Goal: Information Seeking & Learning: Find contact information

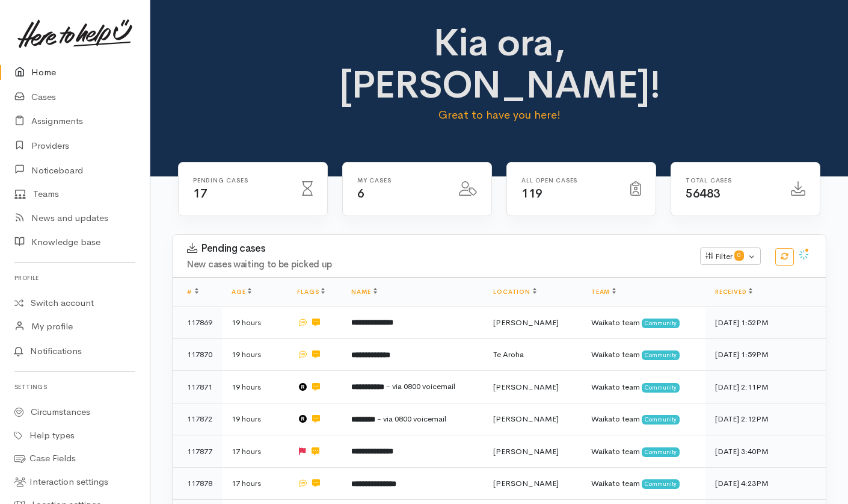
scroll to position [380, 0]
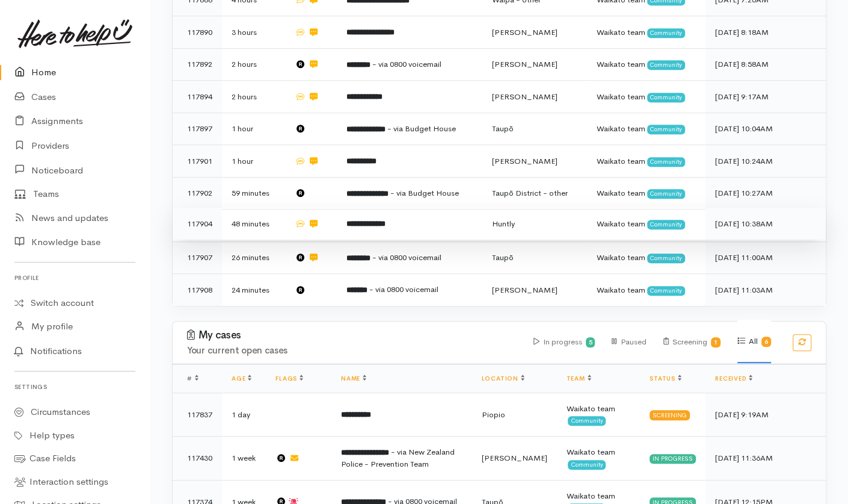
scroll to position [482, 0]
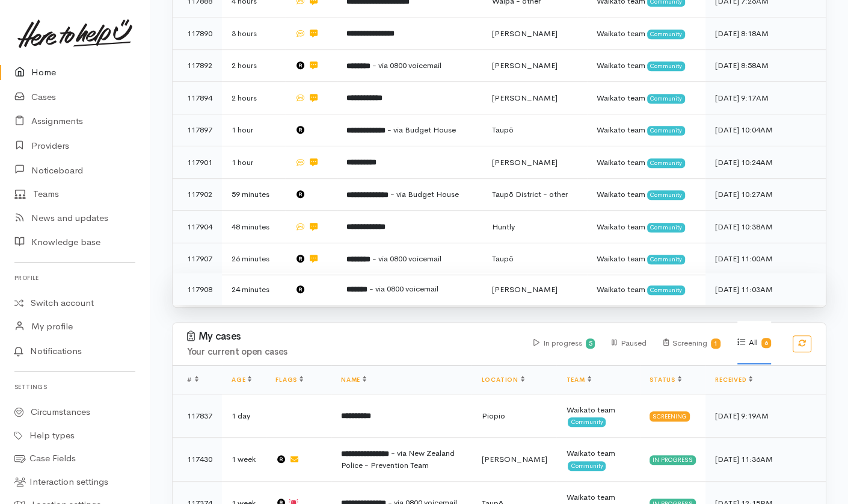
click at [320, 273] on td at bounding box center [311, 289] width 52 height 32
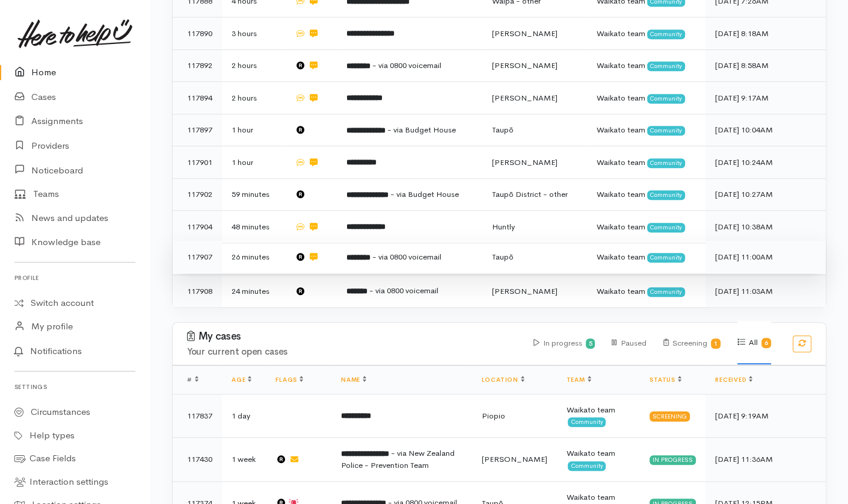
click at [329, 241] on td at bounding box center [311, 257] width 52 height 32
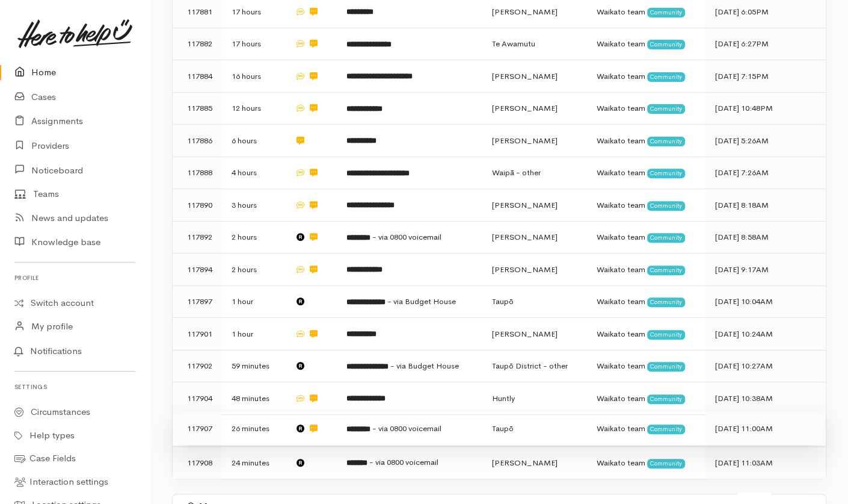
scroll to position [312, 0]
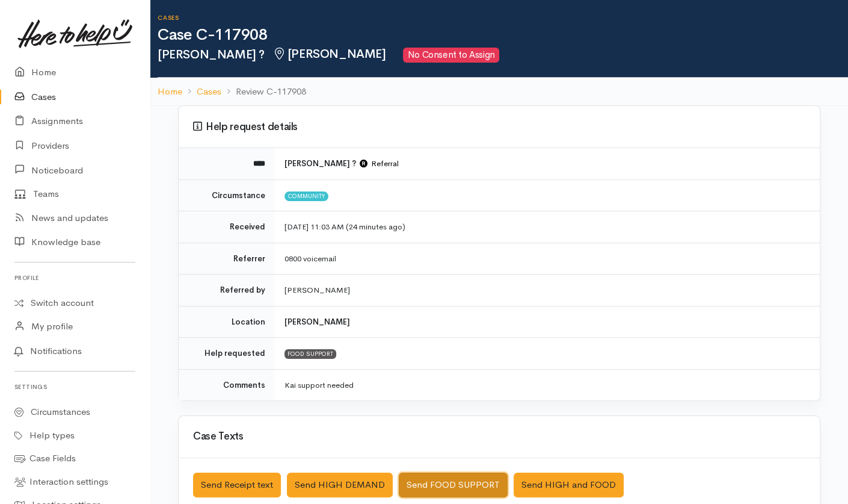
click at [457, 377] on button "Send FOOD SUPPORT" at bounding box center [453, 484] width 109 height 25
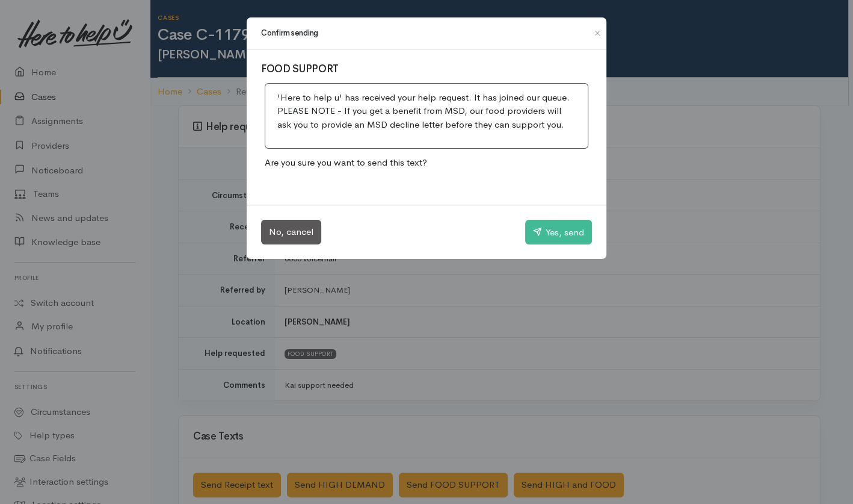
click at [551, 217] on div "No, cancel Yes, send" at bounding box center [427, 232] width 360 height 55
click at [553, 230] on button "Yes, send" at bounding box center [558, 232] width 67 height 25
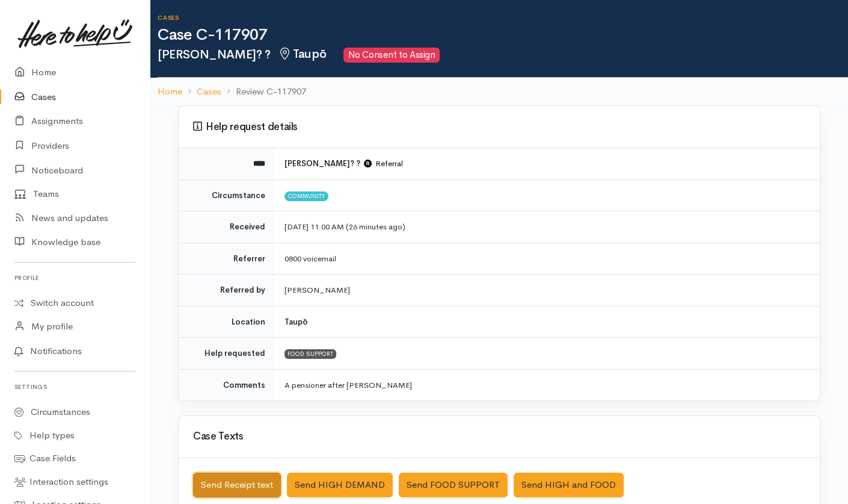
click at [239, 377] on button "Send Receipt text" at bounding box center [237, 484] width 88 height 25
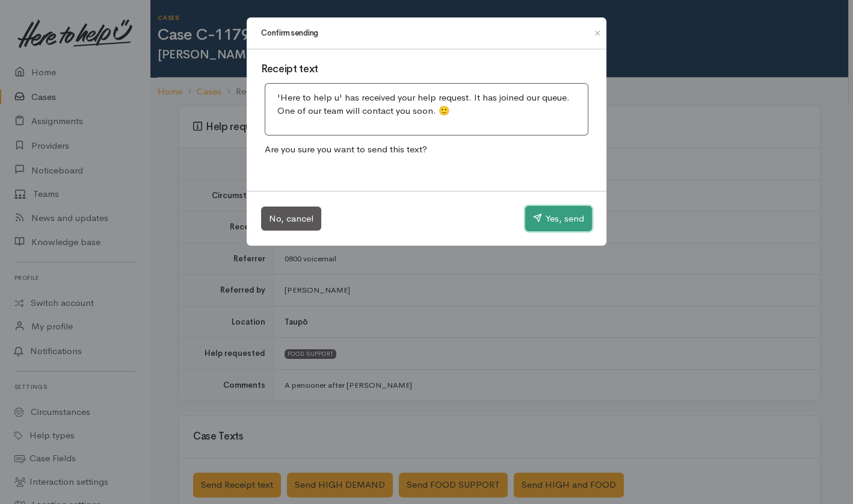
click at [560, 222] on button "Yes, send" at bounding box center [558, 218] width 67 height 25
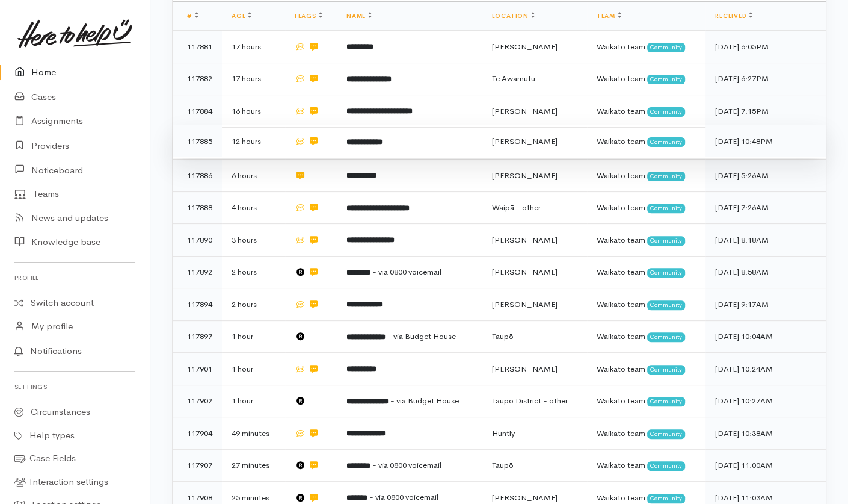
scroll to position [294, 0]
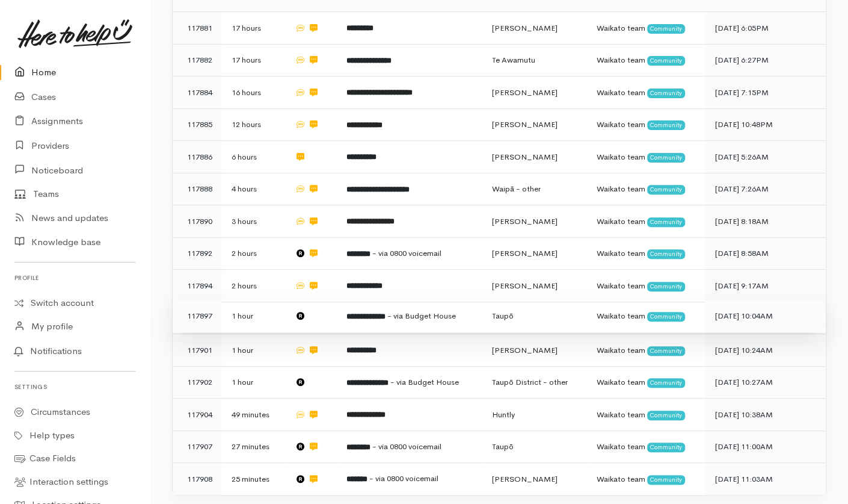
click at [324, 300] on td at bounding box center [311, 316] width 52 height 32
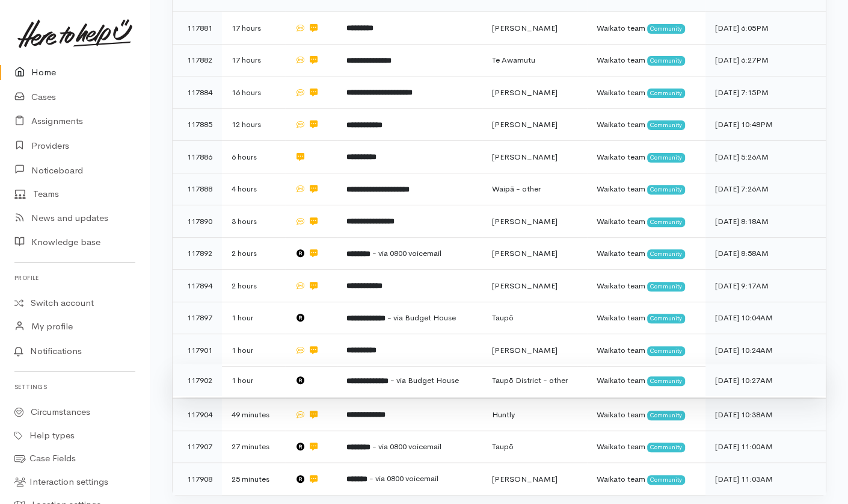
click at [326, 364] on td at bounding box center [311, 380] width 52 height 32
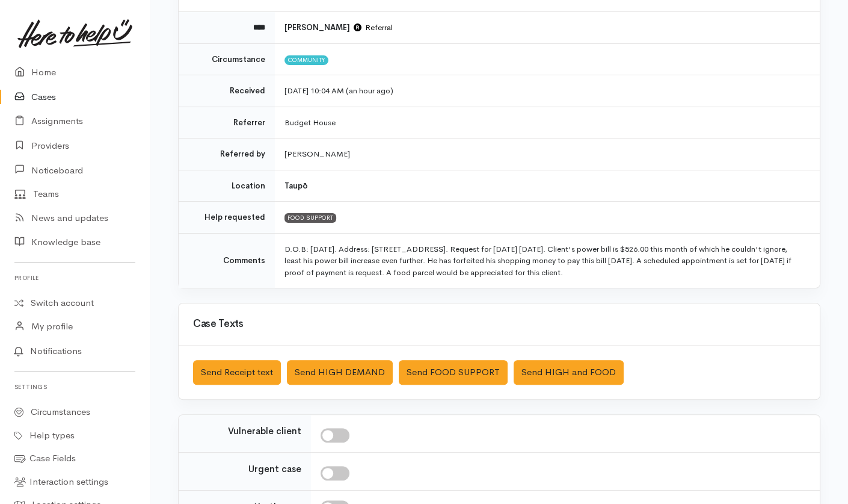
scroll to position [141, 0]
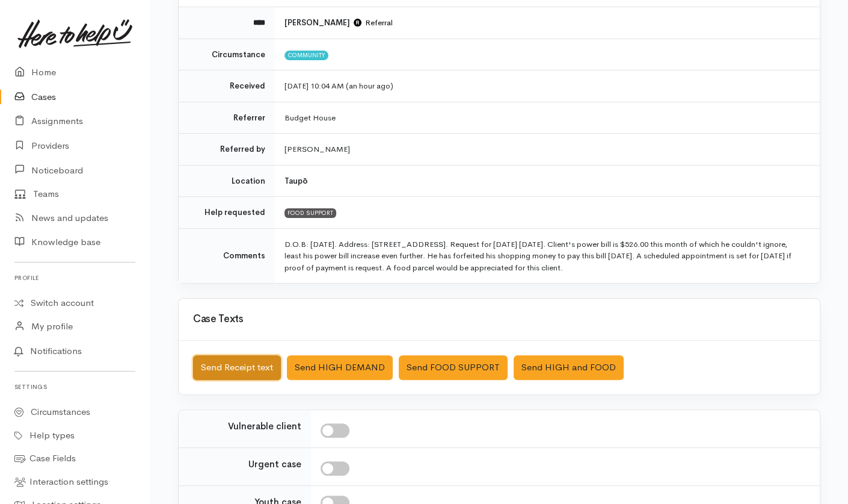
click at [214, 366] on button "Send Receipt text" at bounding box center [237, 367] width 88 height 25
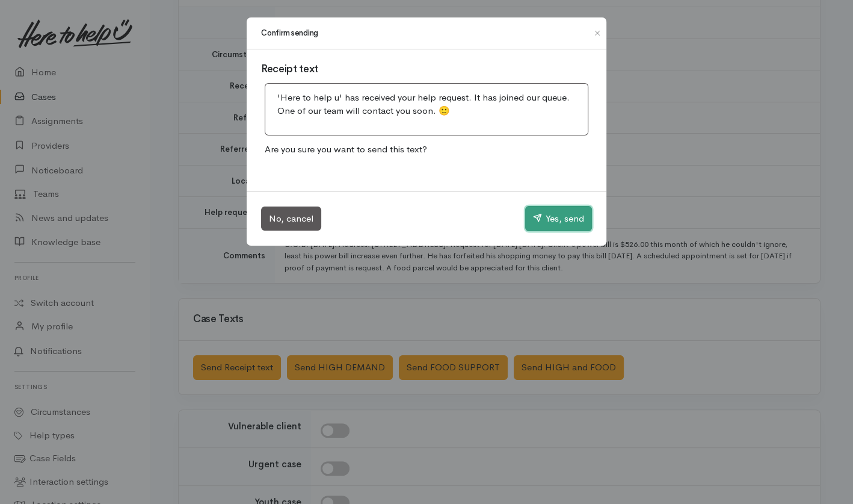
click at [563, 209] on button "Yes, send" at bounding box center [558, 218] width 67 height 25
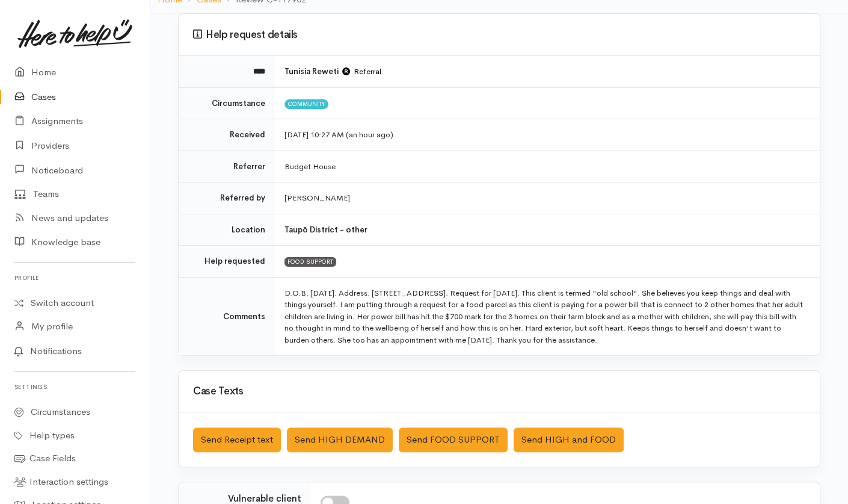
scroll to position [130, 0]
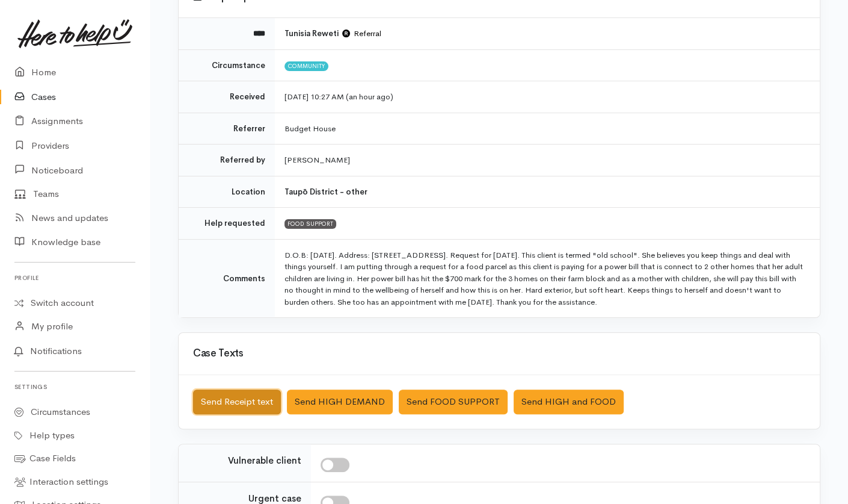
click at [266, 377] on button "Send Receipt text" at bounding box center [237, 401] width 88 height 25
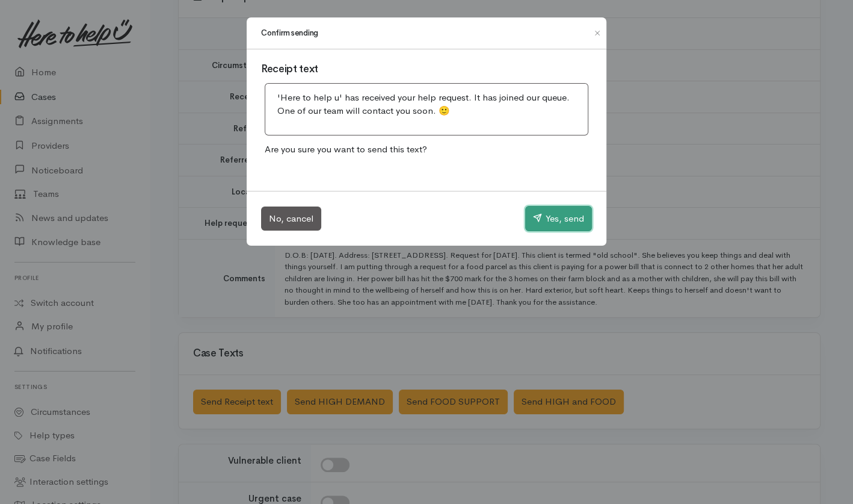
click at [548, 220] on button "Yes, send" at bounding box center [558, 218] width 67 height 25
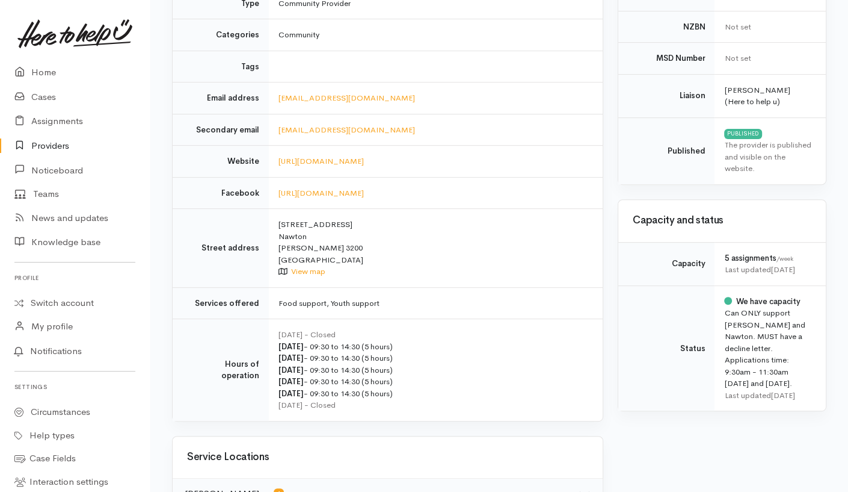
scroll to position [433, 0]
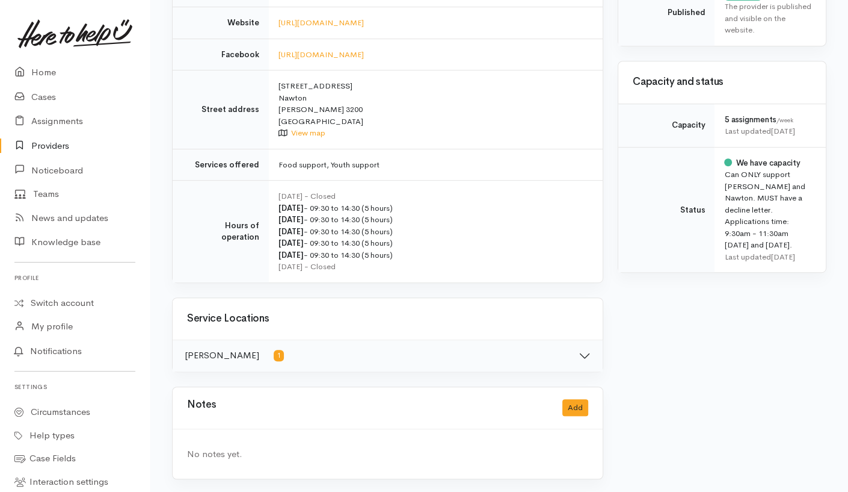
drag, startPoint x: 185, startPoint y: 126, endPoint x: 398, endPoint y: 357, distance: 314.3
click at [398, 357] on div "Organisation details Provider name Good News Community Centre Description Good …" at bounding box center [388, 85] width 446 height 818
copy div "Organisation details Provider name Good News Community Centre Description Good …"
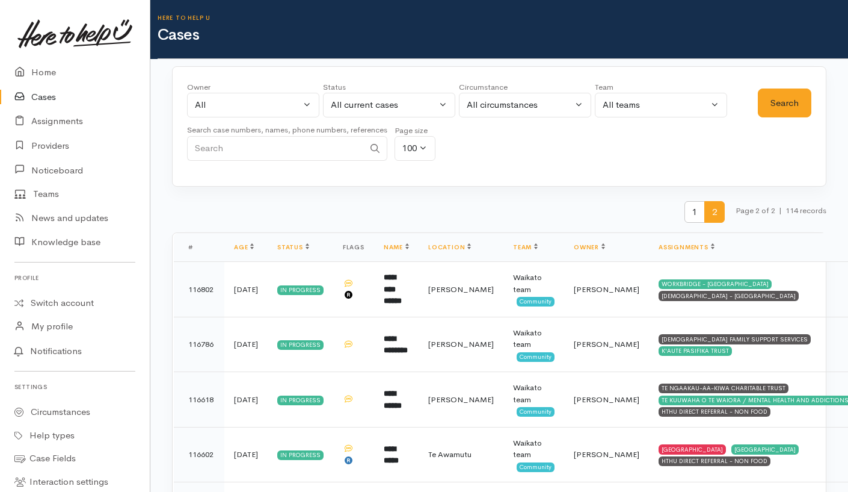
scroll to position [497, 0]
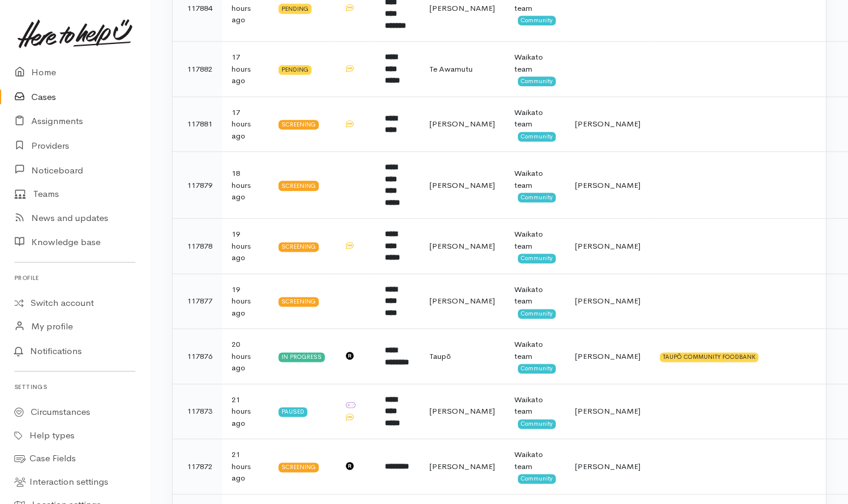
scroll to position [1196, 0]
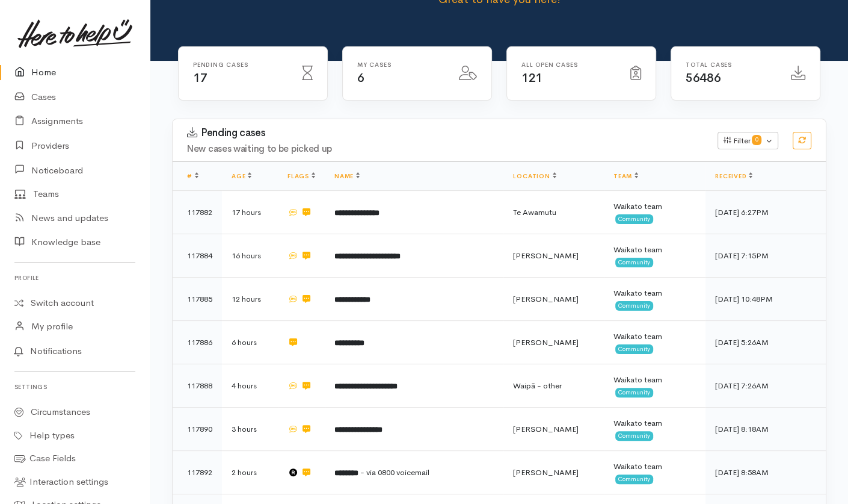
scroll to position [113, 0]
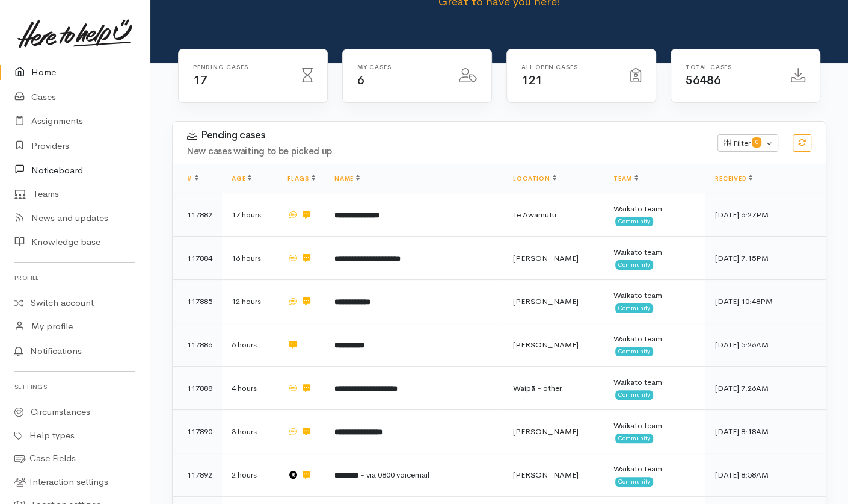
click at [3, 172] on link "Noticeboard" at bounding box center [75, 170] width 150 height 25
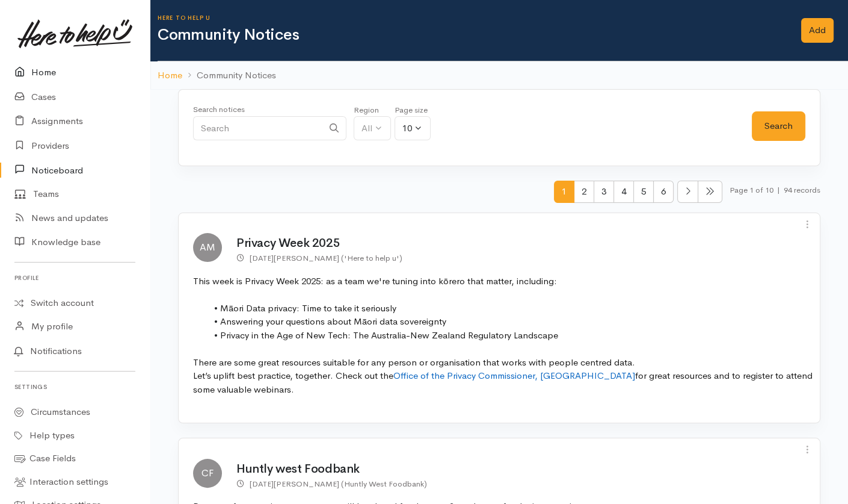
click at [48, 67] on link "Home" at bounding box center [75, 72] width 150 height 25
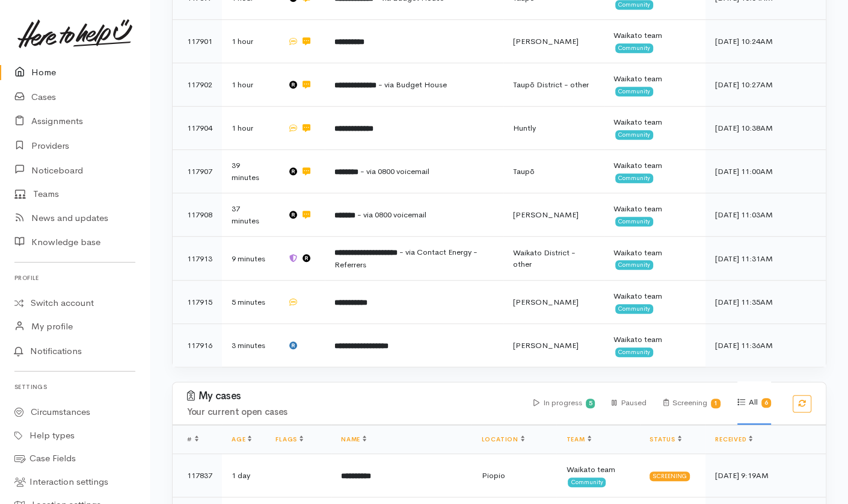
scroll to position [683, 0]
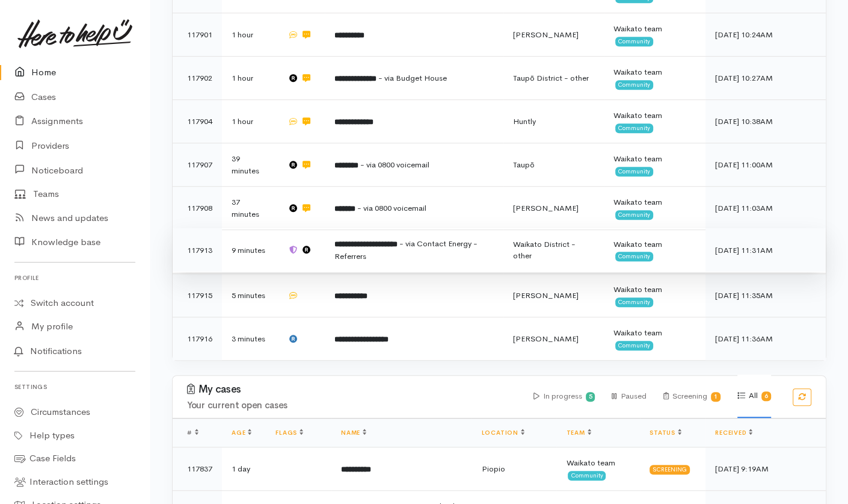
click at [270, 228] on td "9 minutes" at bounding box center [250, 250] width 56 height 44
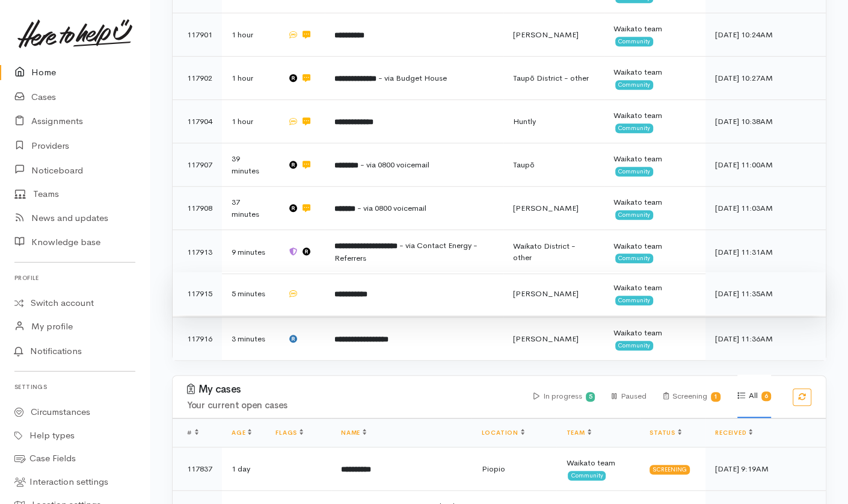
click at [265, 272] on td "5 minutes" at bounding box center [250, 293] width 56 height 43
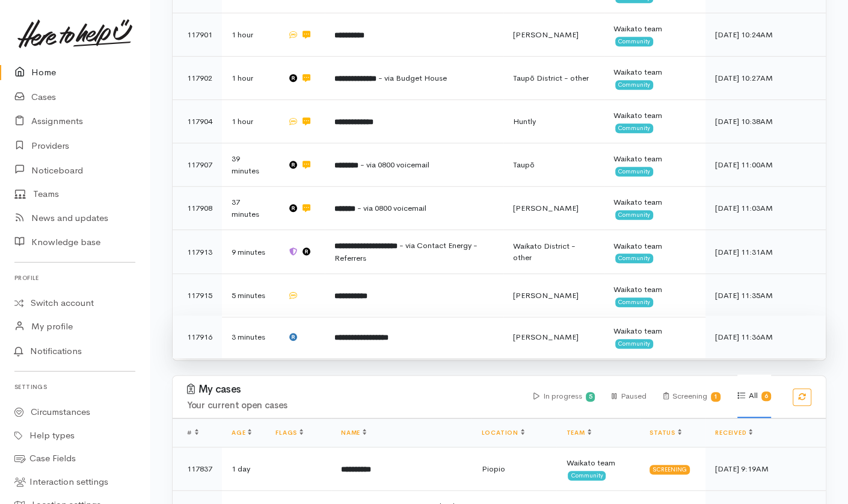
click at [260, 315] on td "3 minutes" at bounding box center [250, 336] width 56 height 43
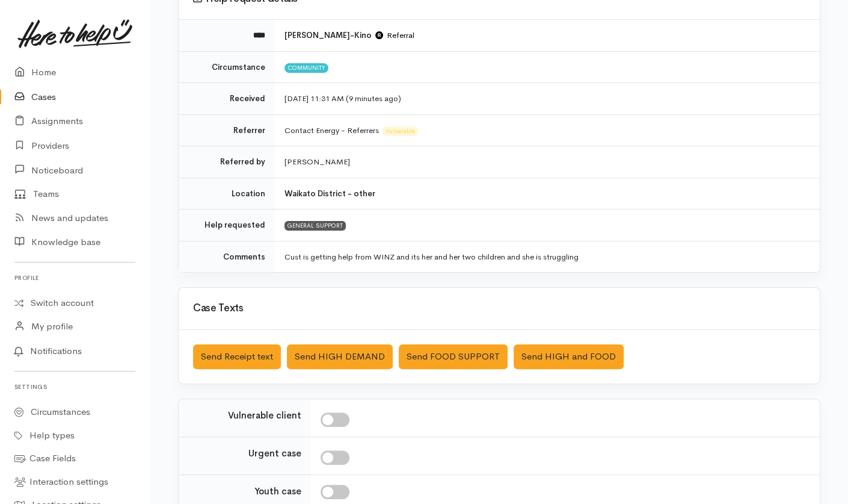
scroll to position [129, 0]
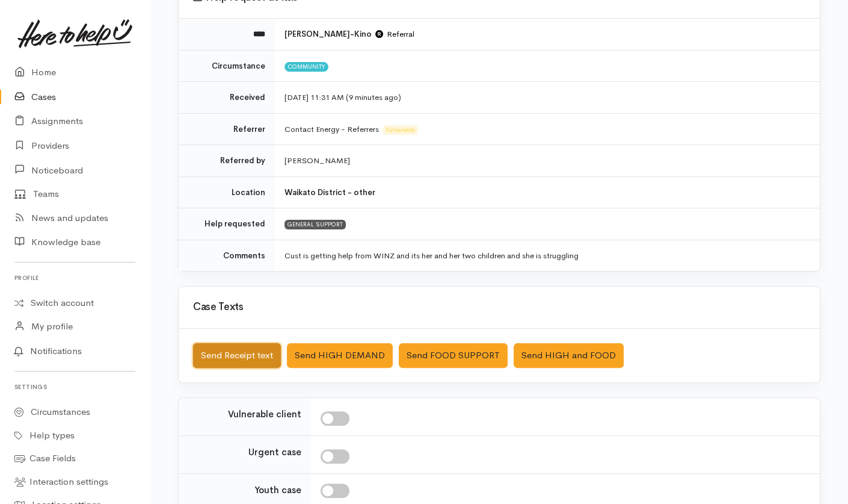
click at [238, 353] on button "Send Receipt text" at bounding box center [237, 355] width 88 height 25
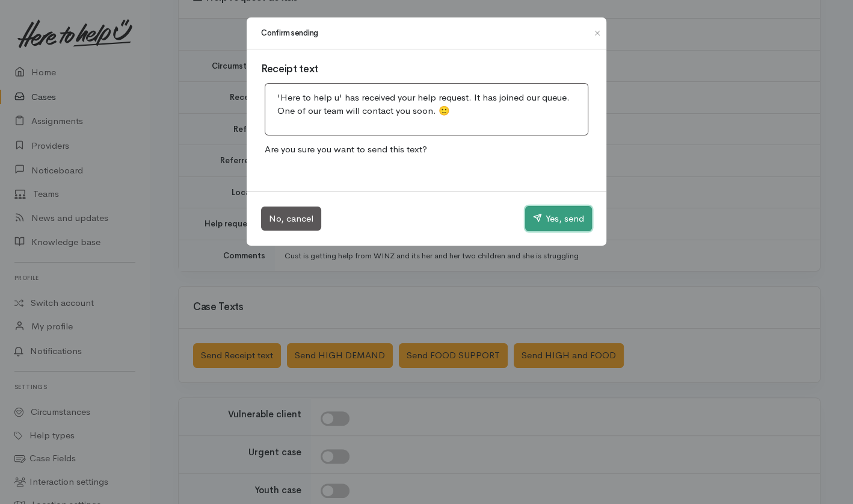
click at [561, 211] on button "Yes, send" at bounding box center [558, 218] width 67 height 25
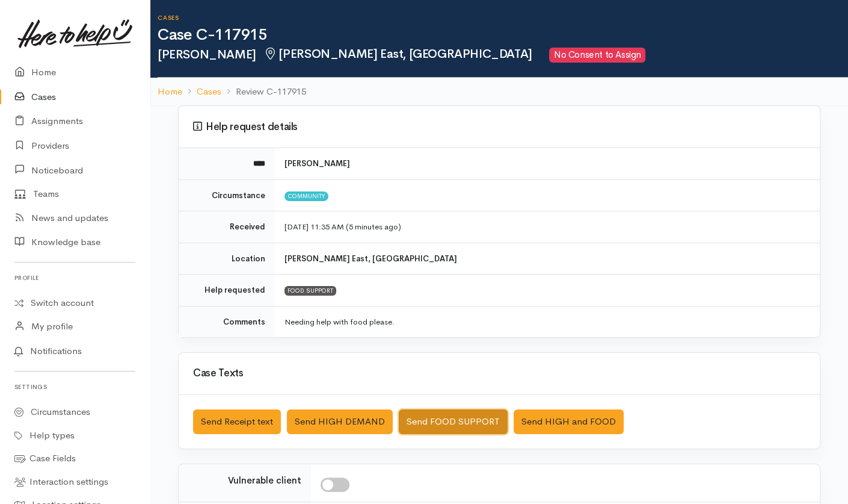
click at [439, 377] on button "Send FOOD SUPPORT" at bounding box center [453, 421] width 109 height 25
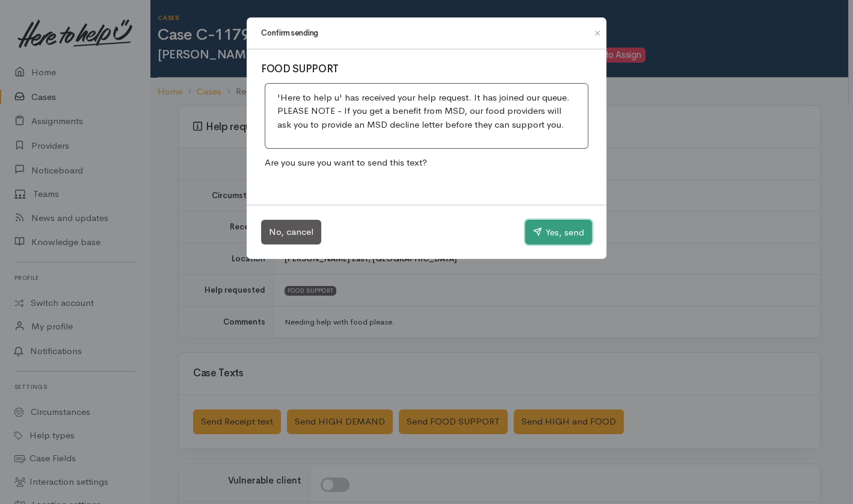
click at [546, 232] on button "Yes, send" at bounding box center [558, 232] width 67 height 25
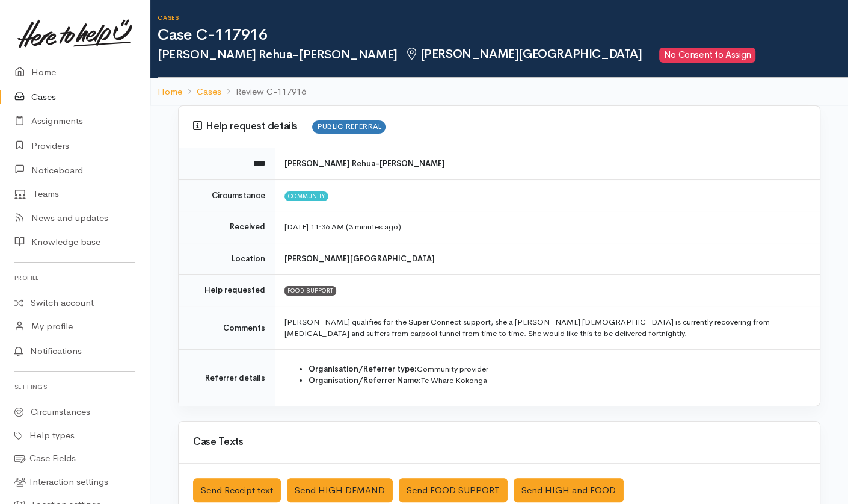
scroll to position [123, 0]
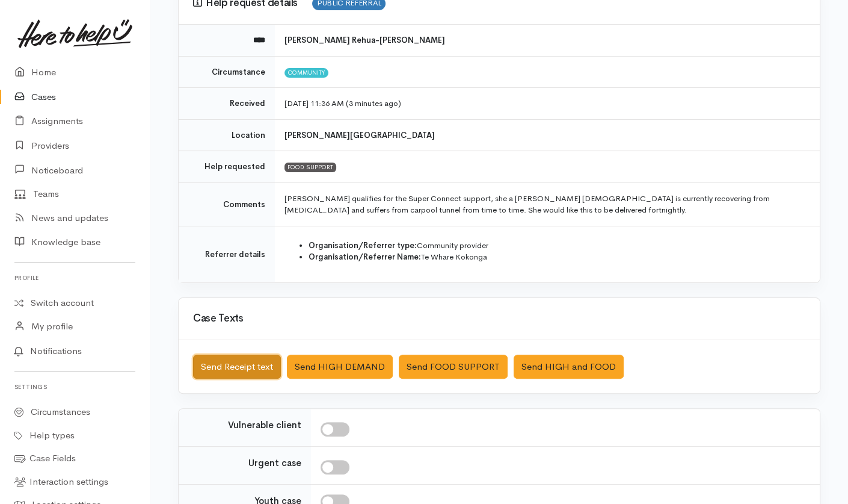
click at [253, 360] on button "Send Receipt text" at bounding box center [237, 366] width 88 height 25
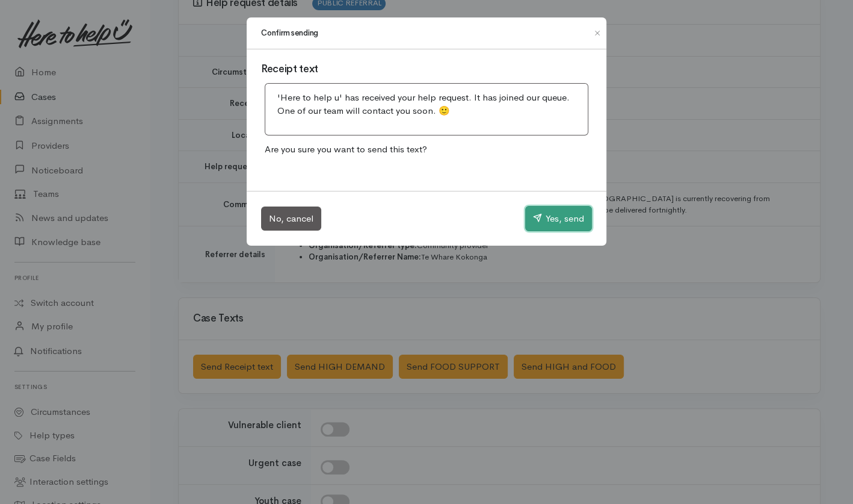
click at [548, 217] on button "Yes, send" at bounding box center [558, 218] width 67 height 25
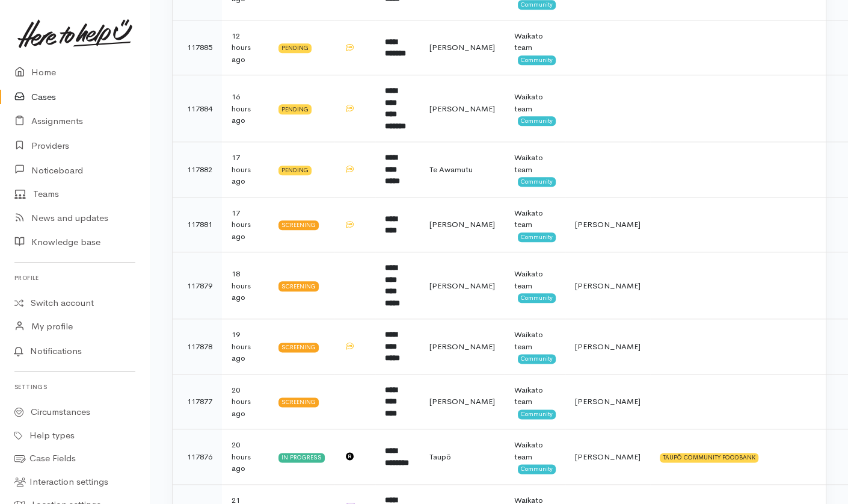
scroll to position [1089, 0]
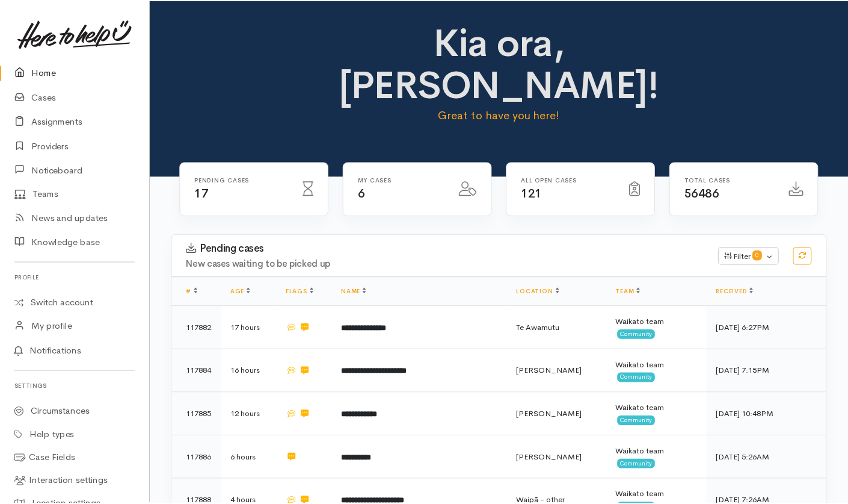
scroll to position [683, 0]
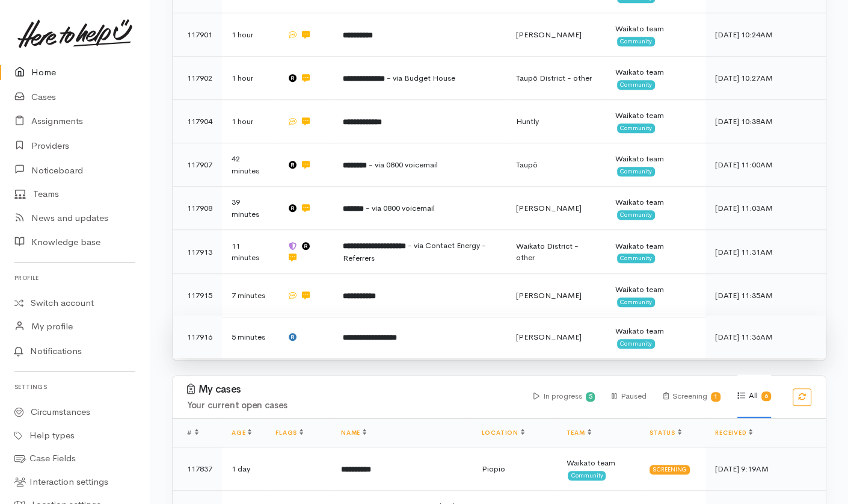
click at [478, 315] on td "**********" at bounding box center [419, 336] width 173 height 43
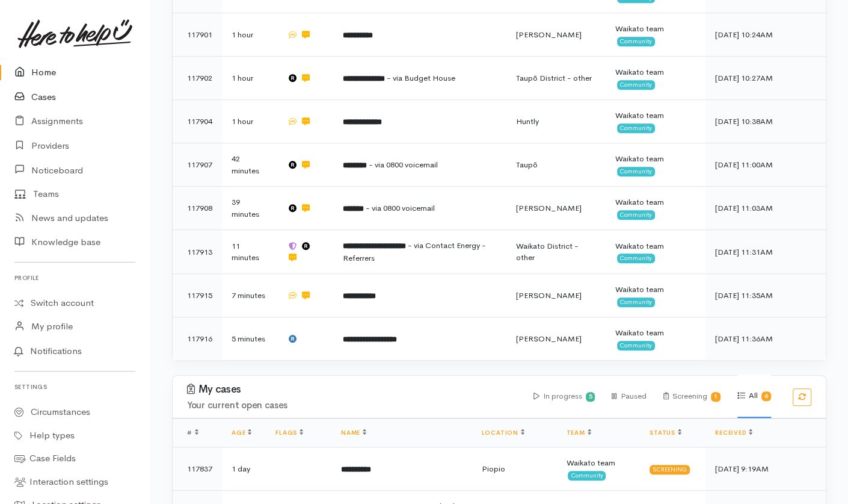
click at [48, 102] on link "Cases" at bounding box center [75, 97] width 150 height 25
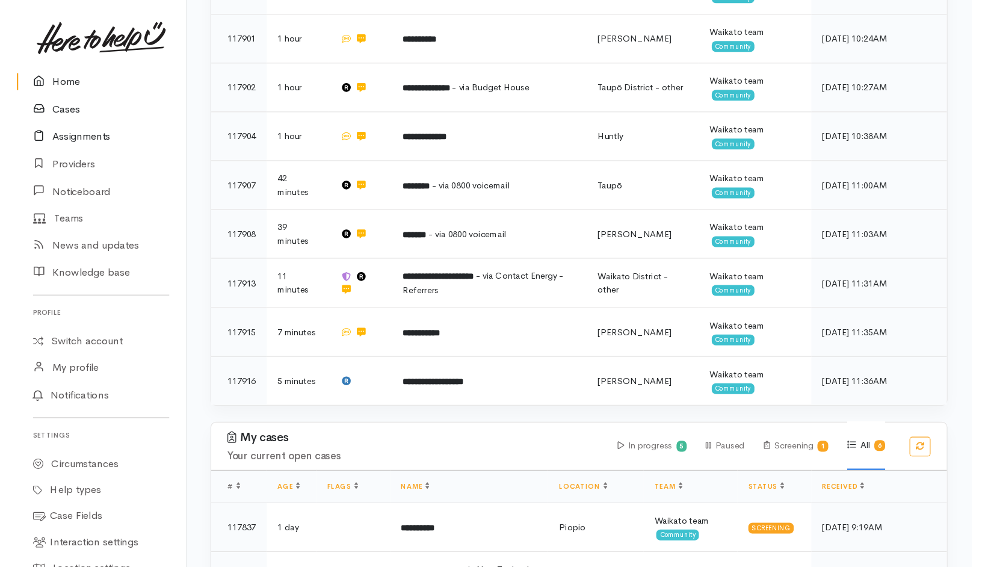
scroll to position [556, 0]
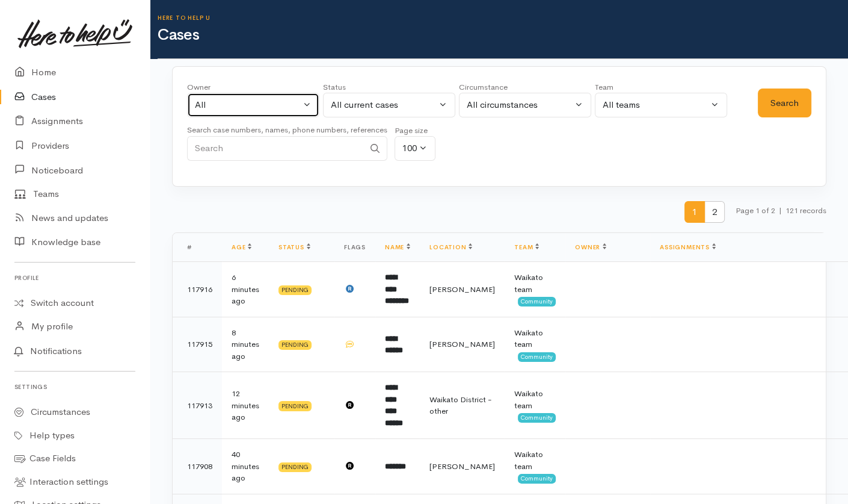
click at [273, 100] on div "All" at bounding box center [248, 105] width 106 height 14
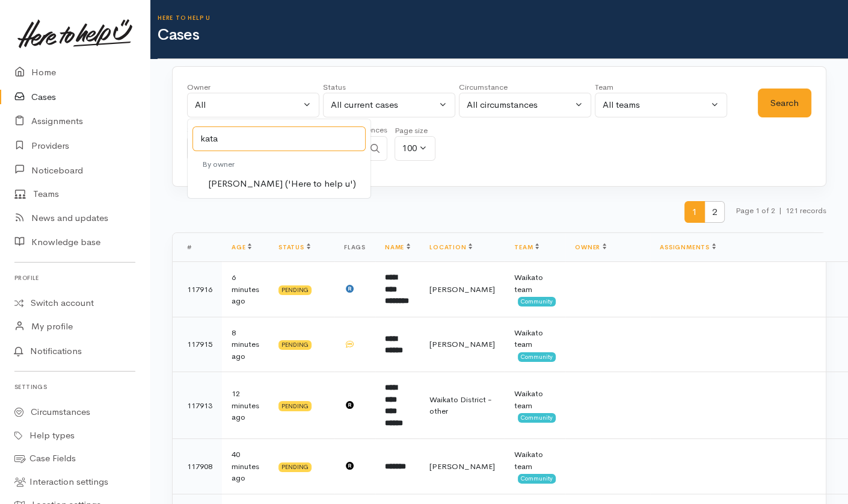
type input "kata"
click at [277, 180] on span "[PERSON_NAME] ('Here to help u')" at bounding box center [282, 184] width 148 height 14
select select "1252"
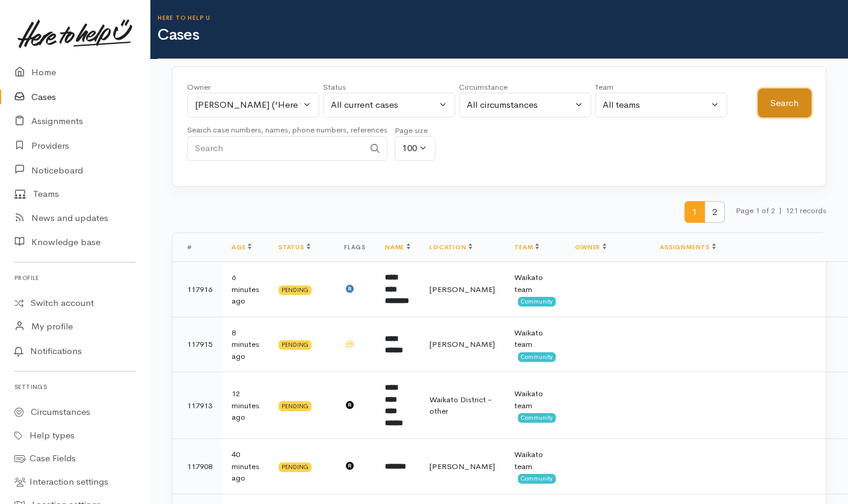
click at [798, 97] on button "Search" at bounding box center [785, 102] width 54 height 29
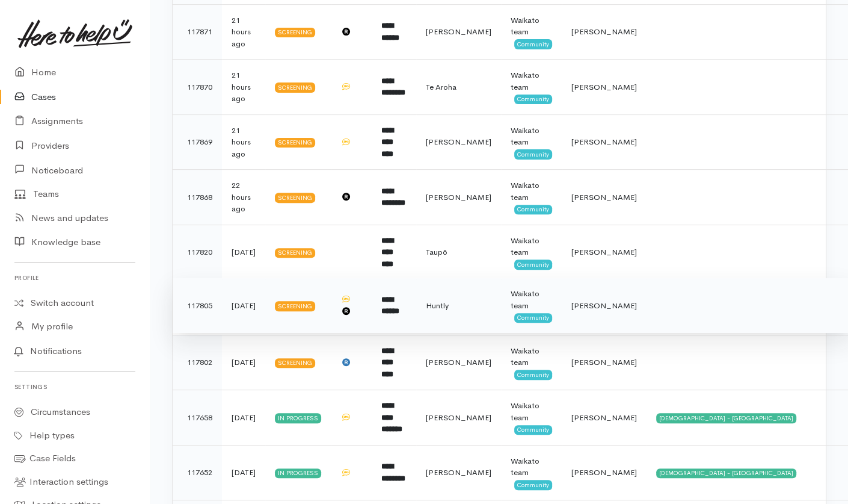
scroll to position [300, 0]
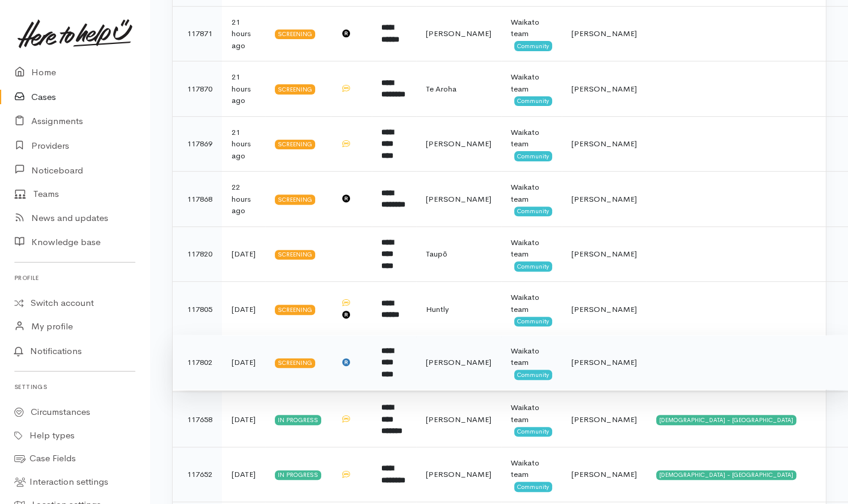
click at [664, 372] on td at bounding box center [750, 362] width 206 height 55
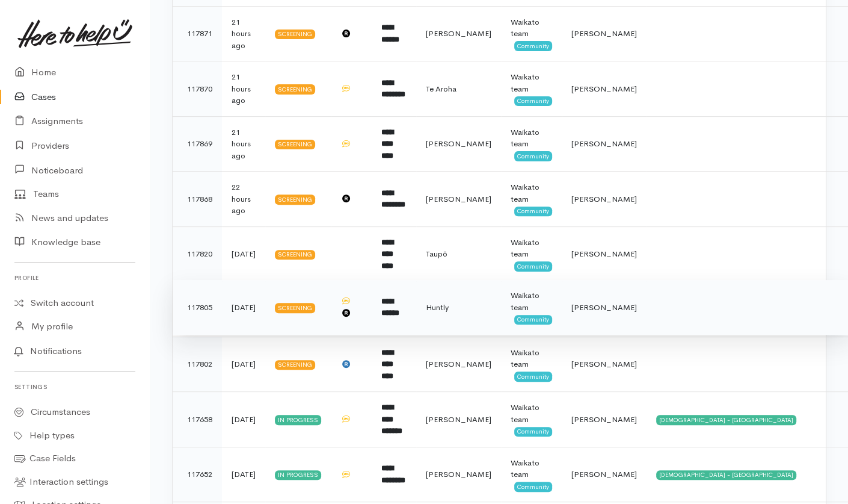
click at [647, 315] on td at bounding box center [750, 307] width 206 height 55
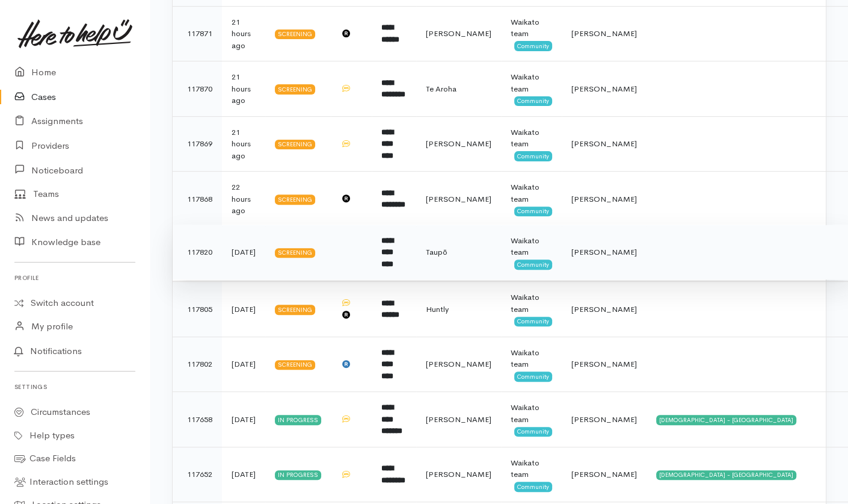
click at [648, 256] on td at bounding box center [750, 251] width 206 height 55
click at [647, 201] on td at bounding box center [750, 199] width 206 height 55
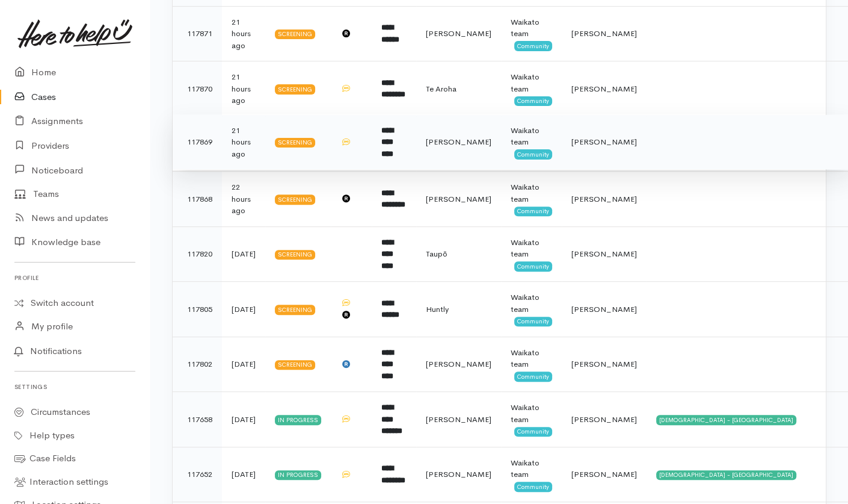
click at [647, 150] on td at bounding box center [750, 141] width 206 height 55
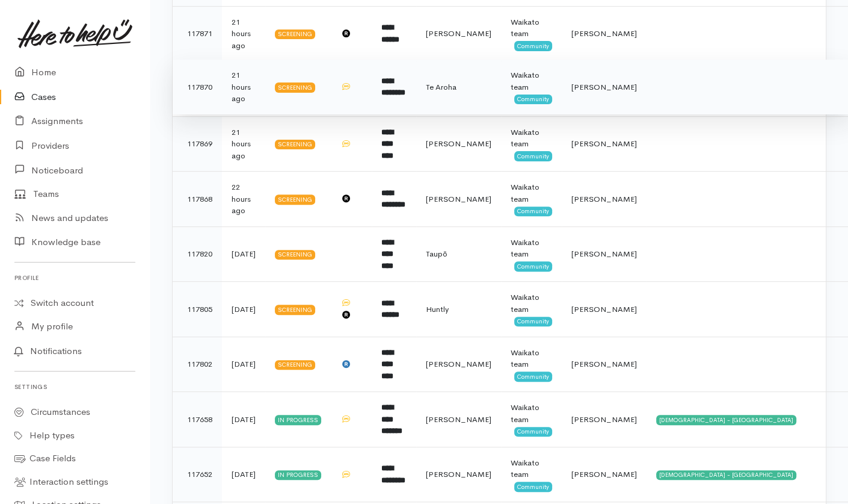
click at [648, 94] on td at bounding box center [750, 87] width 206 height 55
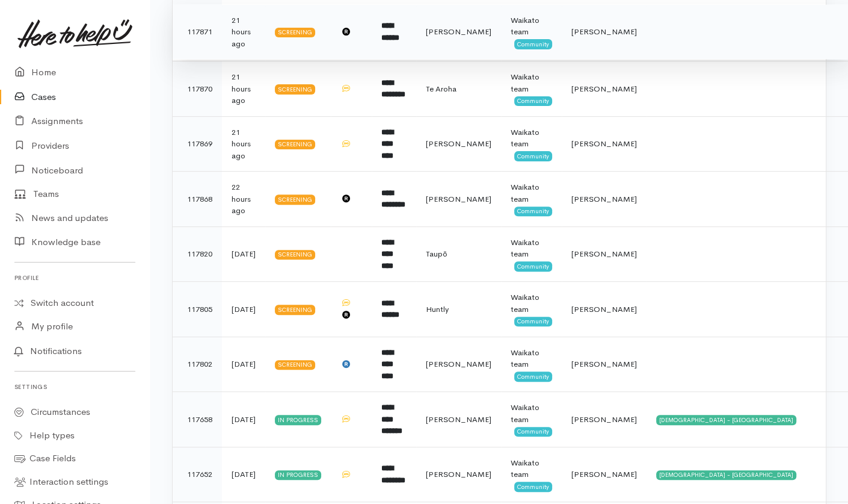
click at [655, 43] on td at bounding box center [750, 31] width 206 height 55
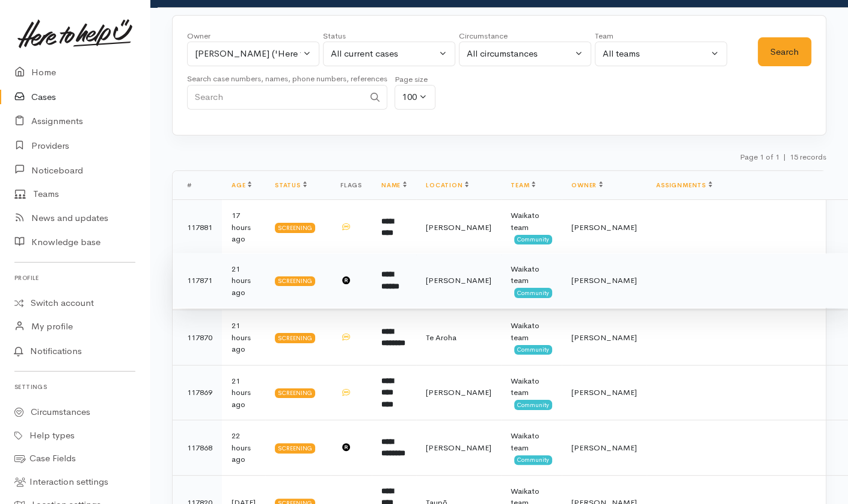
scroll to position [49, 0]
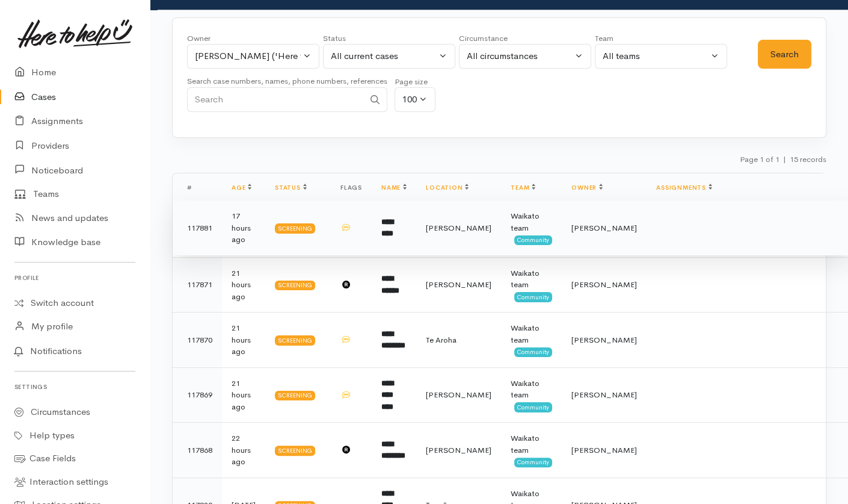
click at [652, 220] on td at bounding box center [750, 227] width 206 height 55
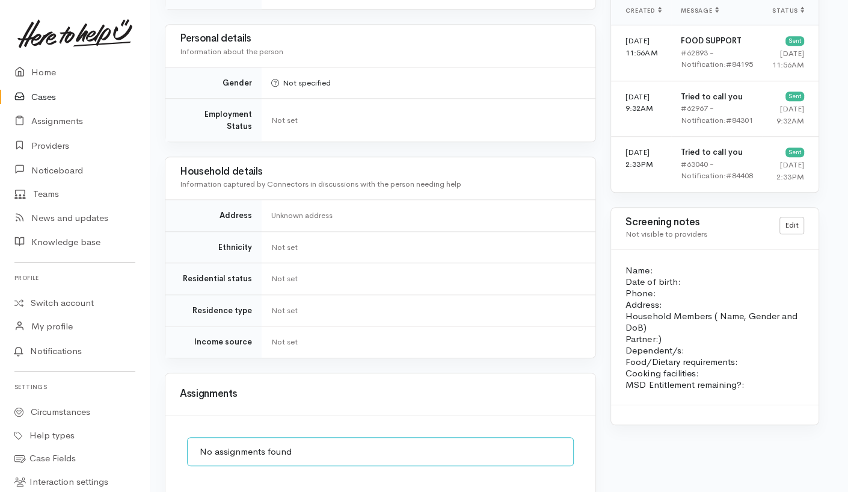
scroll to position [1107, 7]
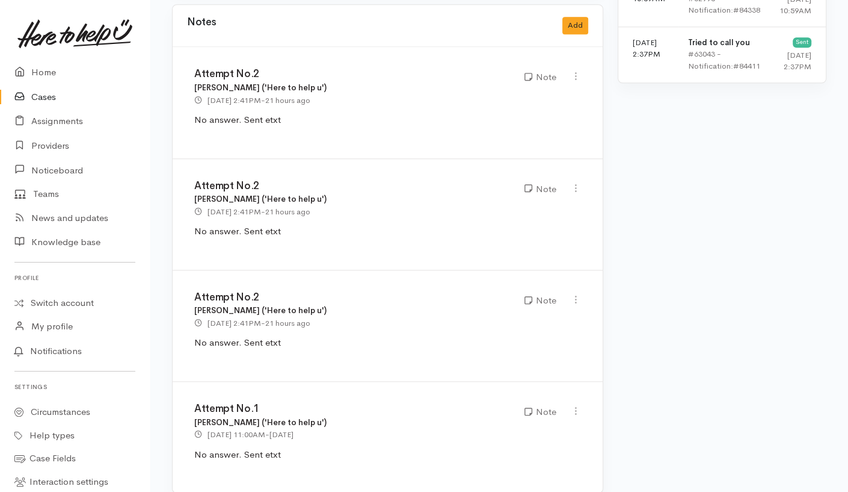
scroll to position [1045, 0]
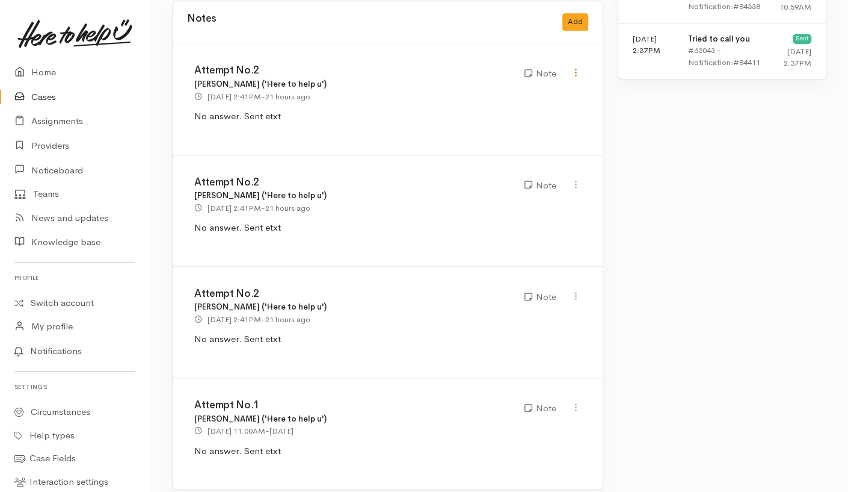
click at [575, 67] on icon at bounding box center [576, 72] width 10 height 10
click at [518, 105] on link "Delete" at bounding box center [533, 114] width 95 height 19
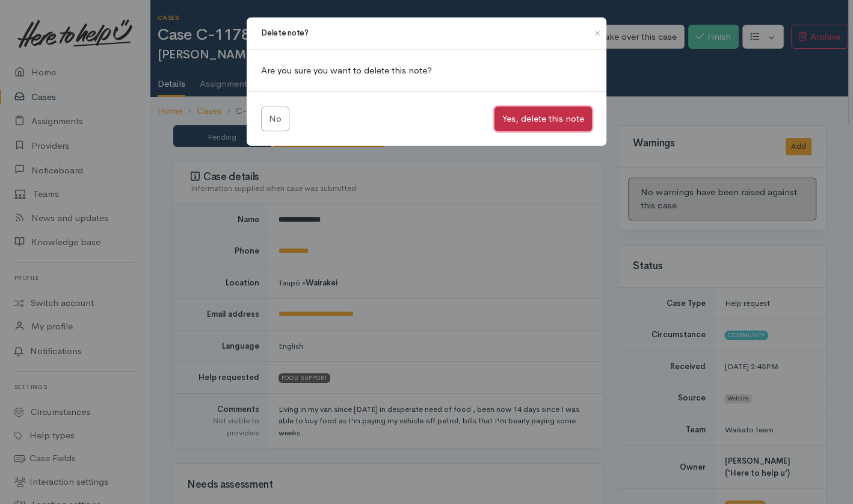
click at [555, 121] on button "Yes, delete this note" at bounding box center [543, 119] width 97 height 25
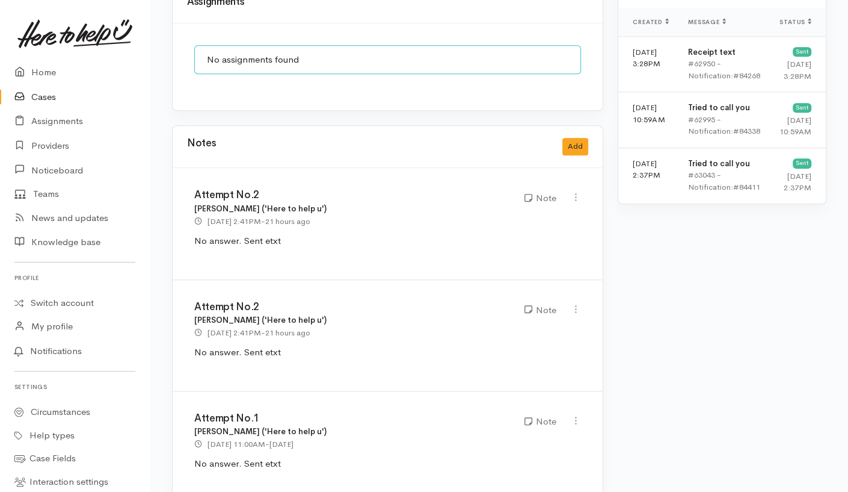
scroll to position [933, 0]
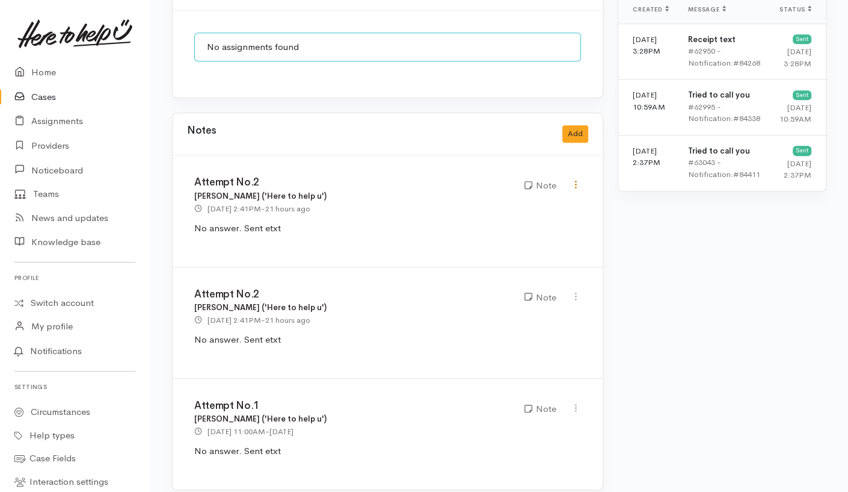
click at [572, 179] on icon at bounding box center [576, 184] width 10 height 10
click at [499, 217] on link "Delete" at bounding box center [533, 226] width 95 height 19
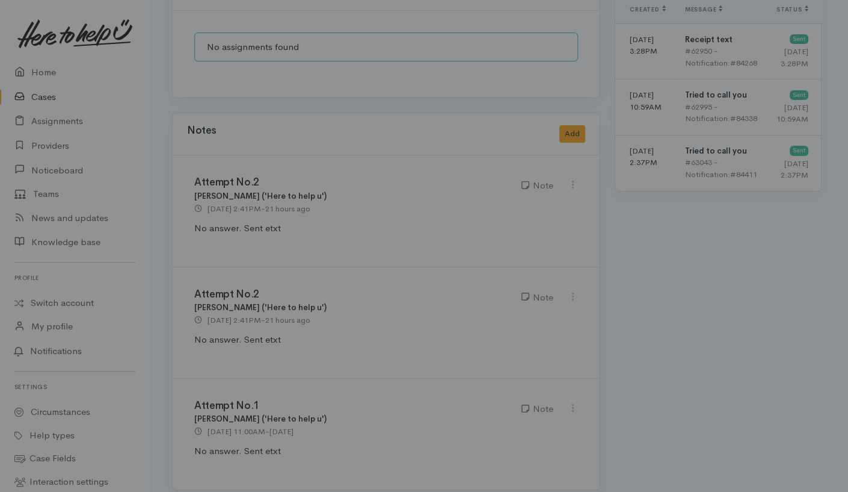
scroll to position [0, 0]
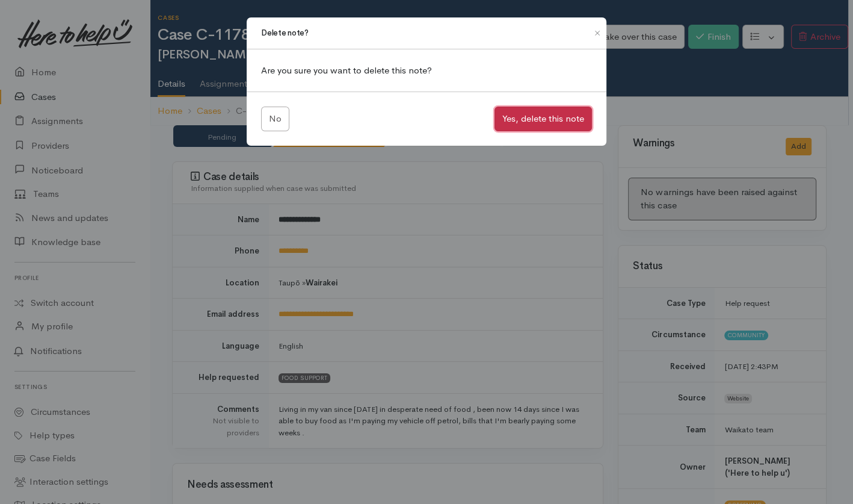
click at [555, 111] on button "Yes, delete this note" at bounding box center [543, 119] width 97 height 25
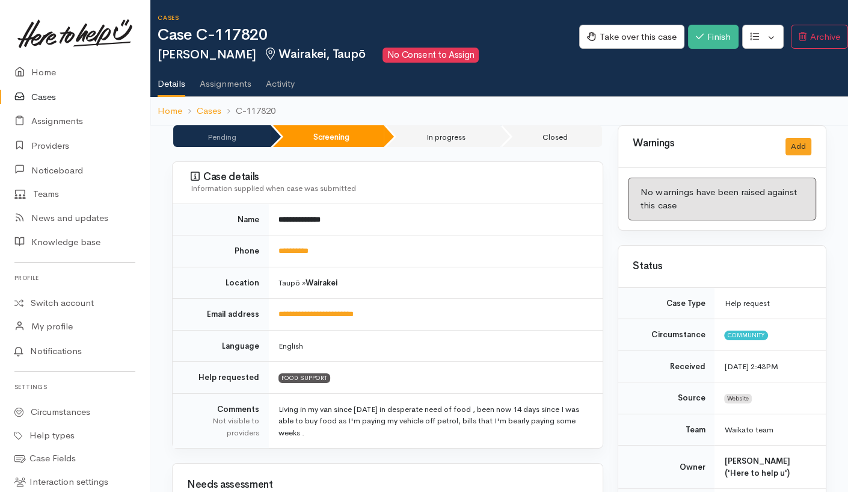
scroll to position [821, 0]
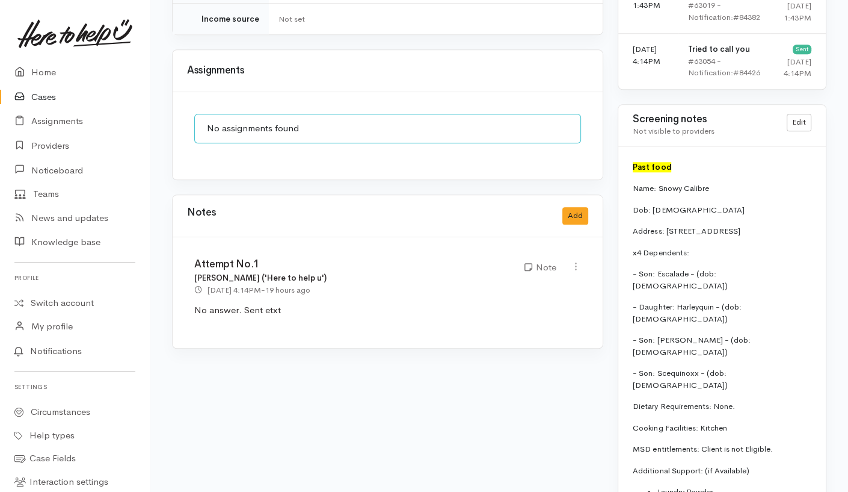
scroll to position [1030, 0]
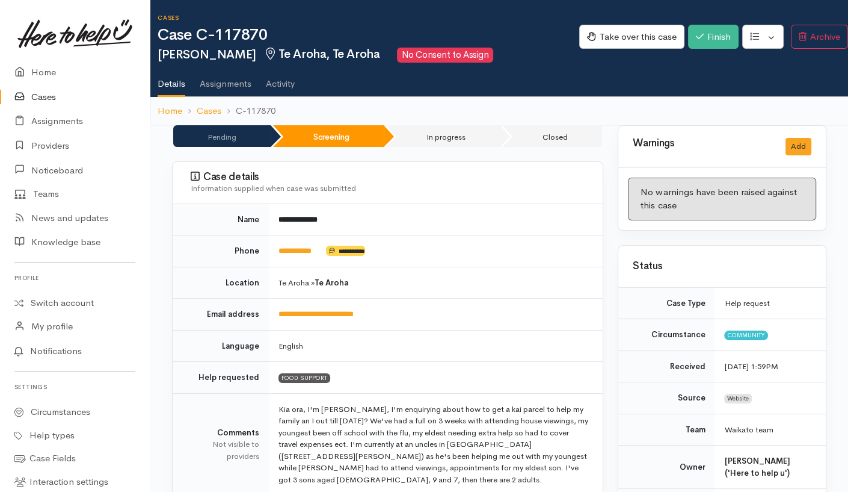
scroll to position [817, 0]
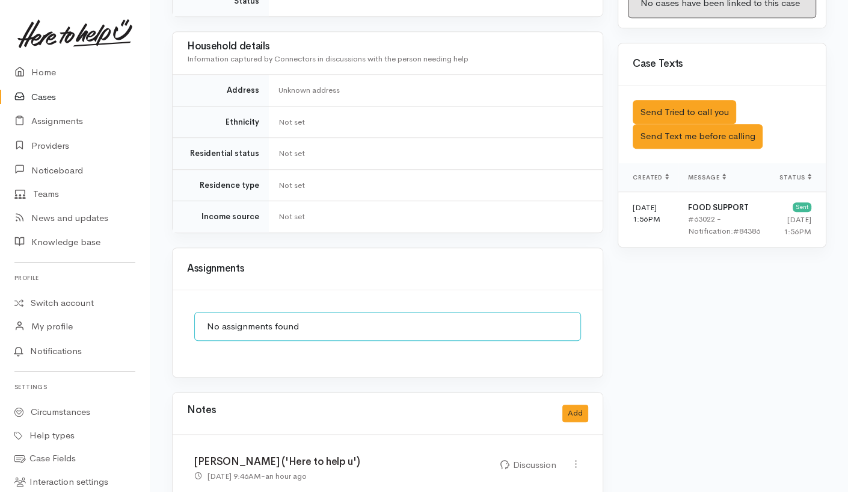
scroll to position [729, 0]
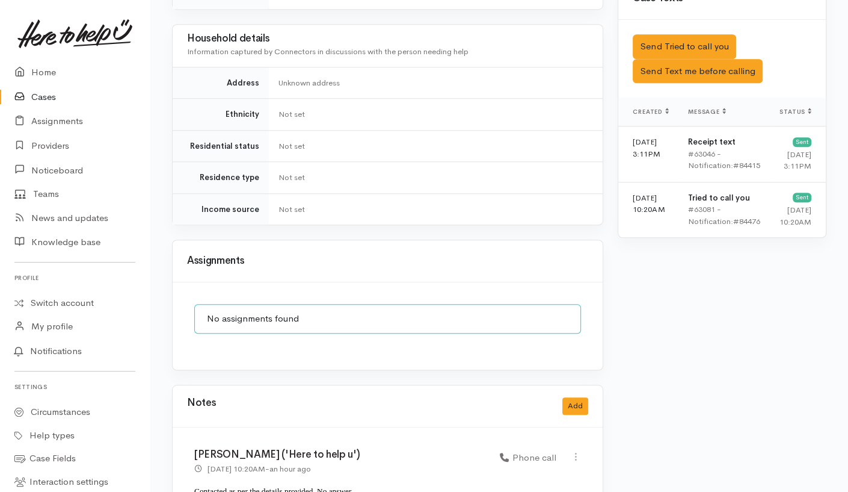
scroll to position [891, 0]
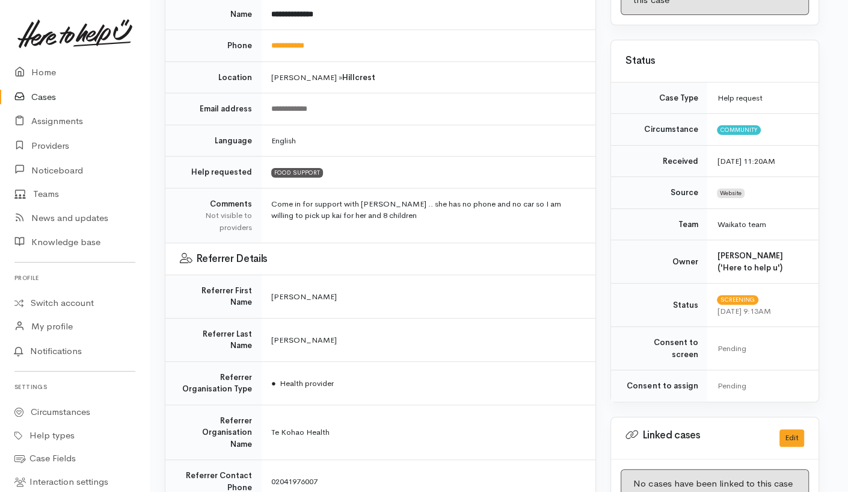
scroll to position [0, 7]
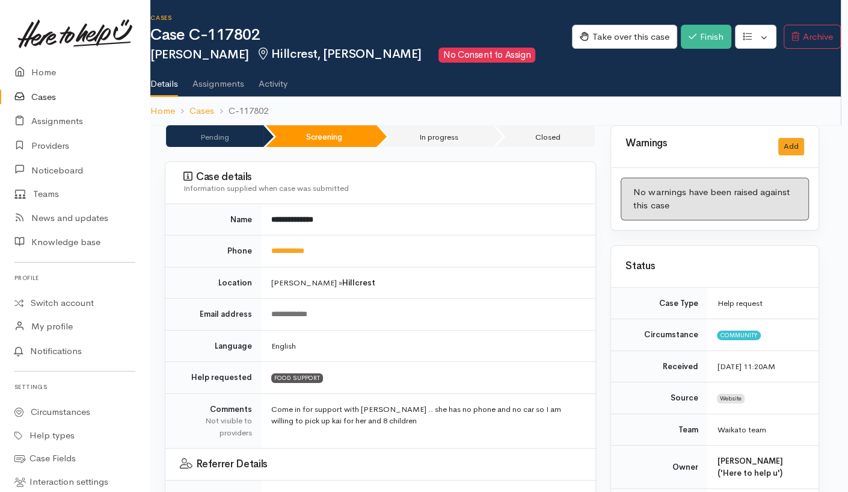
click at [279, 82] on link "Activity" at bounding box center [273, 80] width 29 height 34
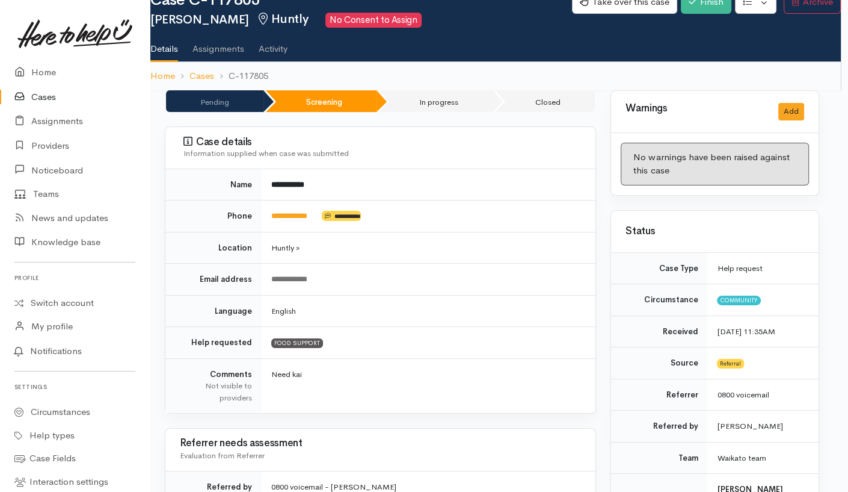
scroll to position [0, 7]
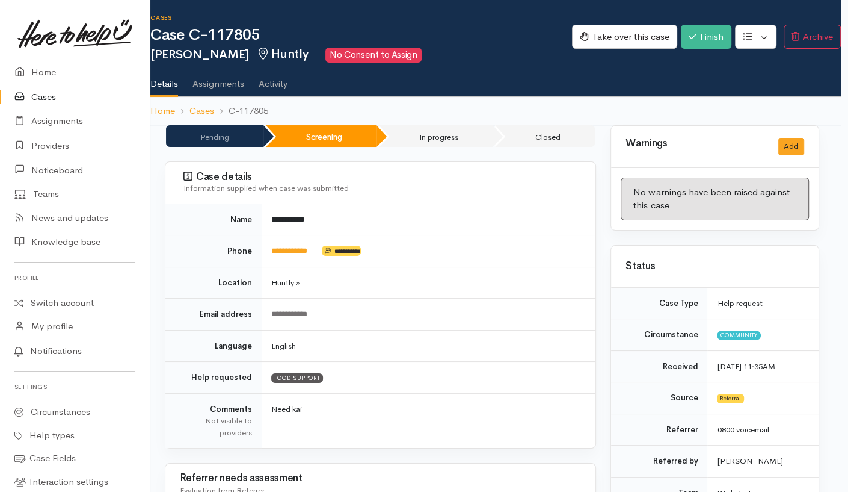
click at [276, 79] on link "Activity" at bounding box center [273, 80] width 29 height 34
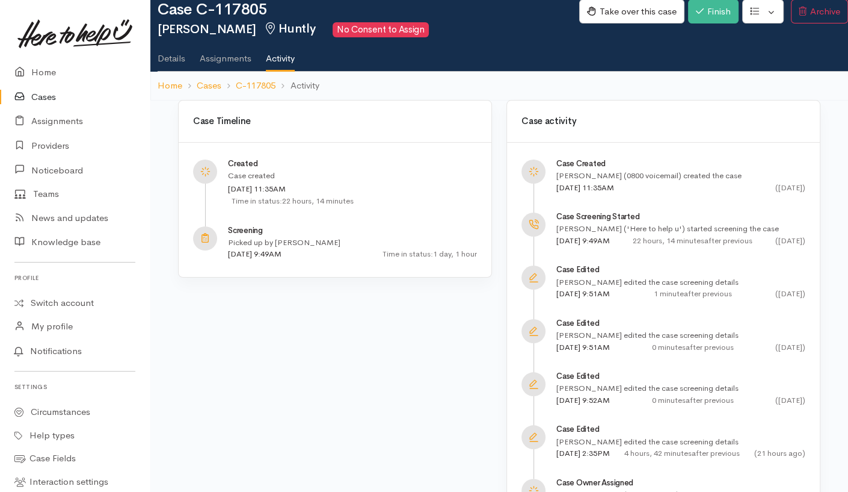
scroll to position [88, 0]
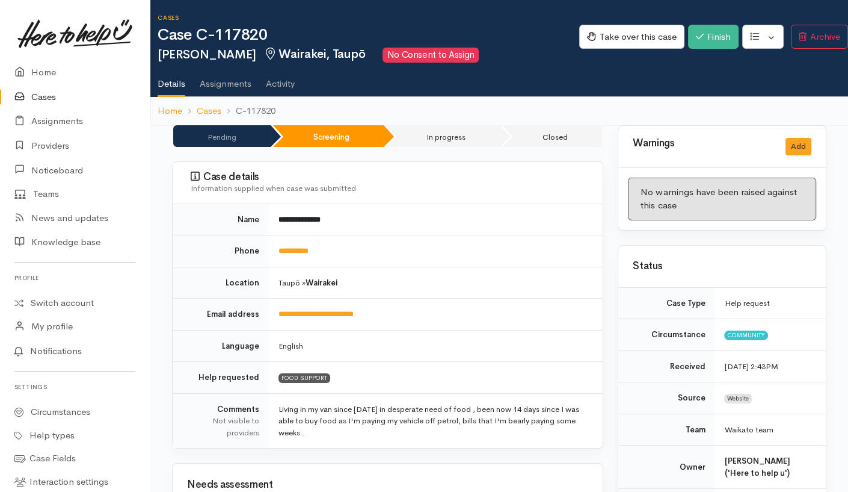
click at [289, 80] on link "Activity" at bounding box center [280, 80] width 29 height 34
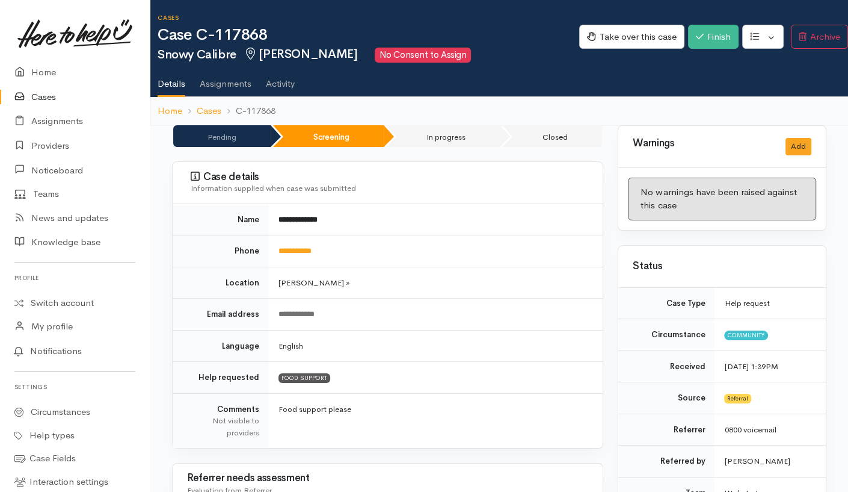
click at [276, 81] on link "Activity" at bounding box center [280, 80] width 29 height 34
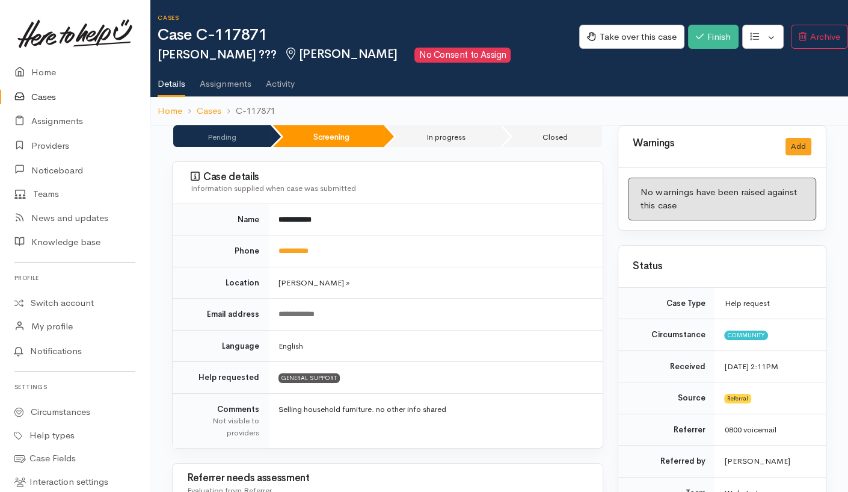
click at [286, 78] on link "Activity" at bounding box center [280, 80] width 29 height 34
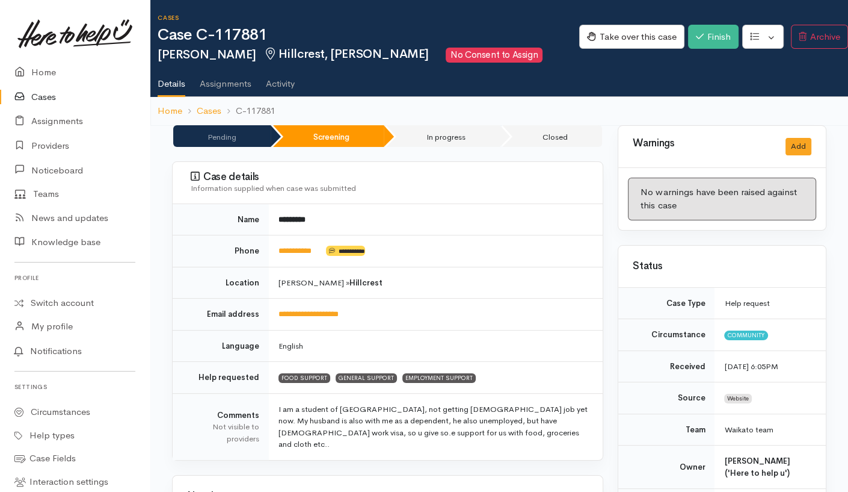
click at [282, 75] on link "Activity" at bounding box center [280, 80] width 29 height 34
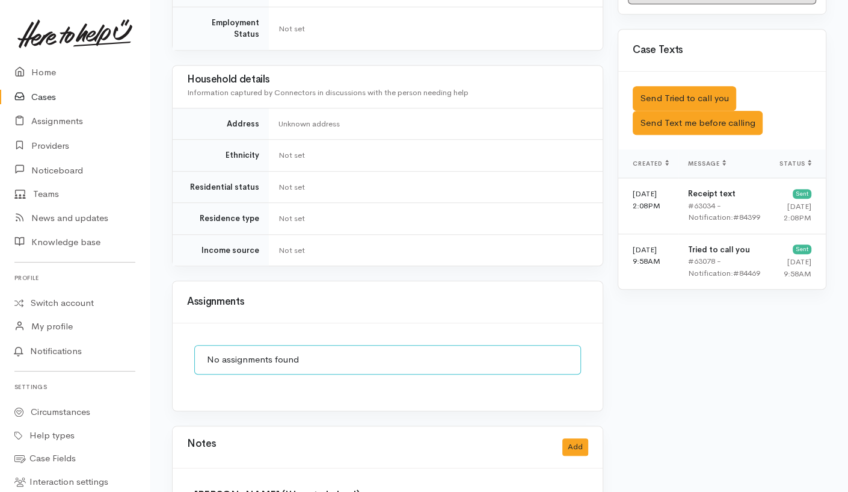
scroll to position [817, 0]
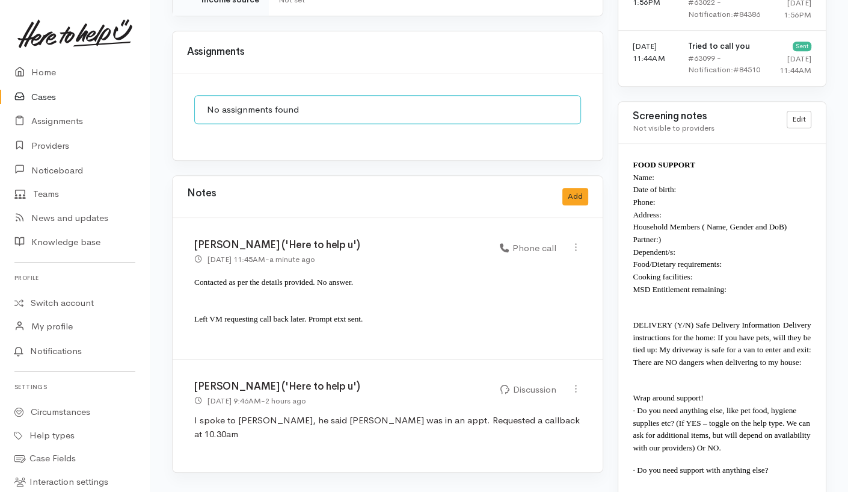
scroll to position [946, 0]
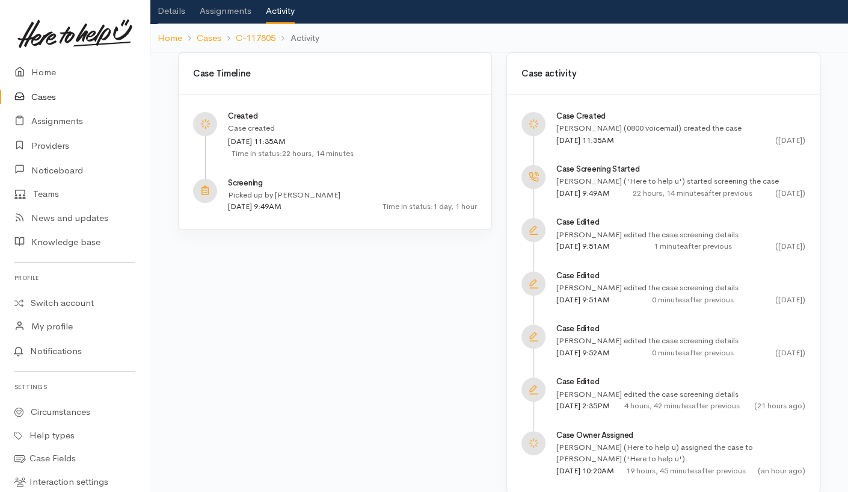
scroll to position [88, 0]
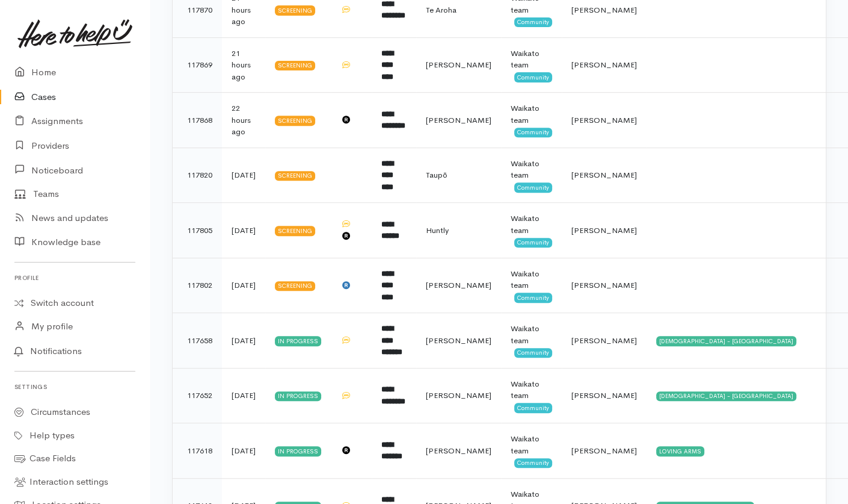
scroll to position [396, 0]
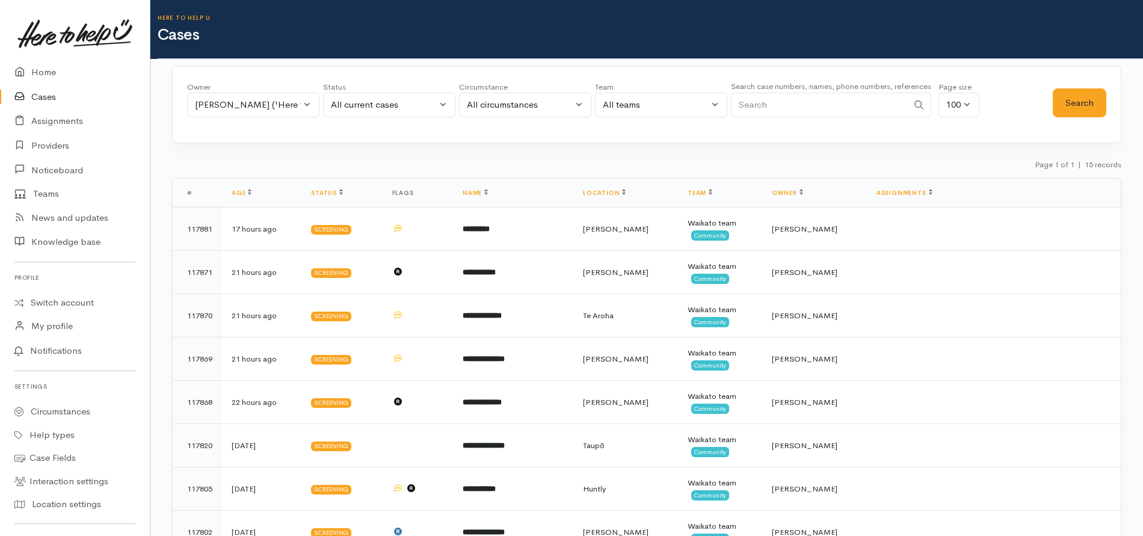
drag, startPoint x: 957, startPoint y: 1, endPoint x: 566, endPoint y: 173, distance: 427.9
click at [566, 173] on div "Page 1 of 1 | 15 records" at bounding box center [647, 168] width 950 height 21
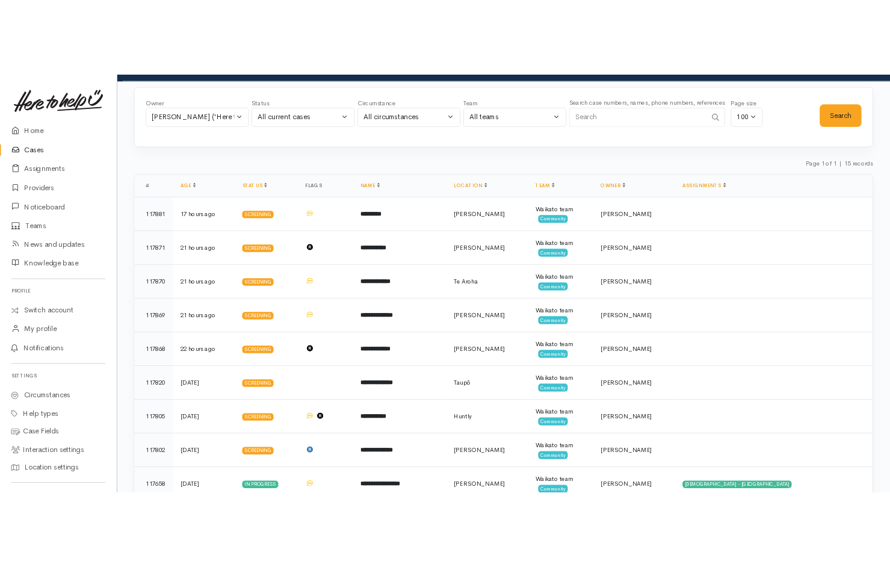
scroll to position [49, 0]
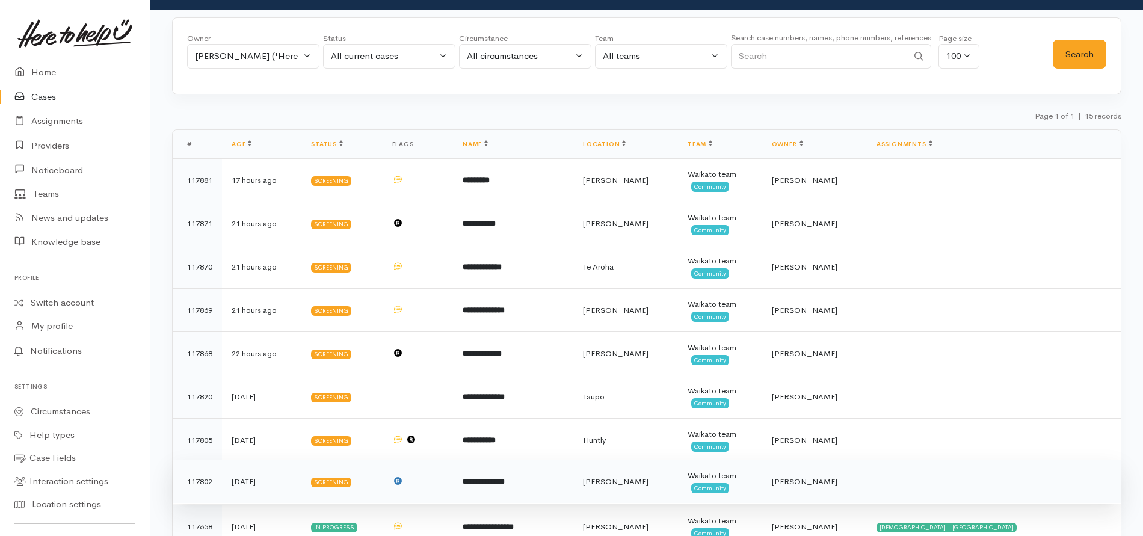
click at [505, 486] on b "**********" at bounding box center [484, 482] width 42 height 8
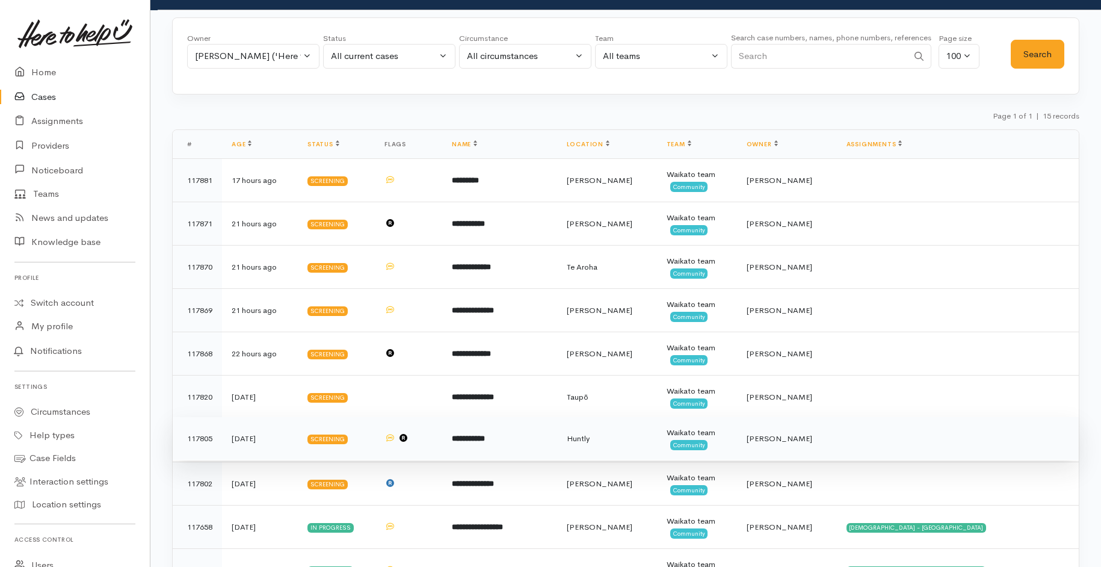
click at [485, 437] on b "**********" at bounding box center [468, 438] width 33 height 8
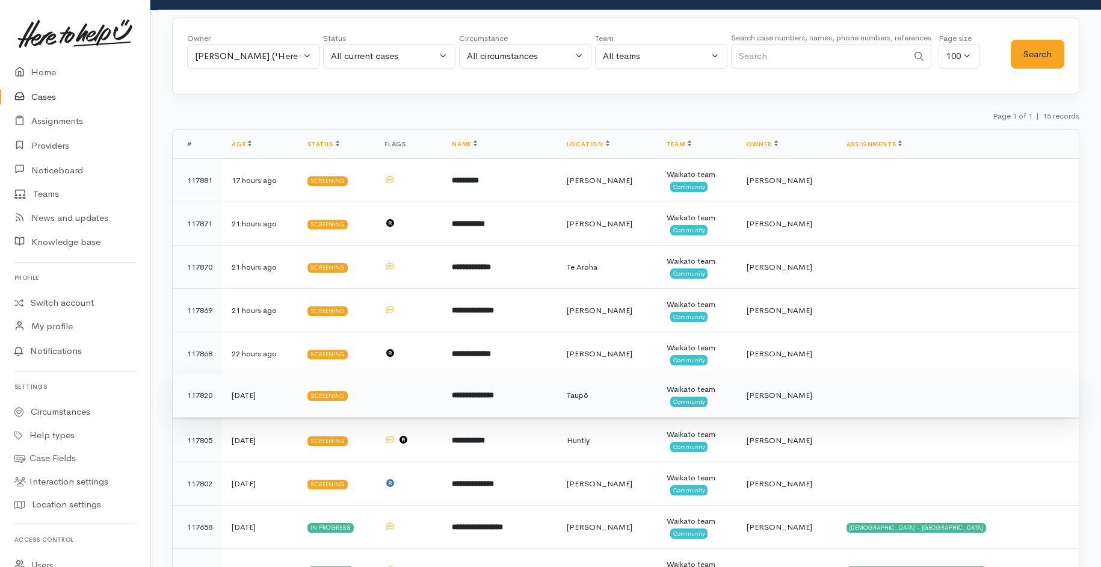
click at [504, 407] on td "**********" at bounding box center [499, 395] width 115 height 43
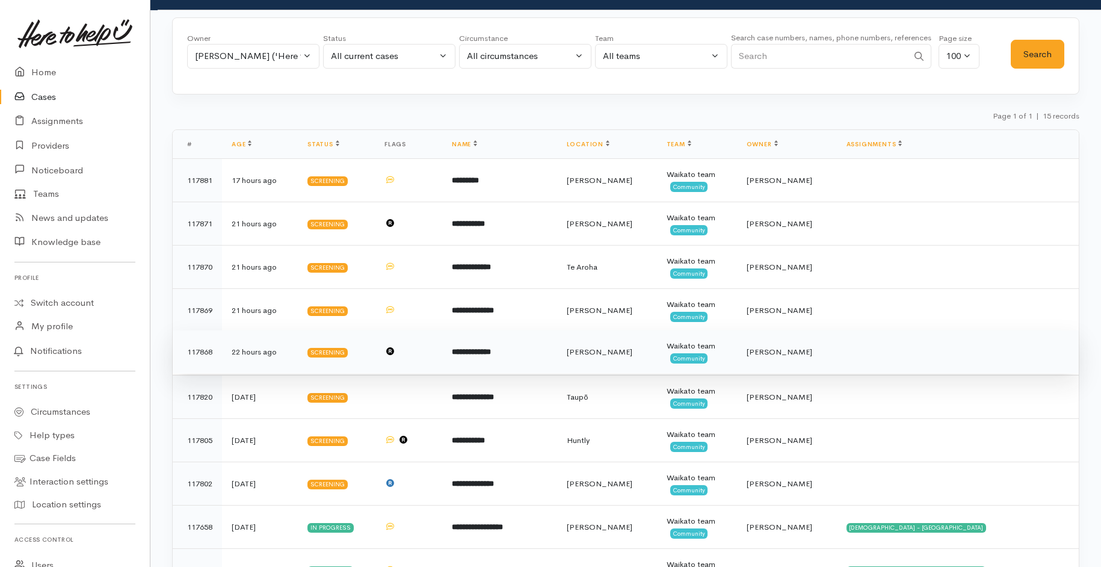
click at [491, 350] on b "**********" at bounding box center [471, 352] width 39 height 8
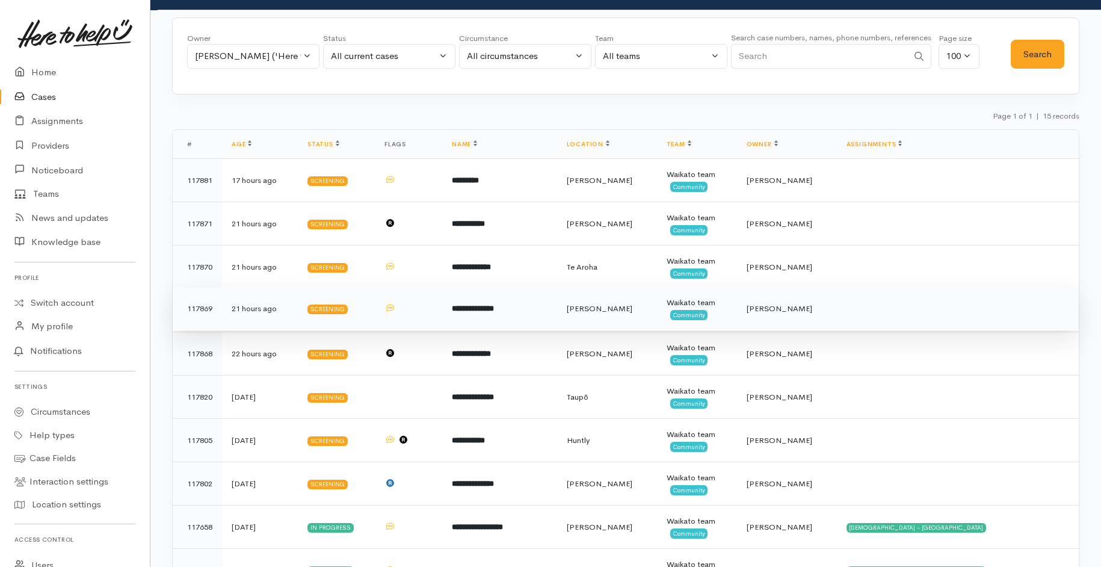
click at [494, 310] on b "**********" at bounding box center [473, 308] width 42 height 8
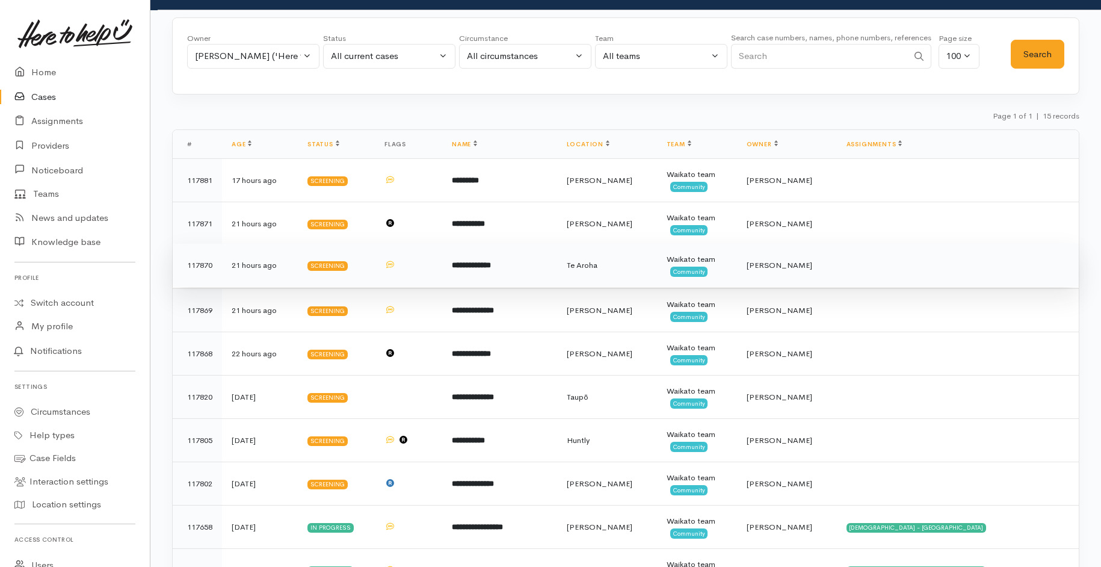
click at [534, 265] on td "**********" at bounding box center [499, 265] width 115 height 43
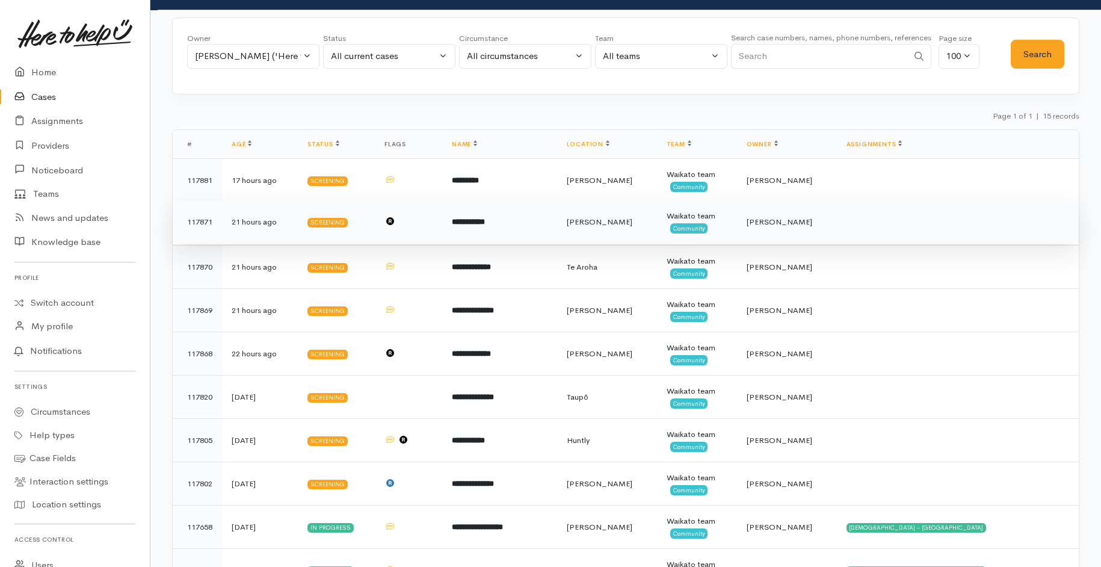
click at [527, 224] on td "**********" at bounding box center [499, 221] width 115 height 43
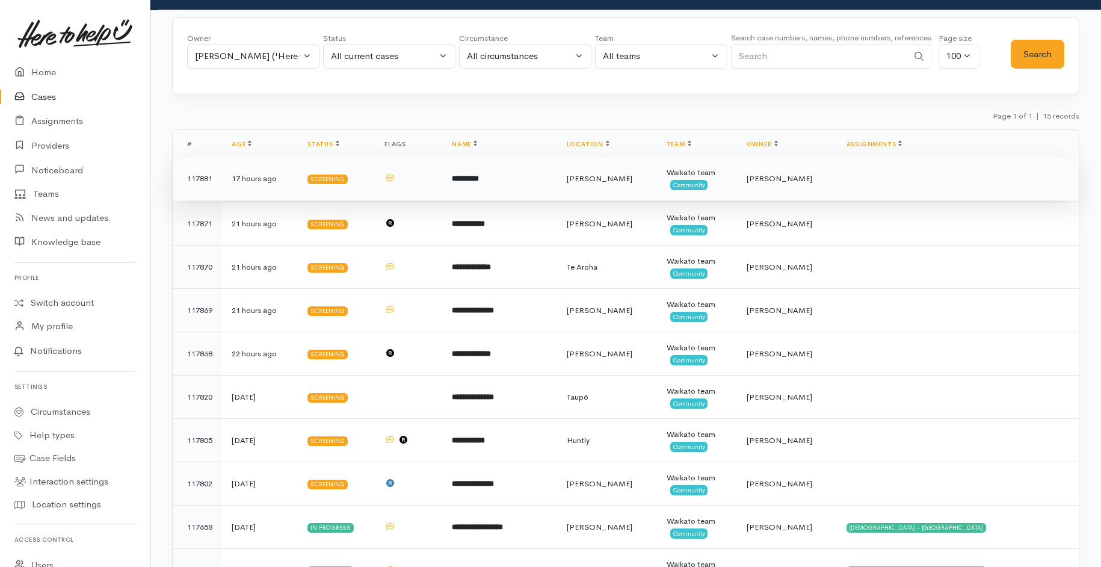
click at [541, 170] on td "*********" at bounding box center [499, 178] width 115 height 43
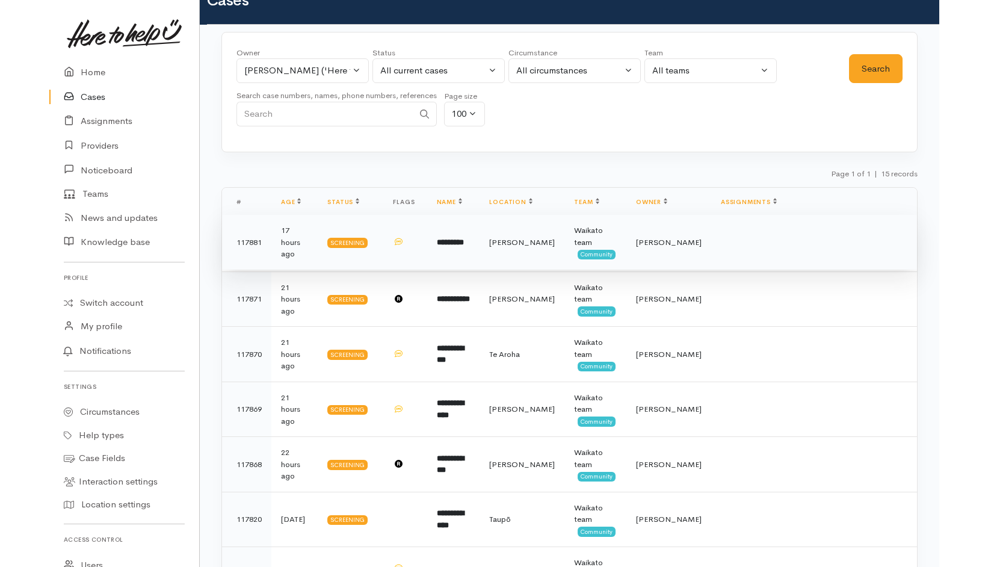
scroll to position [0, 0]
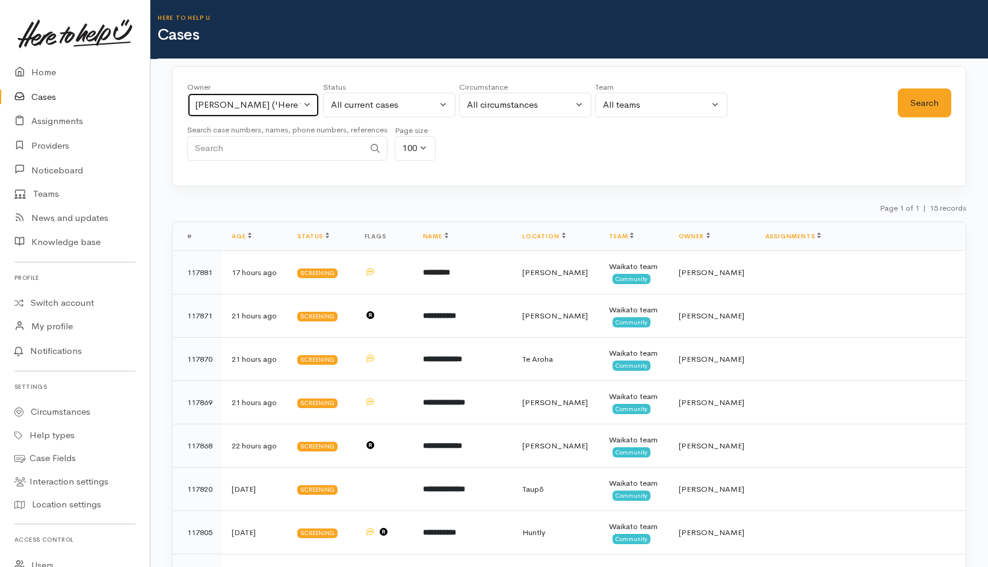
click at [238, 102] on div "Katarina Daly ('Here to help u')" at bounding box center [248, 105] width 106 height 14
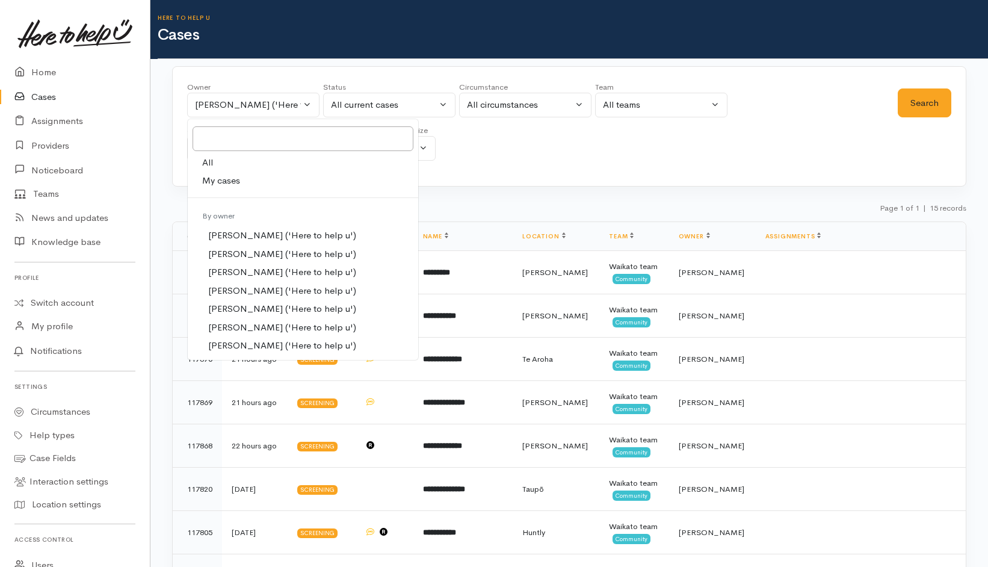
click at [224, 162] on link "All" at bounding box center [303, 162] width 230 height 19
select select "-1"
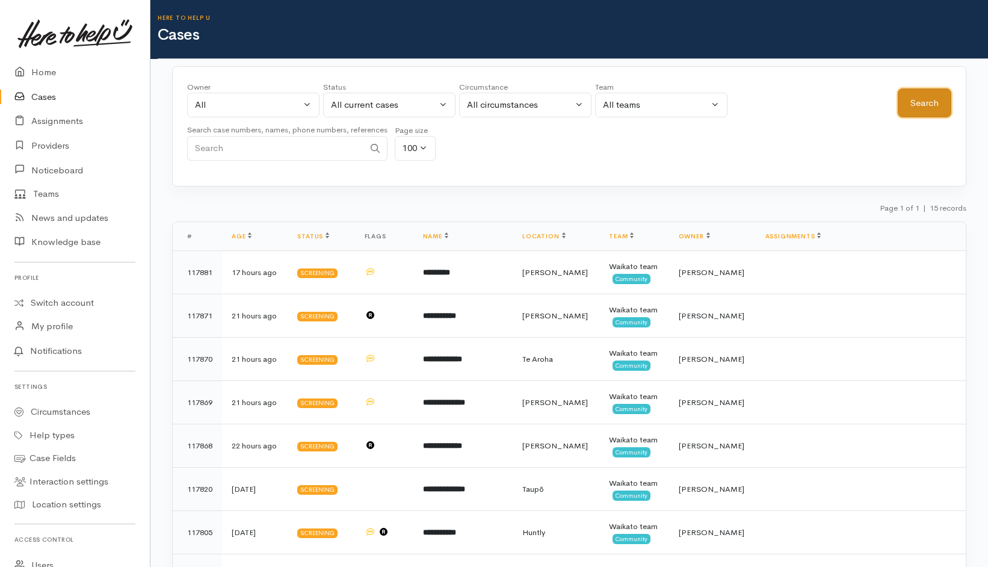
click at [853, 102] on button "Search" at bounding box center [925, 102] width 54 height 29
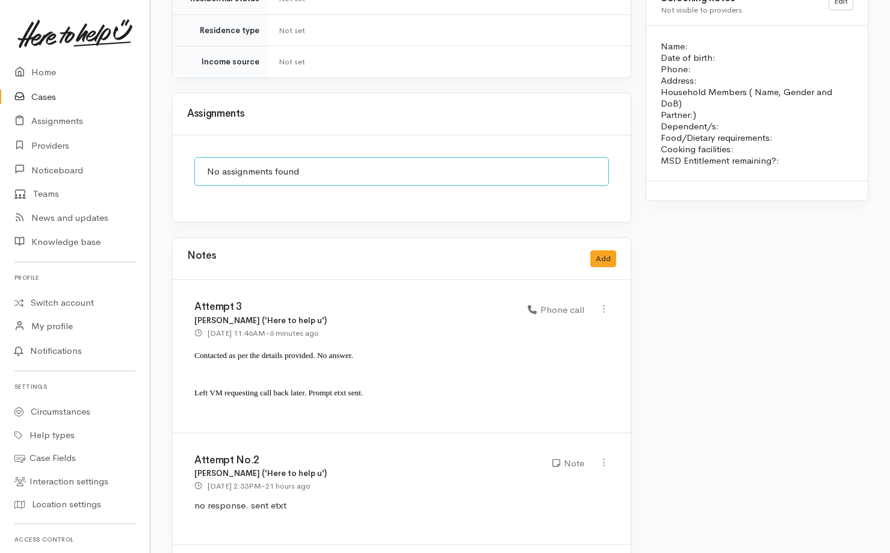
scroll to position [1202, 0]
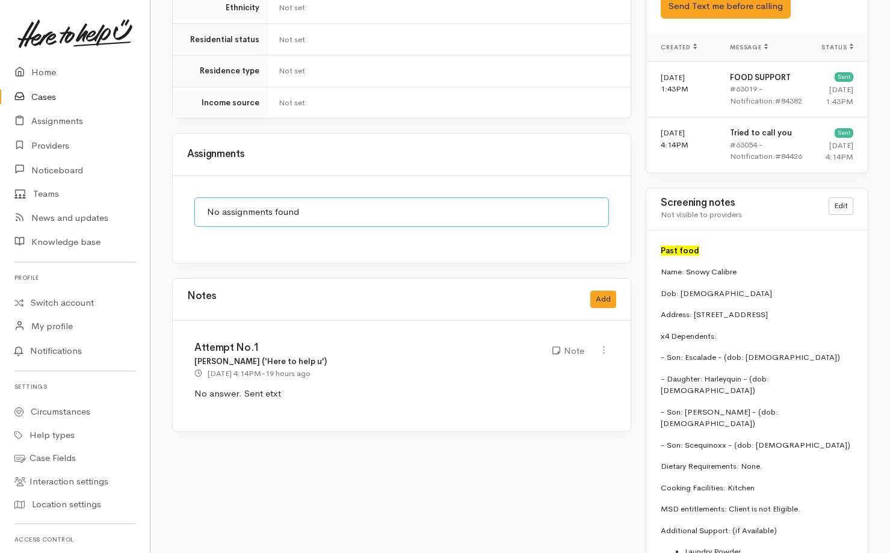
scroll to position [921, 0]
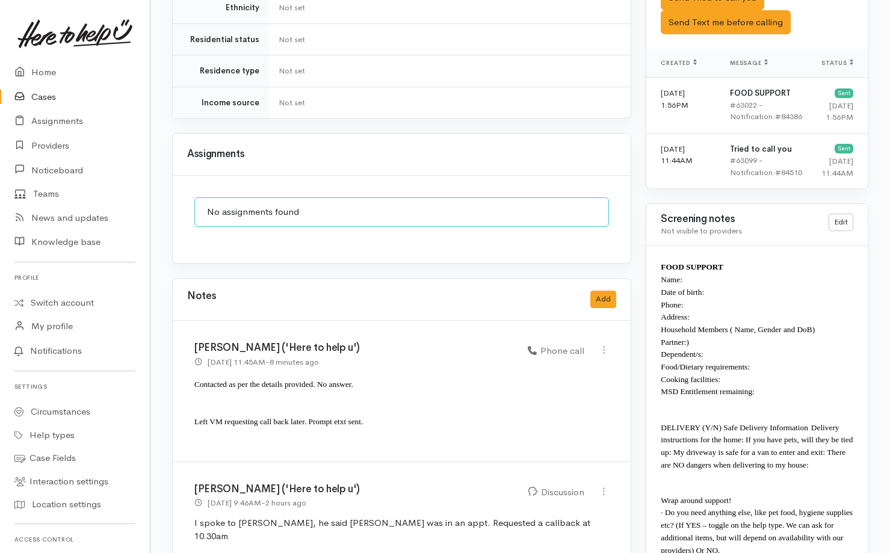
scroll to position [876, 0]
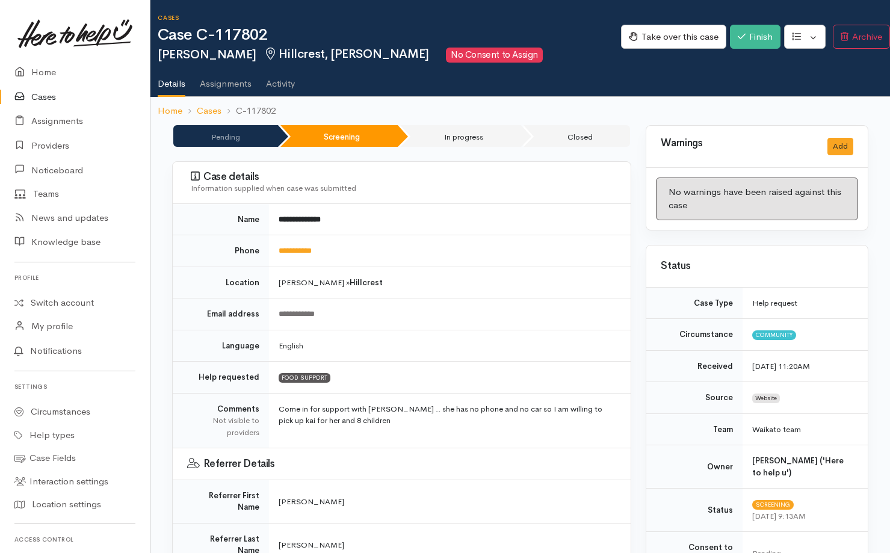
click at [274, 92] on link "Activity" at bounding box center [280, 80] width 29 height 34
click at [287, 94] on link "Activity" at bounding box center [280, 80] width 29 height 34
click at [276, 83] on link "Activity" at bounding box center [280, 80] width 29 height 34
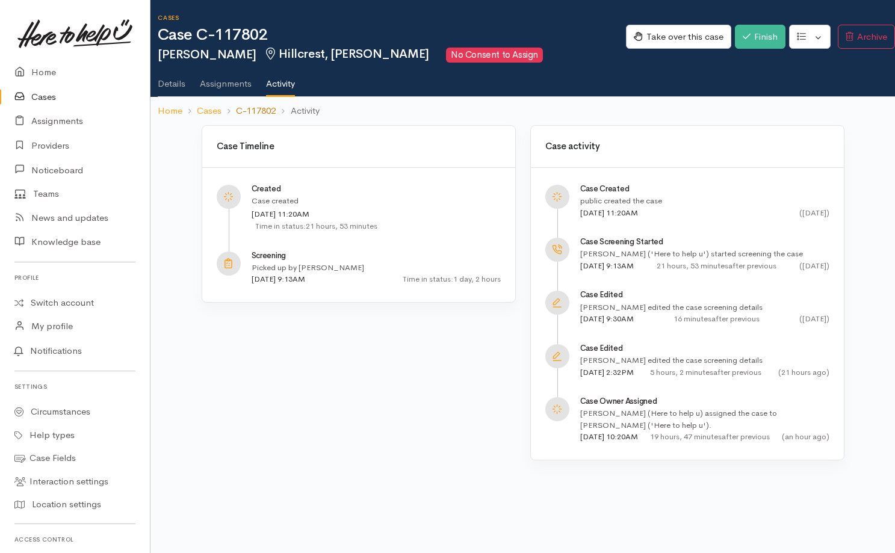
click at [259, 105] on link "C-117802" at bounding box center [256, 111] width 40 height 14
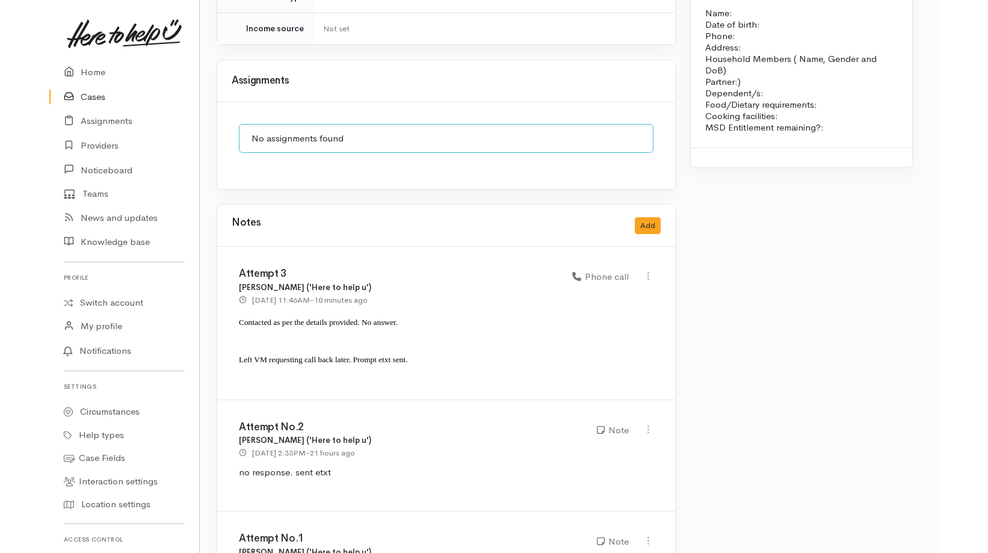
scroll to position [1202, 5]
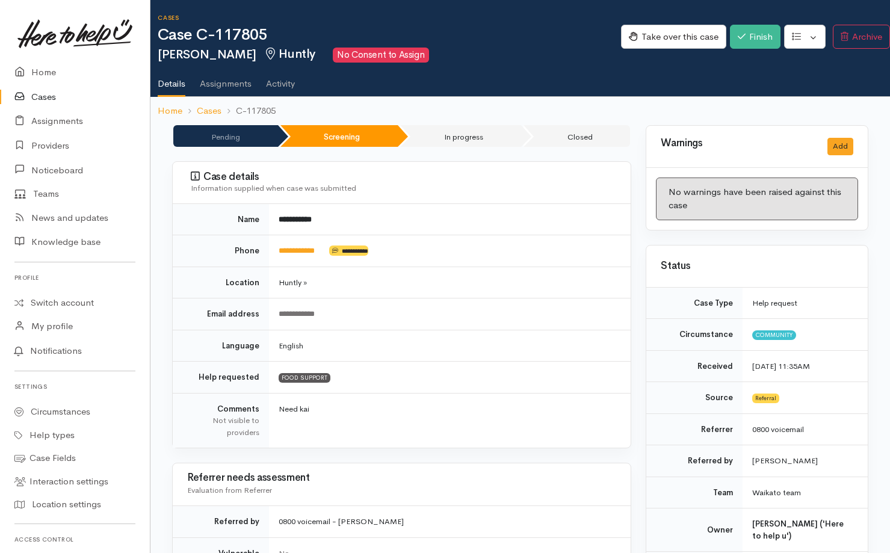
click at [287, 81] on link "Activity" at bounding box center [280, 80] width 29 height 34
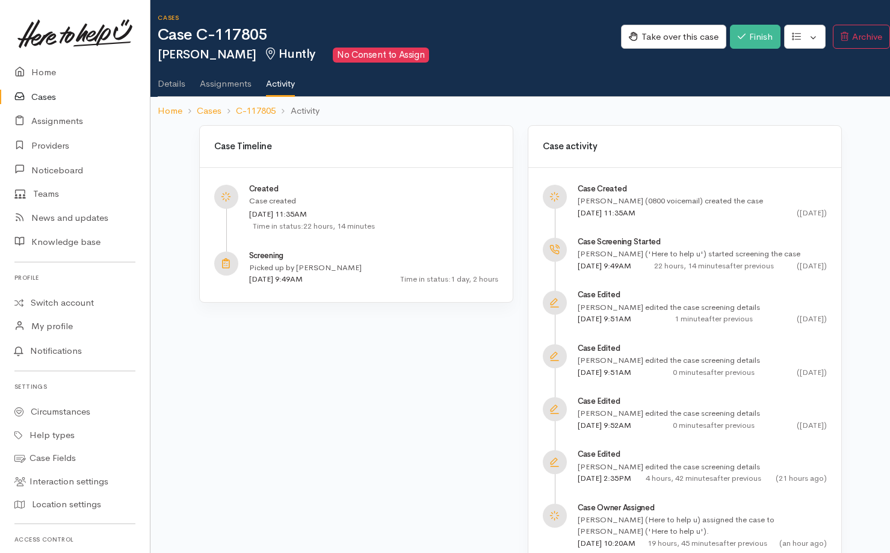
scroll to position [28, 0]
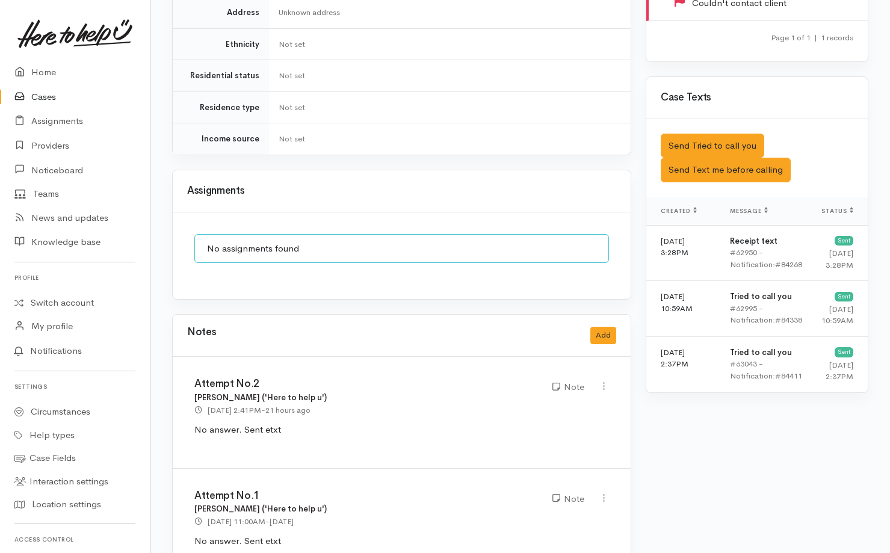
scroll to position [761, 0]
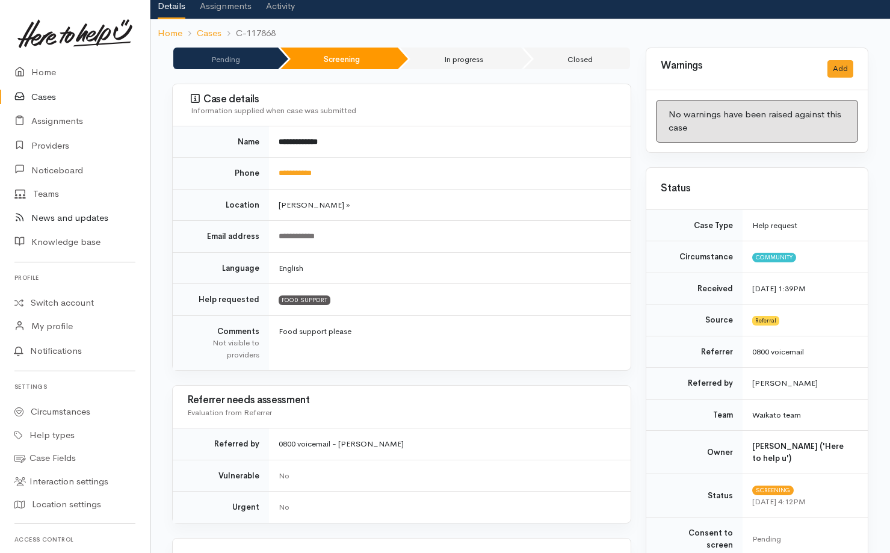
scroll to position [76, 0]
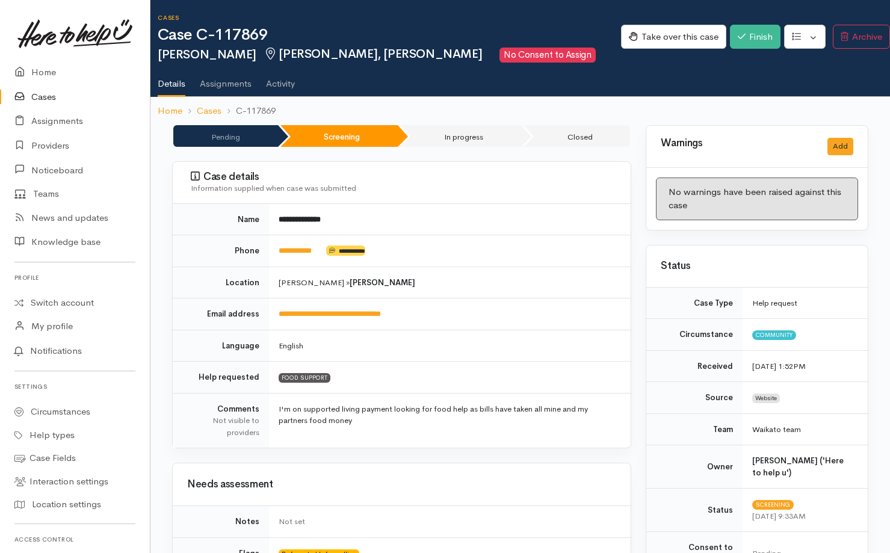
scroll to position [865, 0]
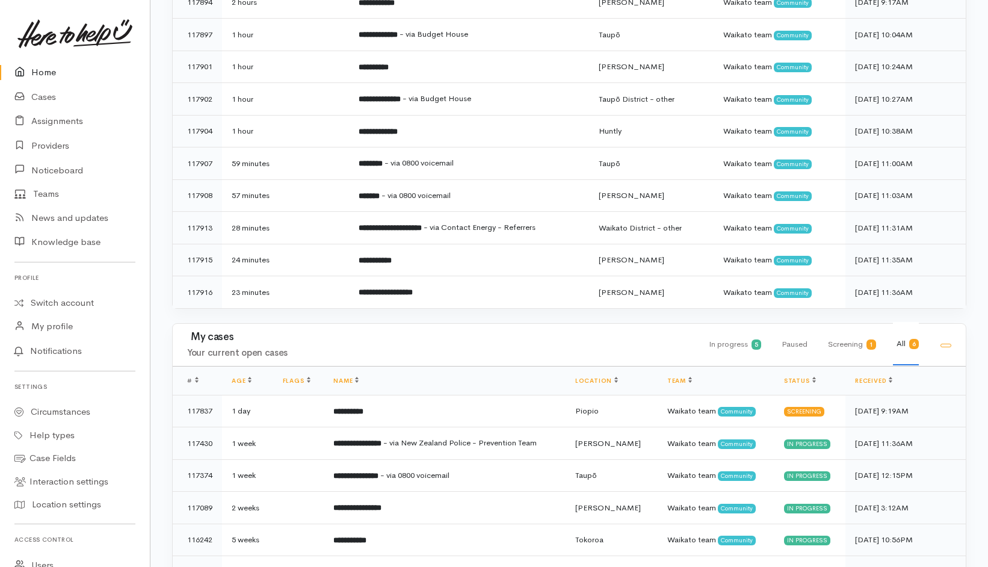
scroll to position [545, 0]
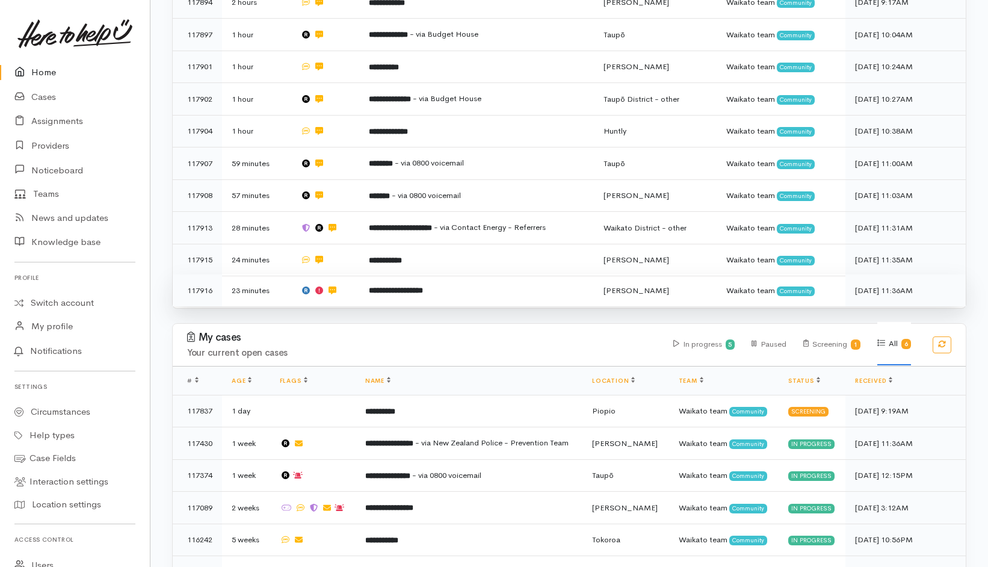
click at [513, 274] on td "**********" at bounding box center [476, 290] width 235 height 32
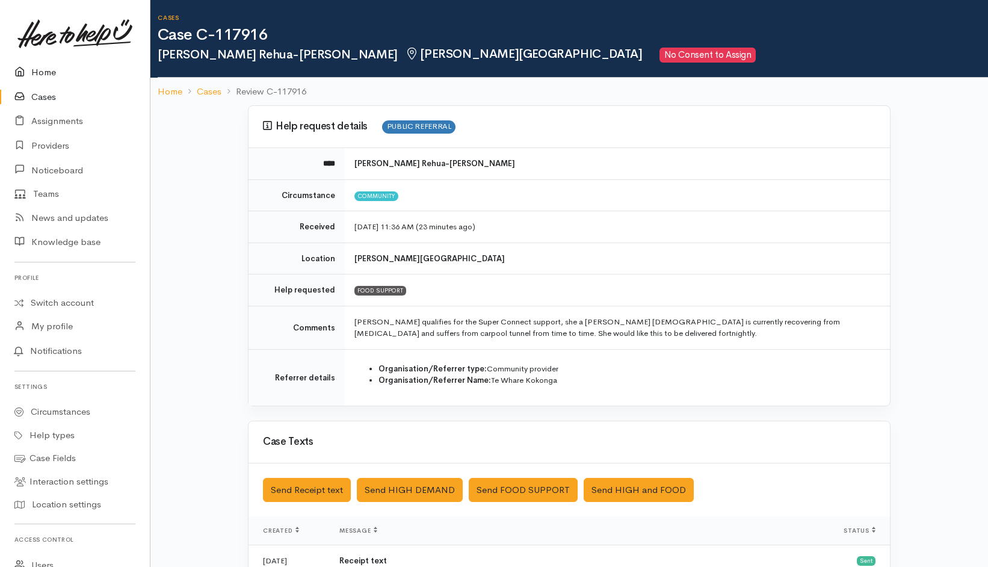
click at [49, 74] on link "Home" at bounding box center [75, 72] width 150 height 25
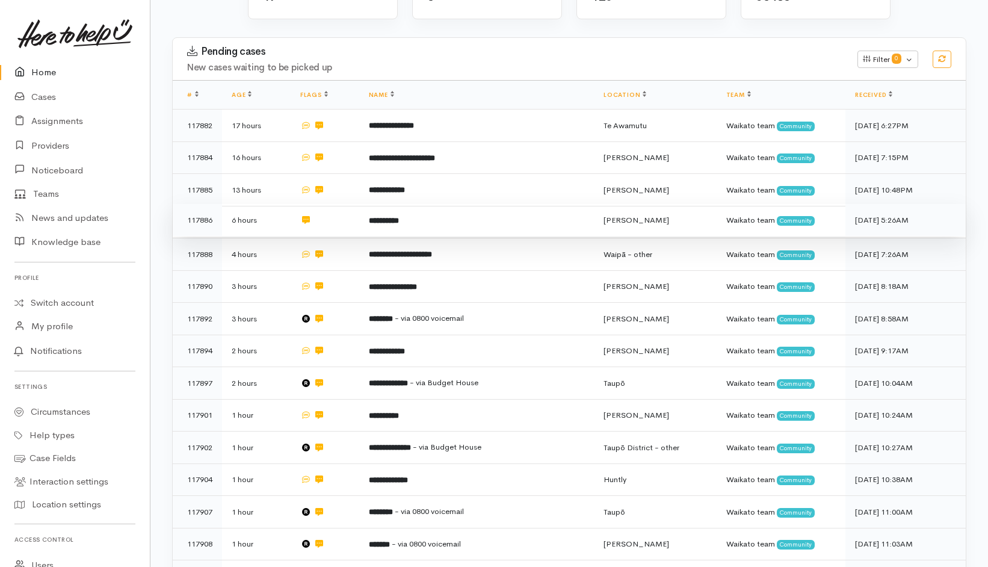
scroll to position [208, 0]
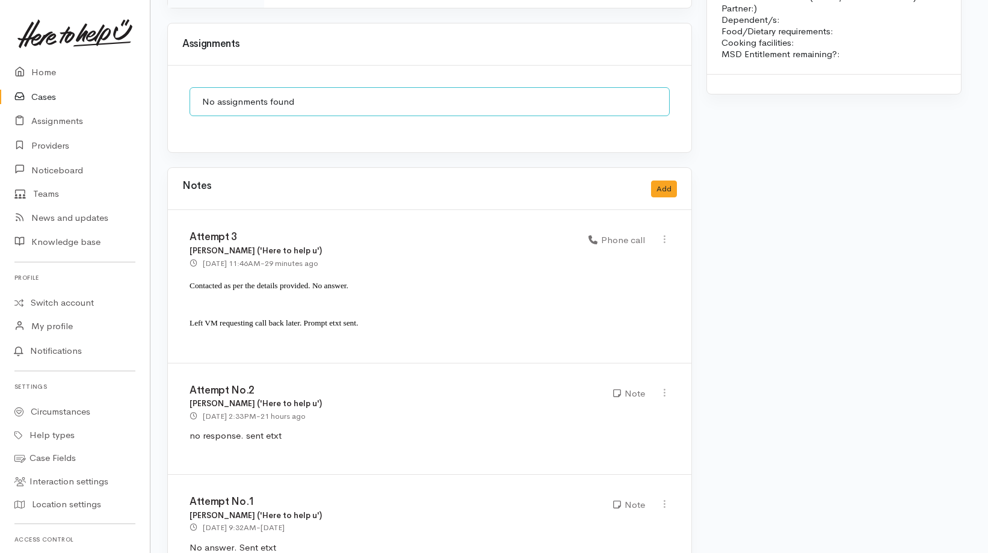
scroll to position [1202, 5]
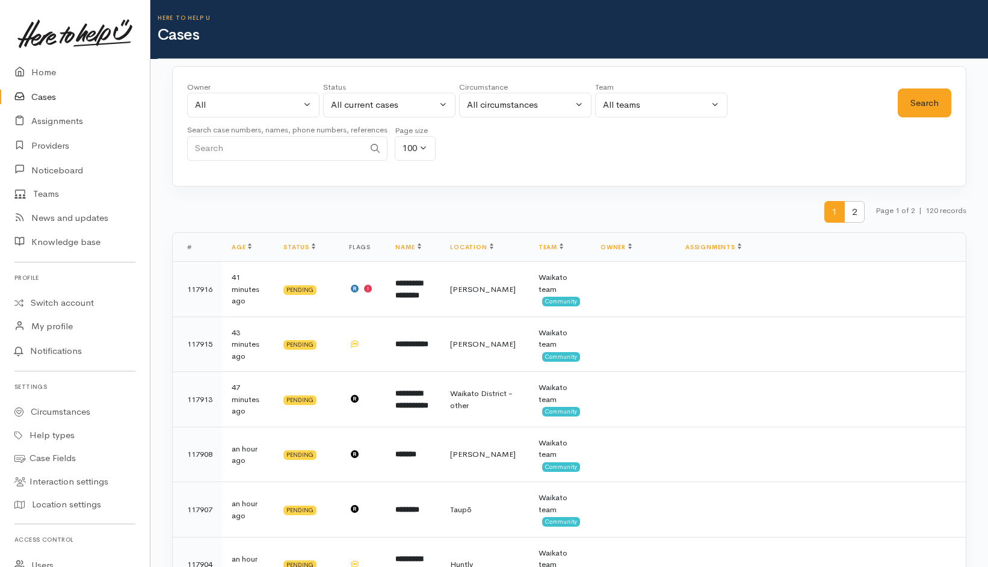
click at [274, 209] on div "1 2 Page 1 of 2 | 120 records" at bounding box center [569, 217] width 794 height 32
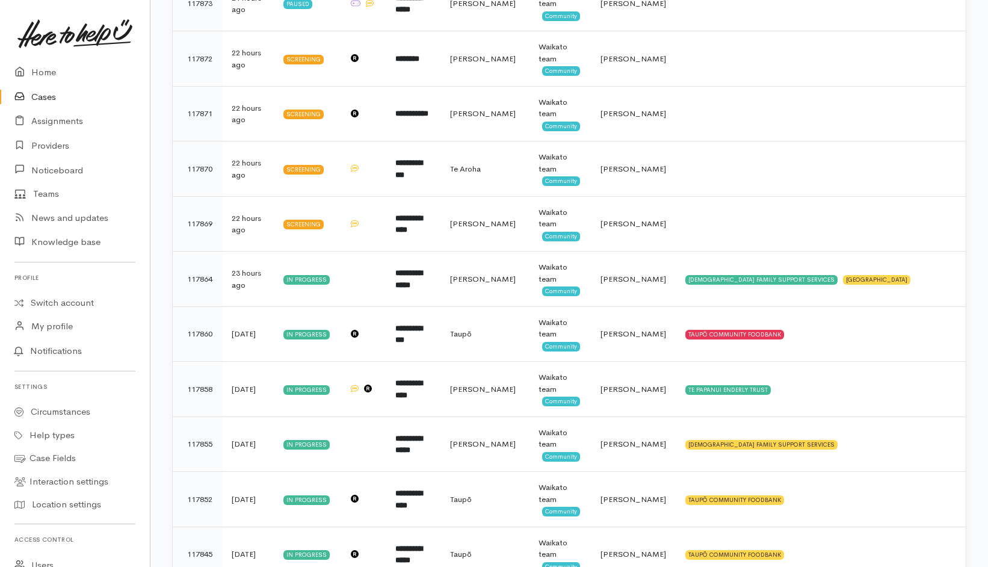
scroll to position [1553, 0]
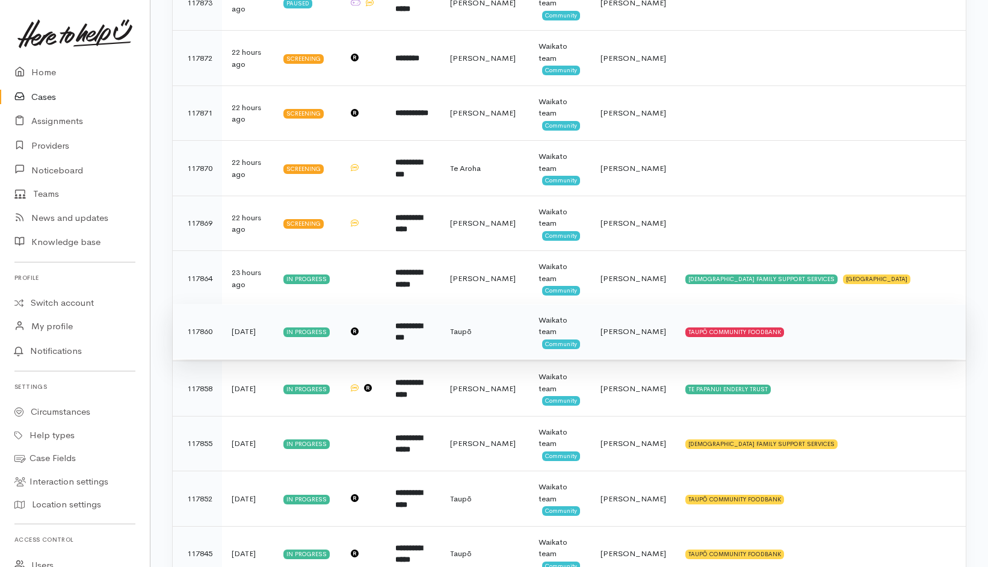
click at [857, 343] on td "TAUPŌ COMMUNITY FOODBANK" at bounding box center [821, 331] width 290 height 55
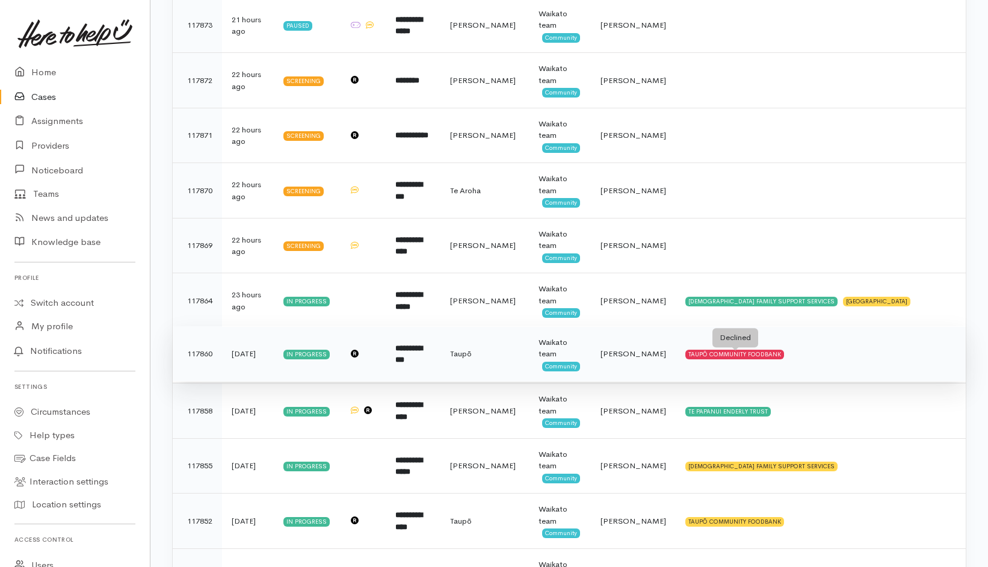
scroll to position [1530, 0]
click at [845, 368] on td "TAUPŌ COMMUNITY FOODBANK" at bounding box center [821, 353] width 290 height 55
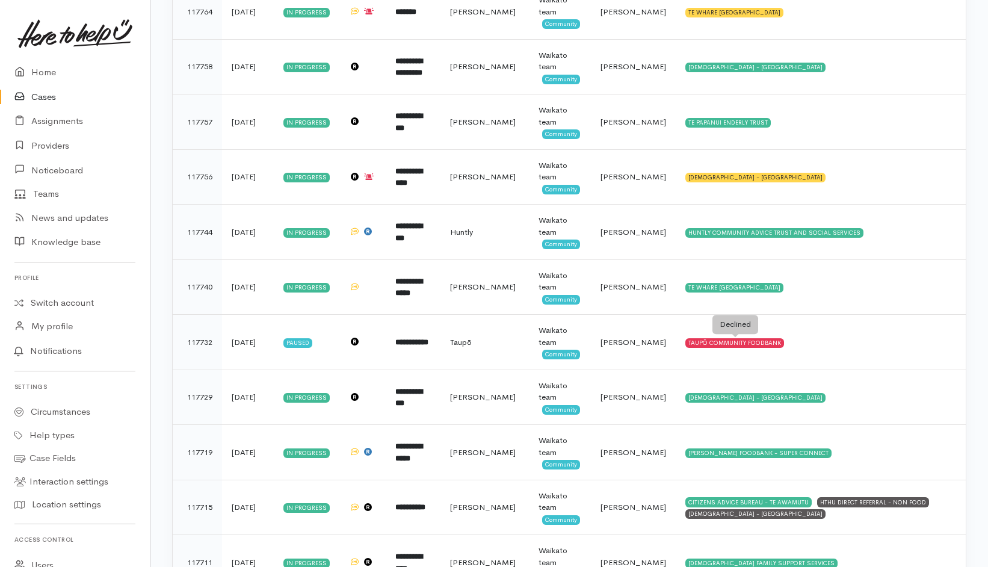
scroll to position [2922, 0]
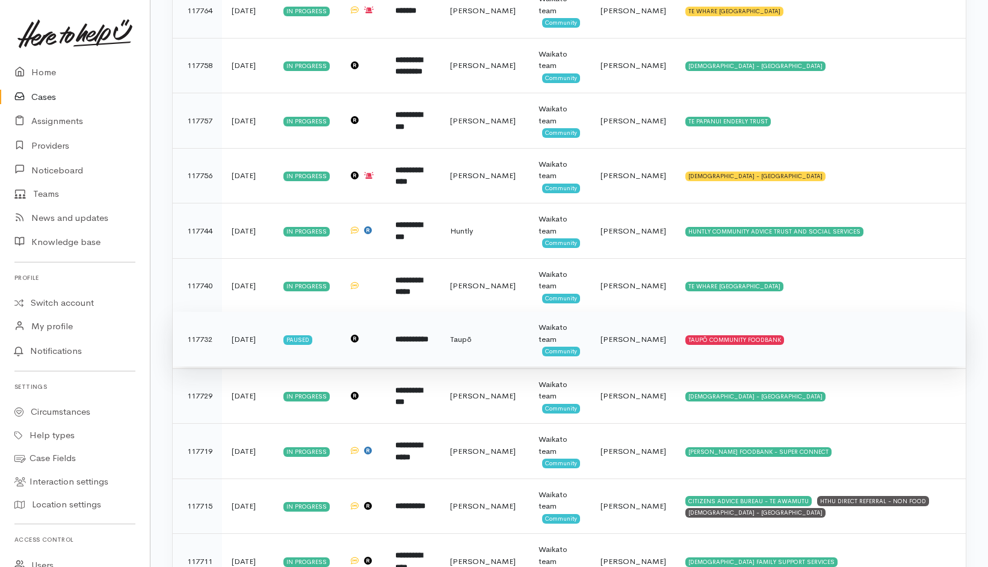
click at [848, 342] on td "TAUPŌ COMMUNITY FOODBANK" at bounding box center [821, 339] width 290 height 55
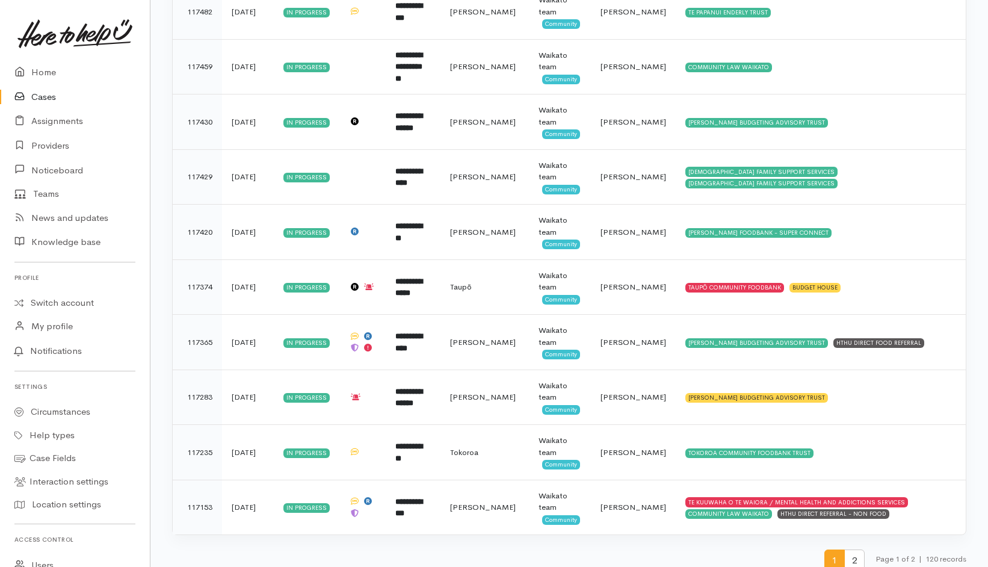
scroll to position [5247, 0]
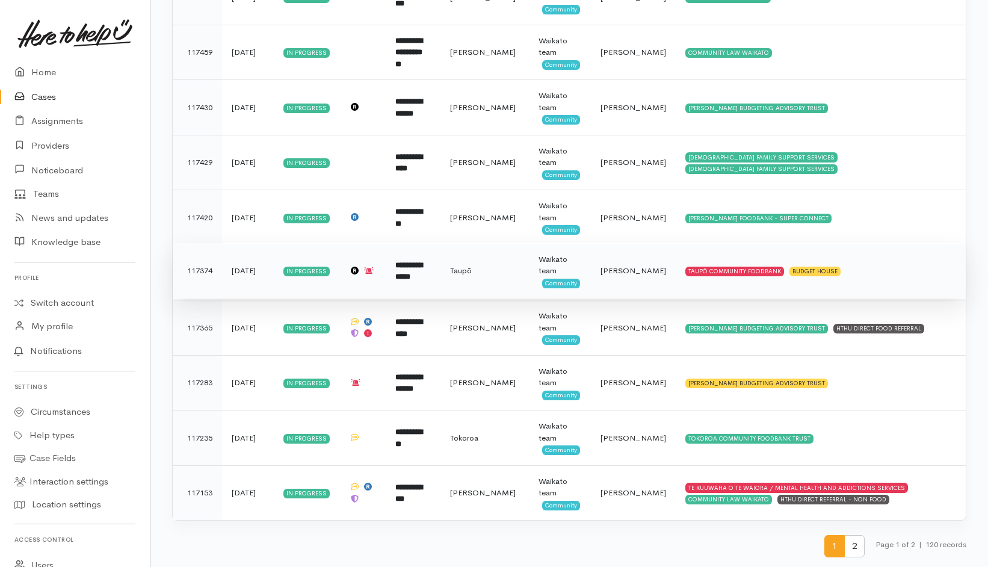
click at [882, 271] on td "TAUPŌ COMMUNITY FOODBANK BUDGET HOUSE" at bounding box center [821, 270] width 290 height 55
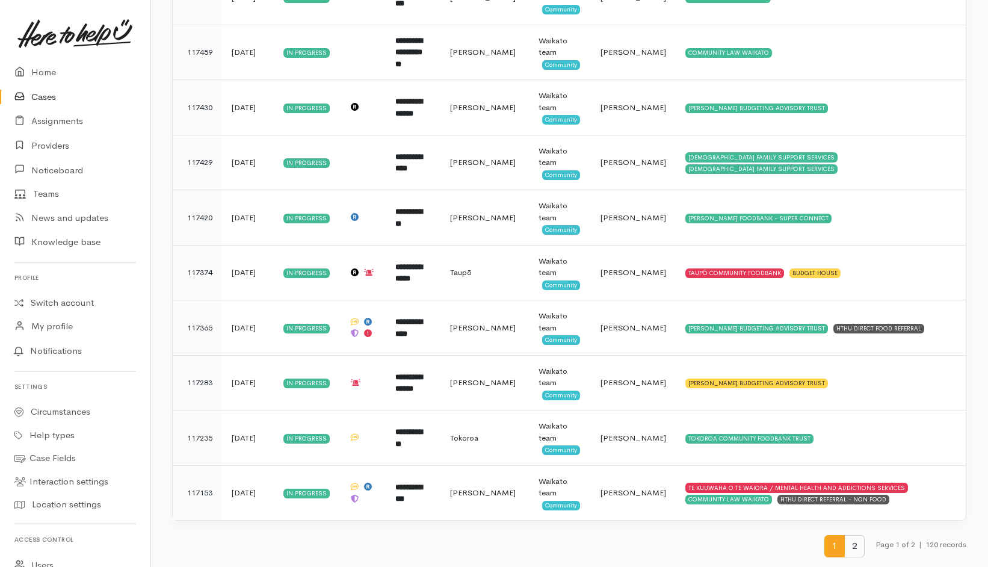
click at [854, 544] on span "2" at bounding box center [854, 546] width 20 height 22
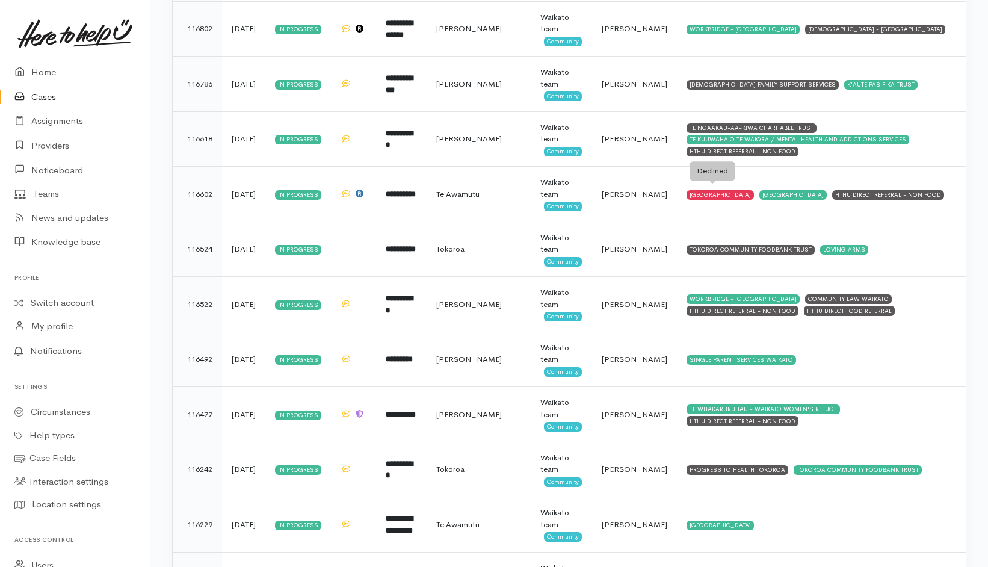
scroll to position [788, 0]
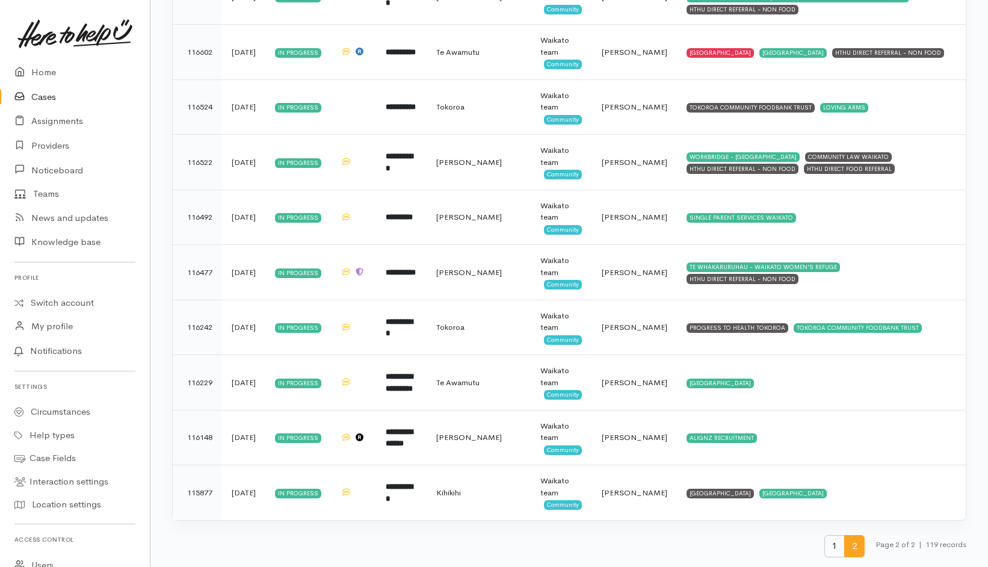
click at [830, 543] on span "1" at bounding box center [834, 546] width 20 height 22
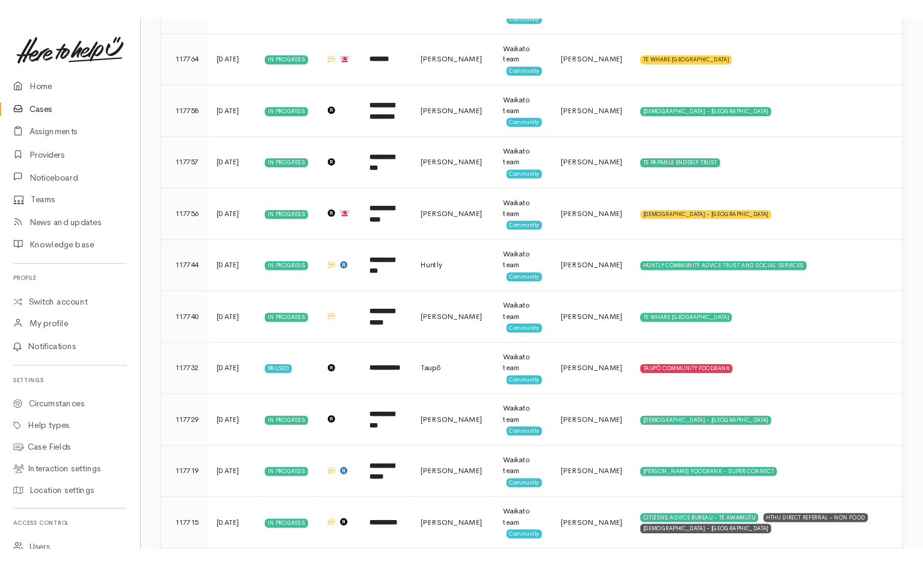
scroll to position [2852, 0]
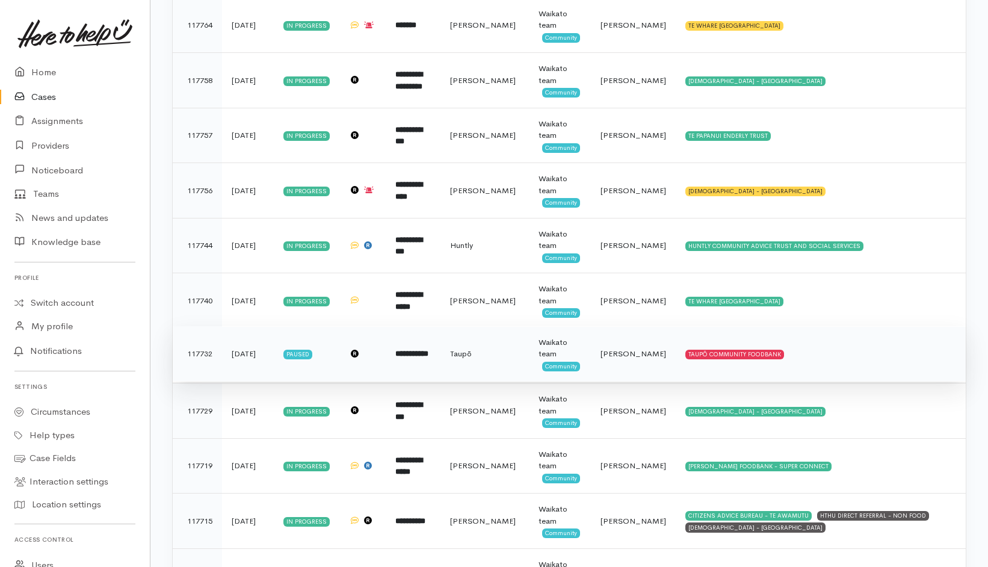
click at [876, 361] on td "TAUPŌ COMMUNITY FOODBANK" at bounding box center [821, 353] width 290 height 55
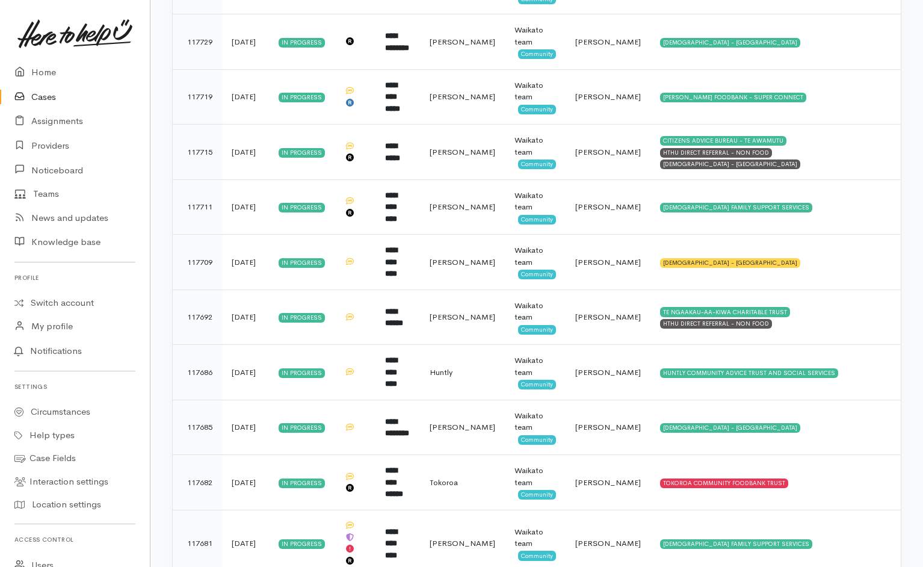
scroll to position [3296, 0]
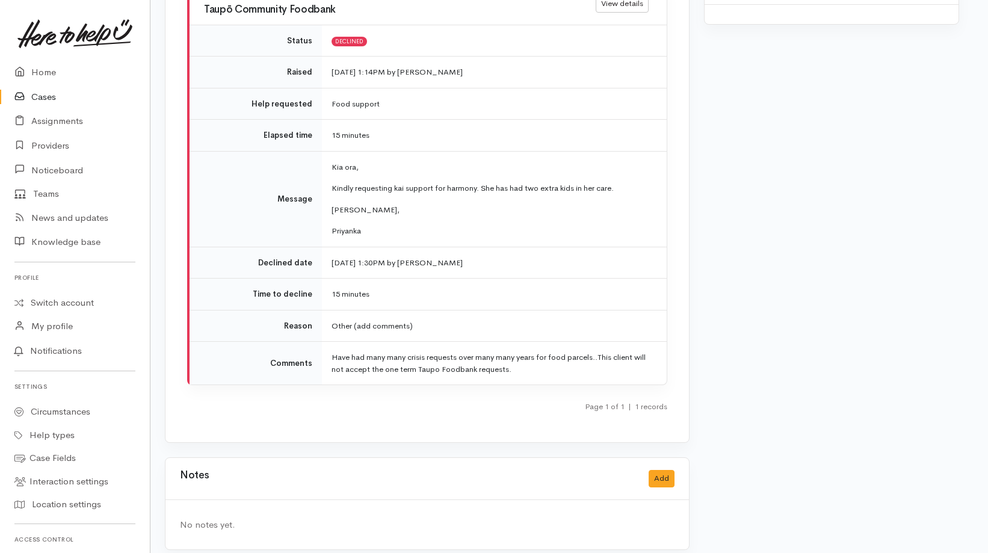
scroll to position [1240, 7]
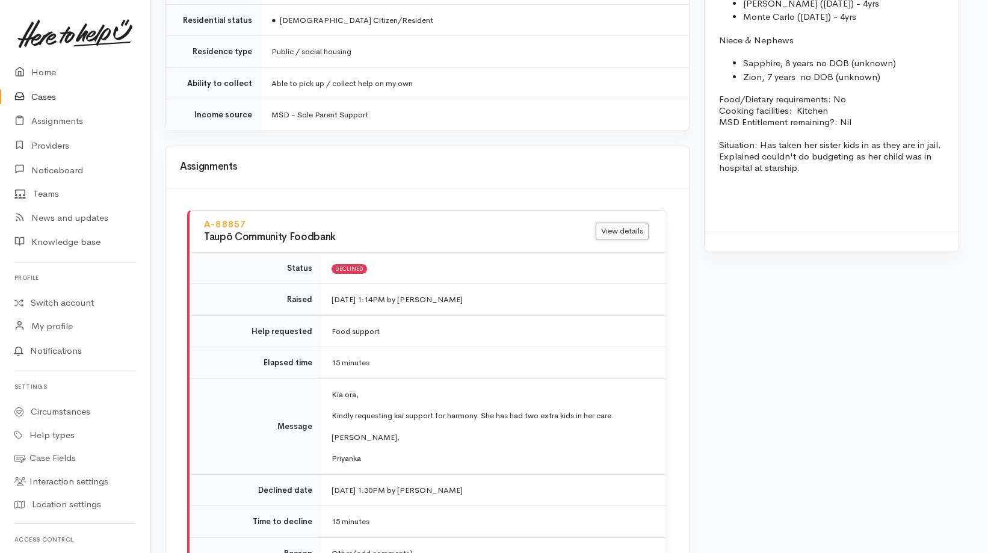
click at [623, 223] on link "View details" at bounding box center [622, 231] width 53 height 17
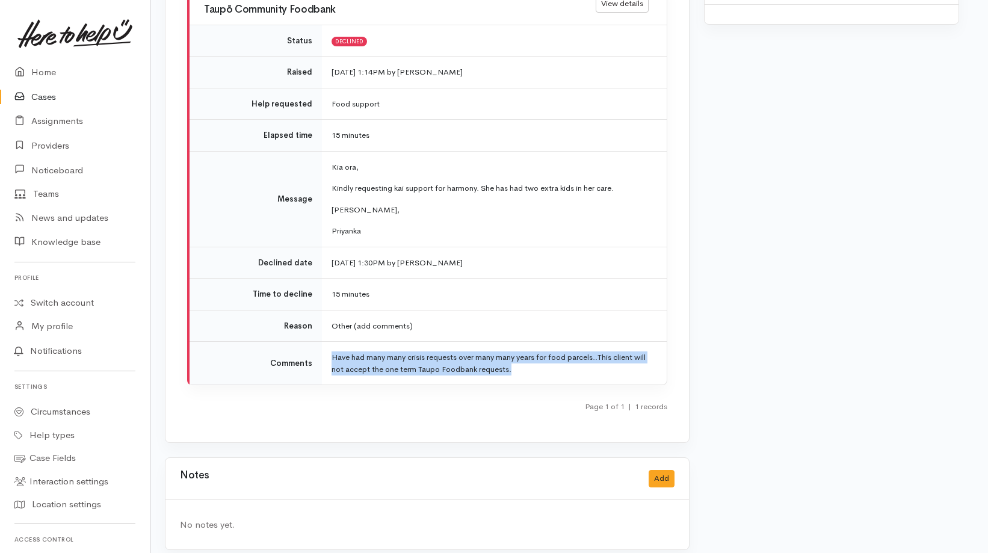
drag, startPoint x: 328, startPoint y: 341, endPoint x: 520, endPoint y: 362, distance: 193.2
click at [520, 362] on td "Have had many many crisis requests over many many years for food parcels..This …" at bounding box center [494, 363] width 345 height 43
copy td "Have had many many crisis requests over many many years for food parcels..This …"
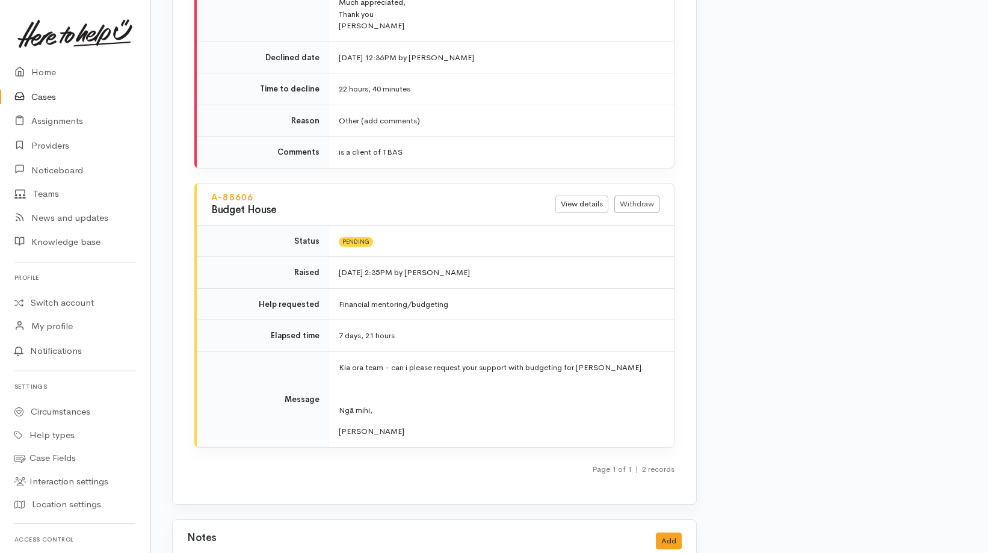
scroll to position [1453, 0]
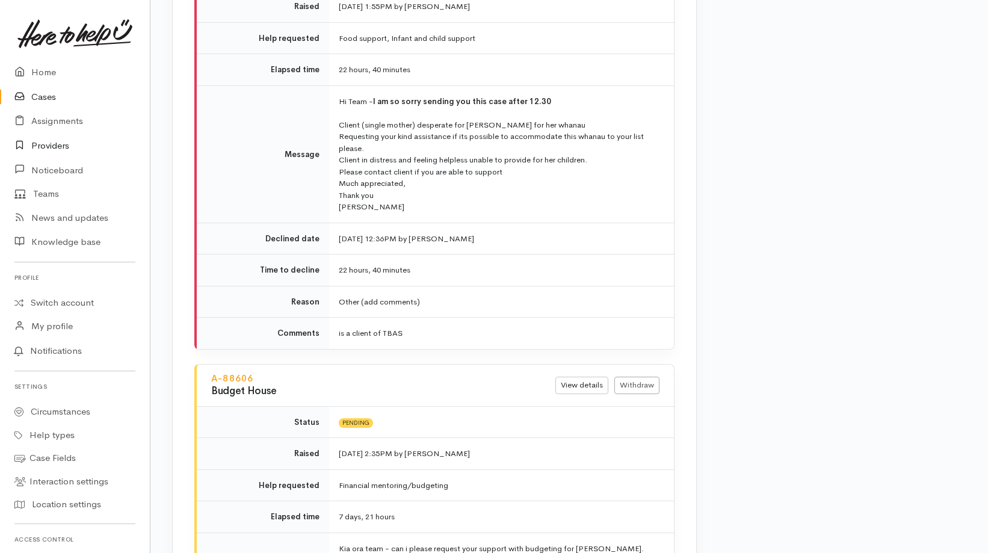
click at [66, 143] on link "Providers" at bounding box center [75, 146] width 150 height 25
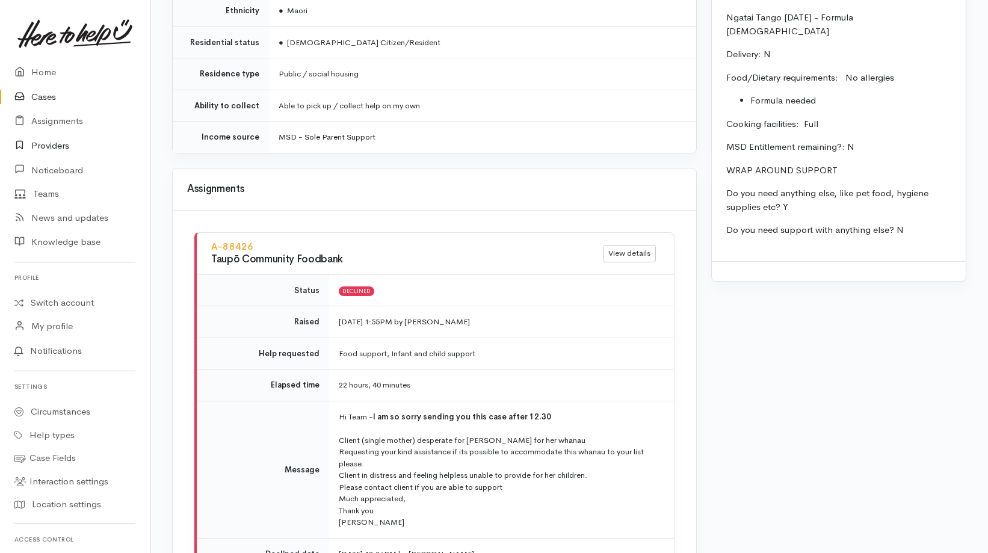
scroll to position [1140, 0]
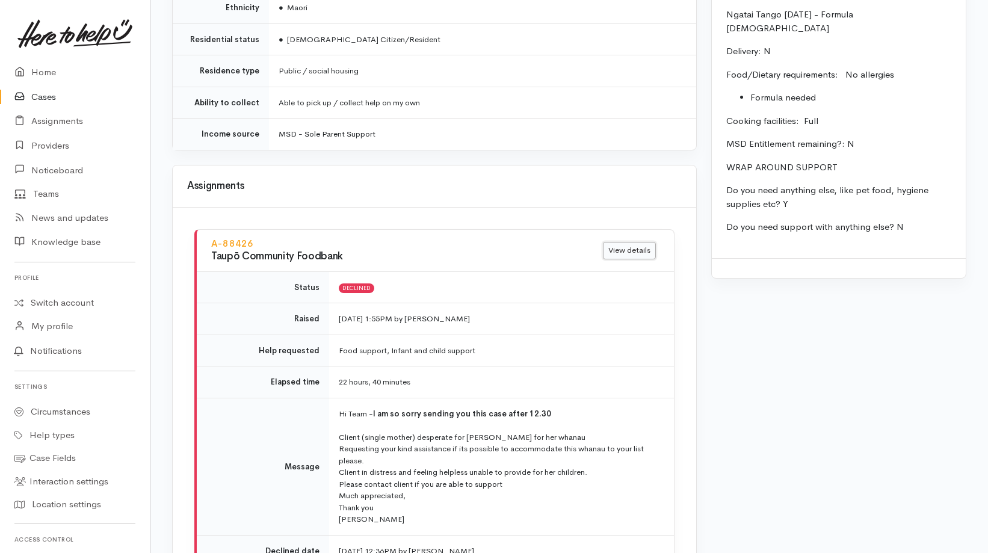
click at [645, 242] on link "View details" at bounding box center [629, 250] width 53 height 17
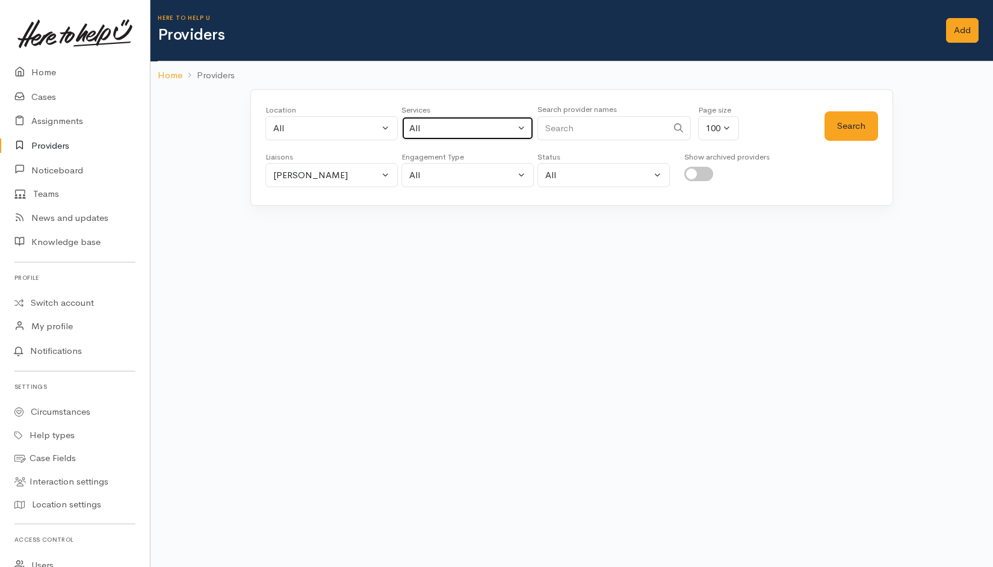
click at [445, 126] on div "All" at bounding box center [462, 129] width 106 height 14
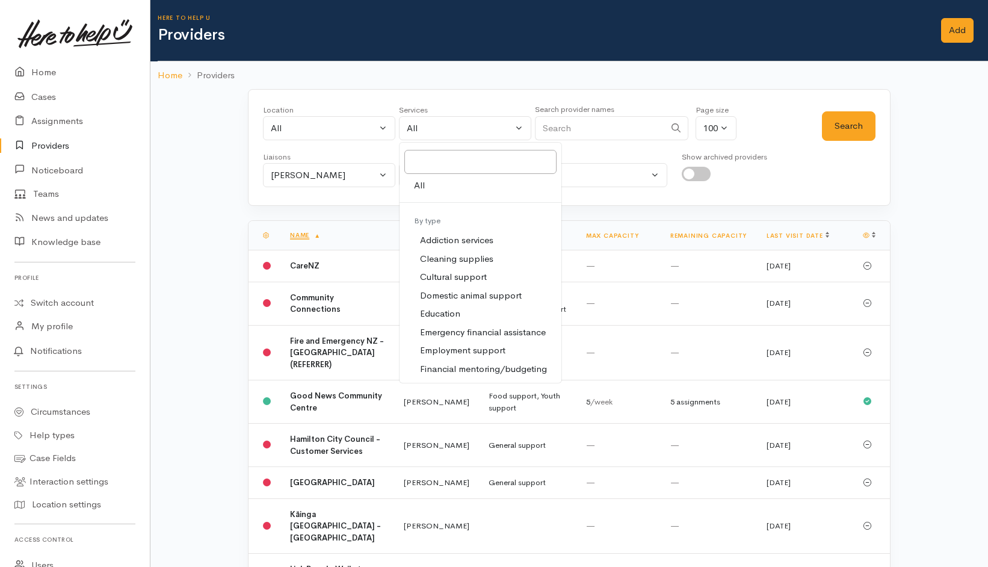
click at [427, 182] on link "All" at bounding box center [481, 185] width 162 height 19
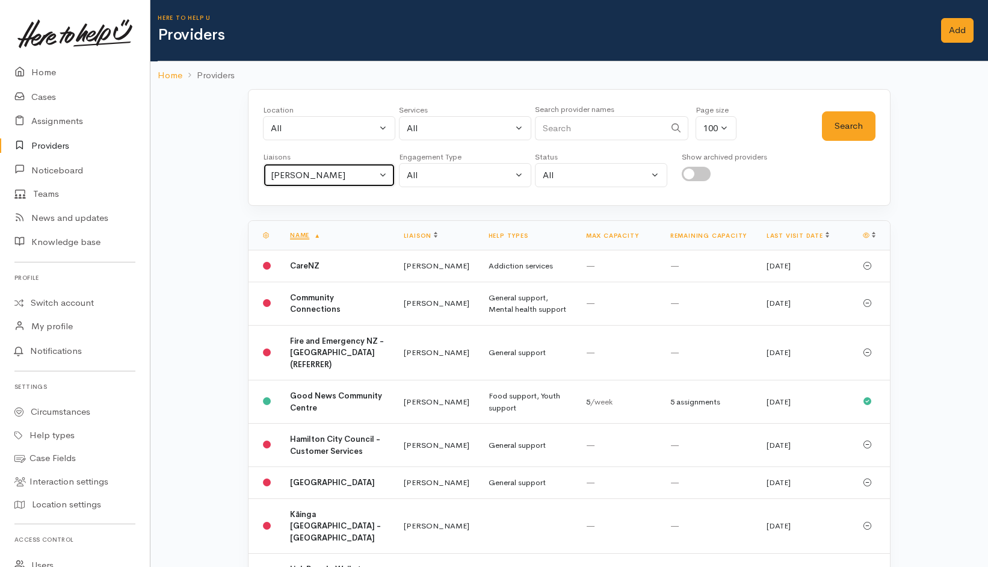
click at [374, 176] on div "Helena Kaufononga" at bounding box center [324, 175] width 106 height 14
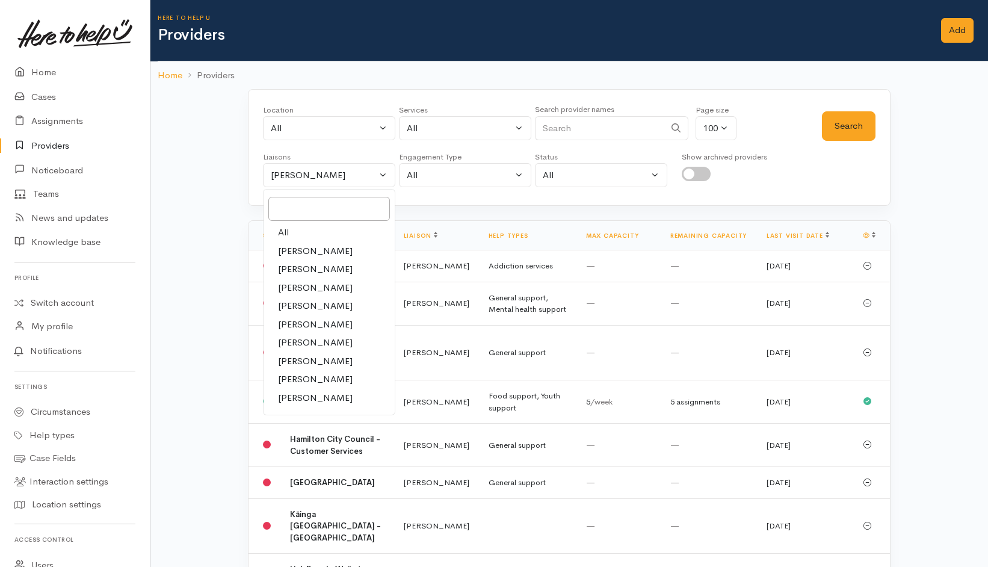
click at [289, 240] on link "All" at bounding box center [329, 232] width 131 height 19
select select "null"
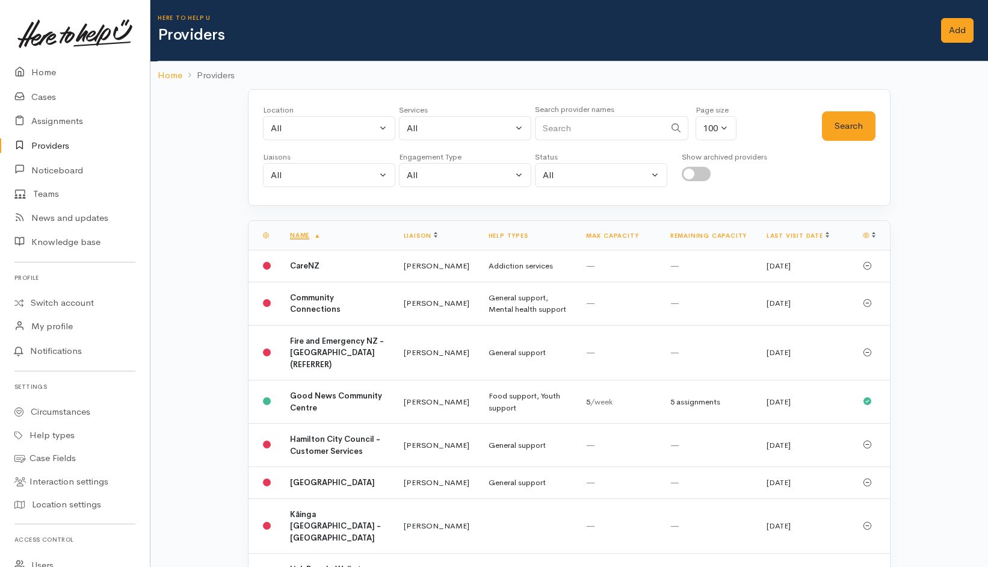
click at [610, 132] on input "Search" at bounding box center [600, 128] width 130 height 25
type input "Taupō"
click at [848, 128] on button "Search" at bounding box center [849, 125] width 54 height 29
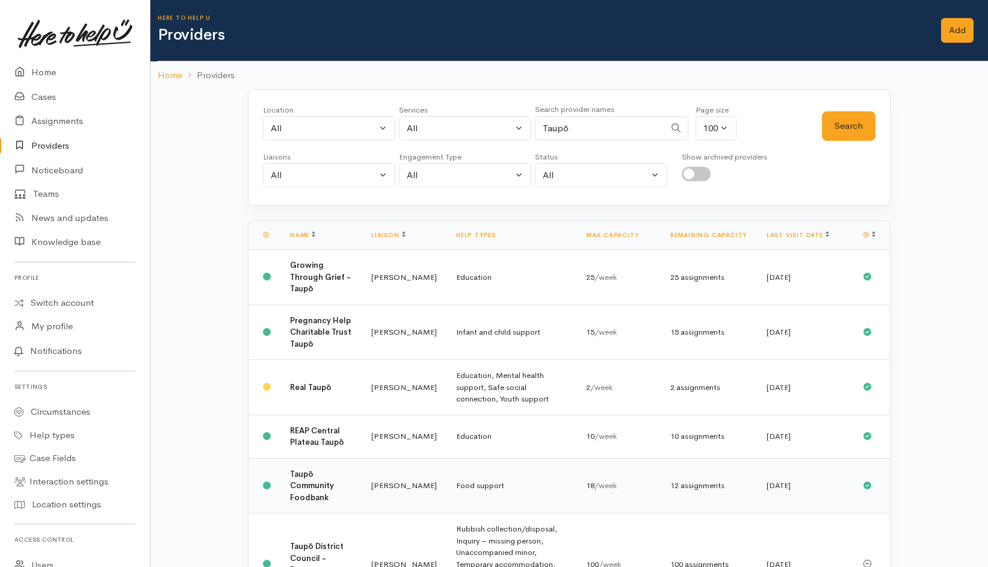
click at [458, 489] on td "Food support" at bounding box center [512, 485] width 130 height 55
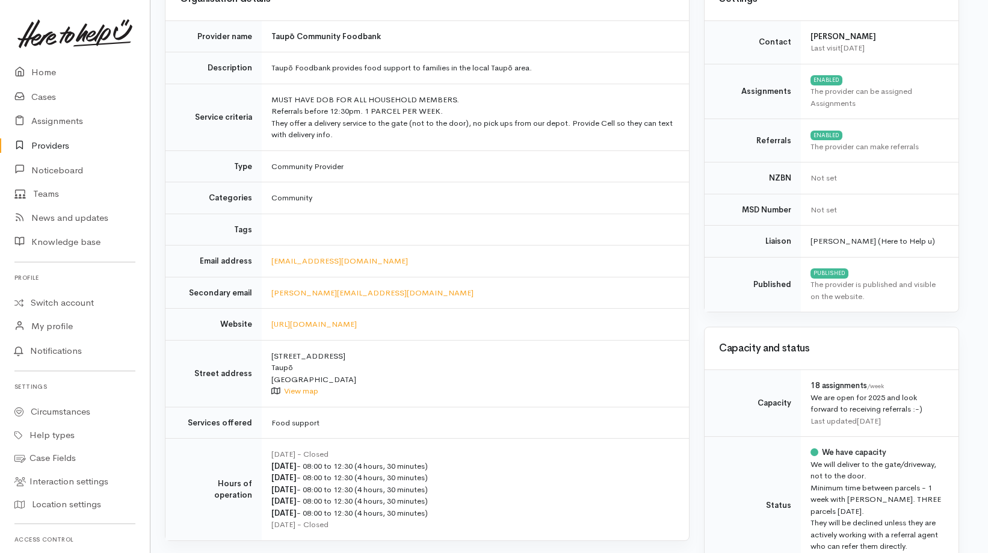
scroll to position [129, 7]
click at [324, 261] on link "[EMAIL_ADDRESS][DOMAIN_NAME]" at bounding box center [339, 263] width 137 height 10
click at [264, 289] on td "[PERSON_NAME][EMAIL_ADDRESS][DOMAIN_NAME]" at bounding box center [475, 295] width 427 height 32
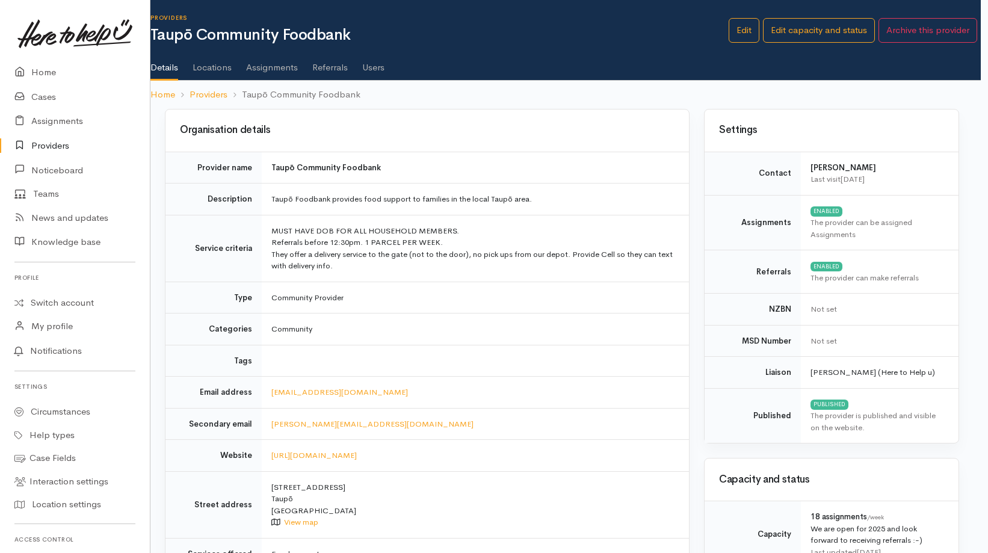
click at [377, 63] on link "Users" at bounding box center [373, 63] width 22 height 34
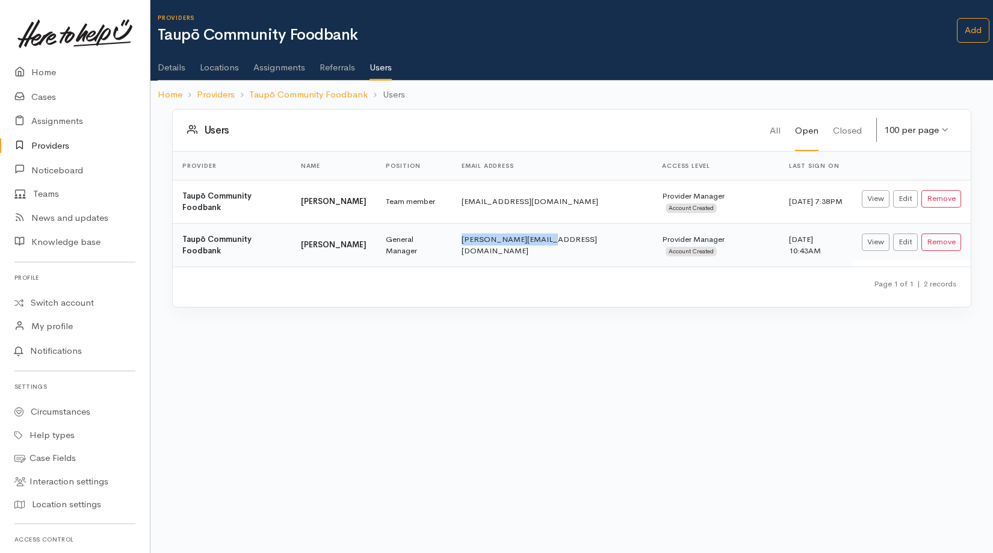
drag, startPoint x: 481, startPoint y: 238, endPoint x: 570, endPoint y: 235, distance: 89.1
click at [570, 235] on td "[PERSON_NAME][EMAIL_ADDRESS][DOMAIN_NAME]" at bounding box center [552, 244] width 200 height 43
copy td "[PERSON_NAME][EMAIL_ADDRESS][DOMAIN_NAME]"
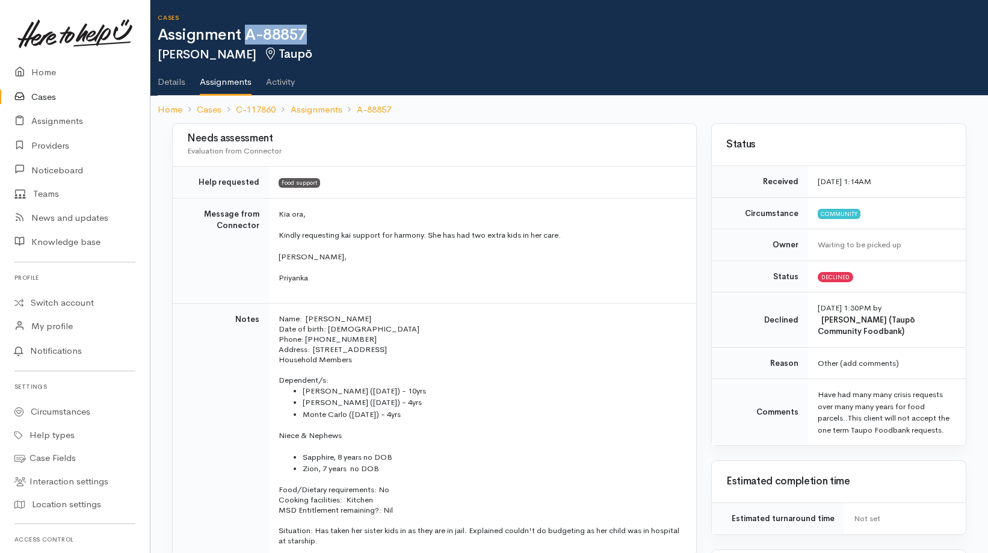
drag, startPoint x: 246, startPoint y: 33, endPoint x: 315, endPoint y: 36, distance: 68.7
click at [315, 36] on h1 "Assignment A-88857" at bounding box center [573, 34] width 830 height 17
copy h1 "A-88857"
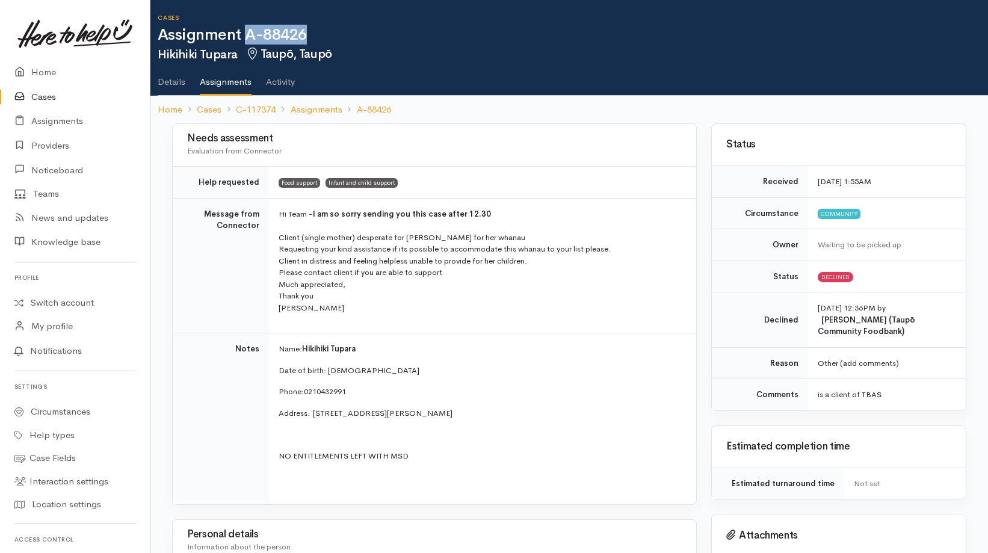
drag, startPoint x: 323, startPoint y: 29, endPoint x: 246, endPoint y: 32, distance: 76.5
click at [246, 32] on h1 "Assignment A-88426" at bounding box center [573, 34] width 830 height 17
copy h1 "A-88426"
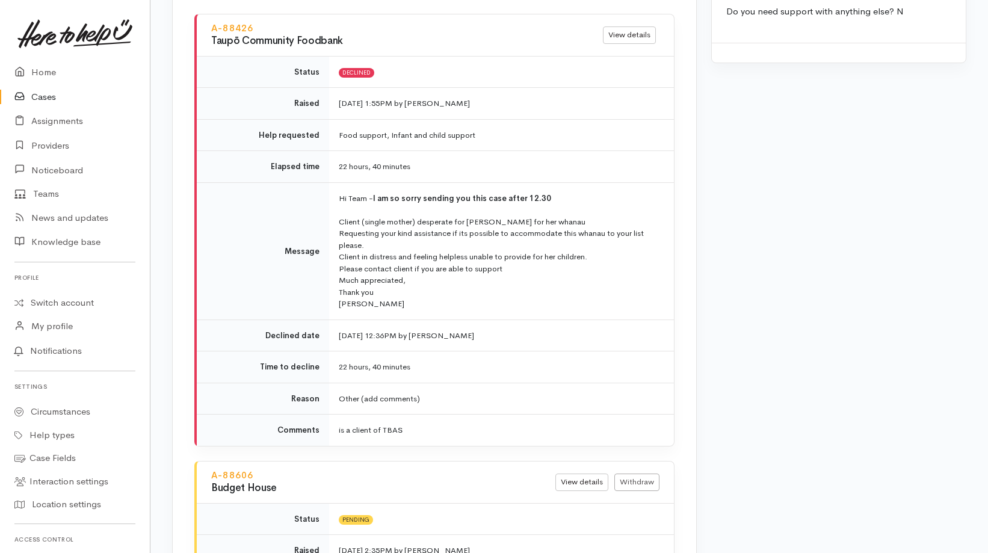
scroll to position [1357, 0]
drag, startPoint x: 408, startPoint y: 409, endPoint x: 332, endPoint y: 416, distance: 76.1
click at [332, 416] on td "is a client of TBAS" at bounding box center [501, 428] width 345 height 31
copy td "is a client of TBAS"
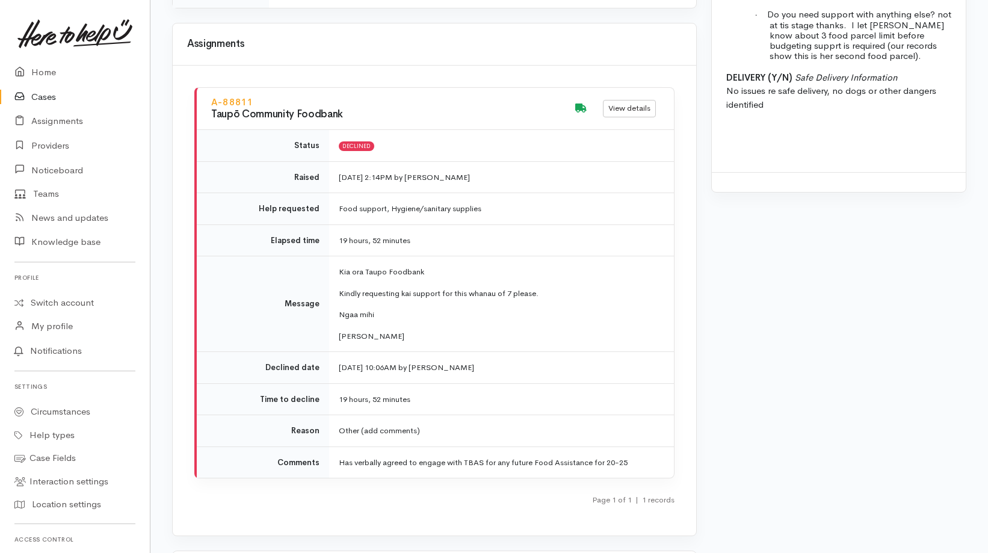
scroll to position [1639, 0]
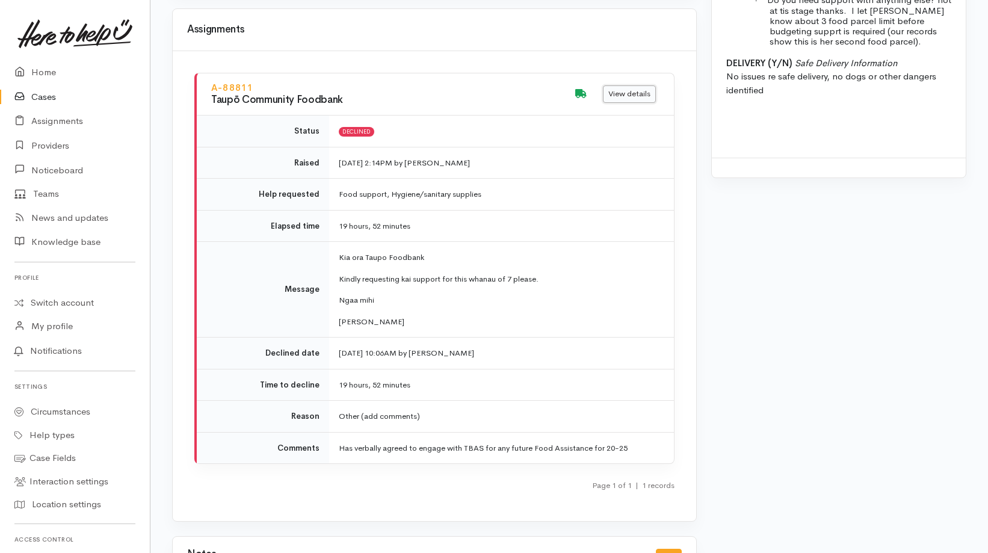
click at [640, 85] on link "View details" at bounding box center [629, 93] width 53 height 17
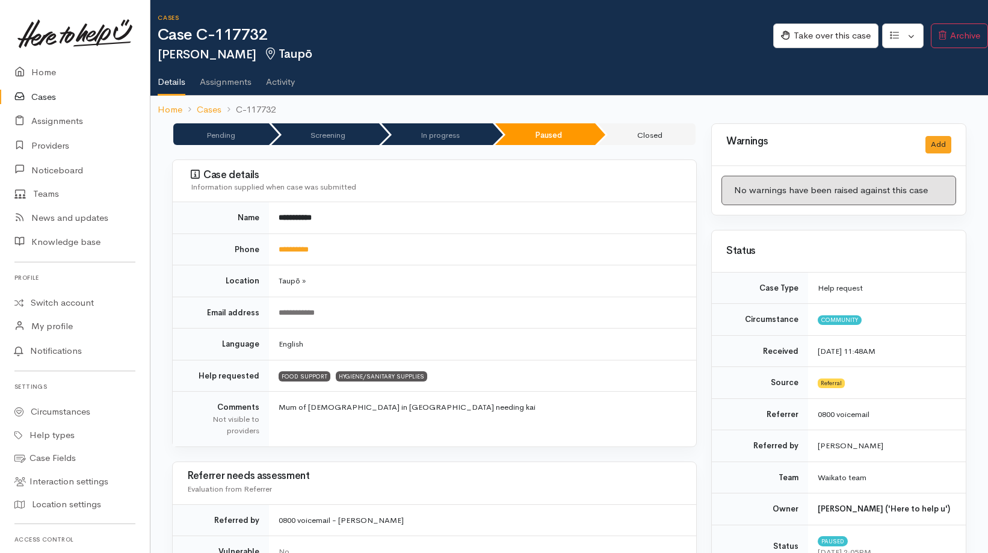
scroll to position [1639, 0]
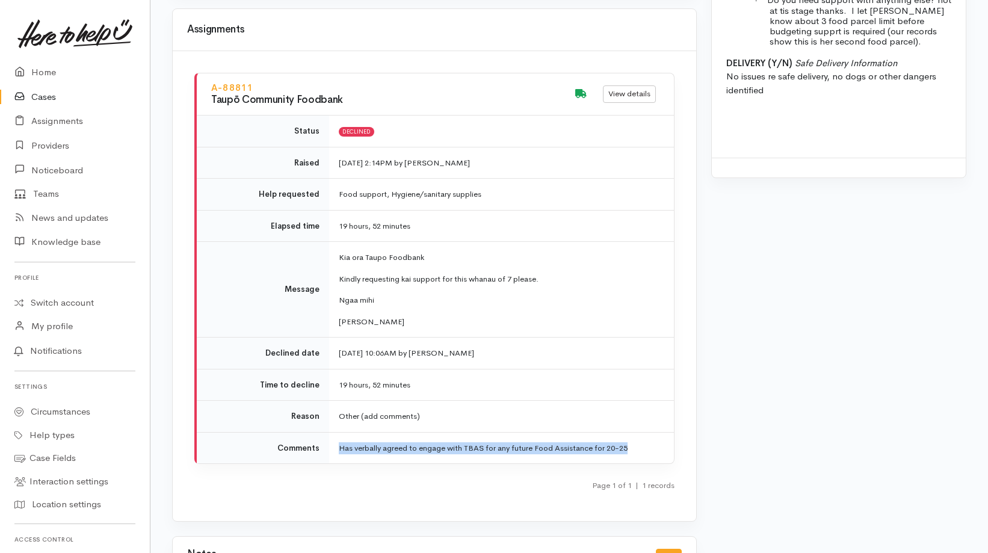
drag, startPoint x: 657, startPoint y: 427, endPoint x: 333, endPoint y: 444, distance: 324.2
click at [333, 444] on td "Has verbally agreed to engage with TBAS for any future Food Assistance for 20-25" at bounding box center [501, 447] width 345 height 31
copy td "Has verbally agreed to engage with TBAS for any future Food Assistance for 20-25"
click at [232, 498] on div "A-88811 Taupō Community Foodbank View details Status Declined Raised 15 Sep 202…" at bounding box center [435, 286] width 524 height 470
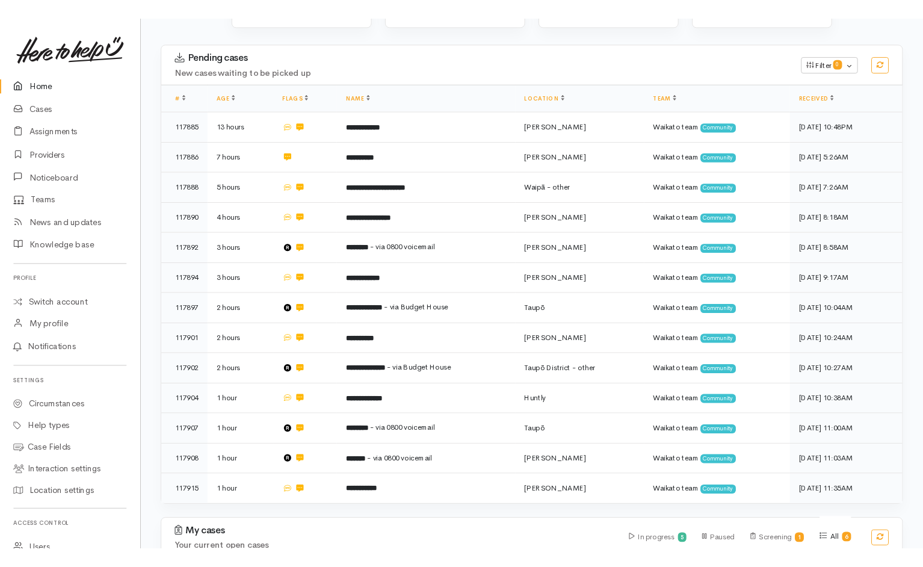
scroll to position [206, 0]
